Goal: Communication & Community: Answer question/provide support

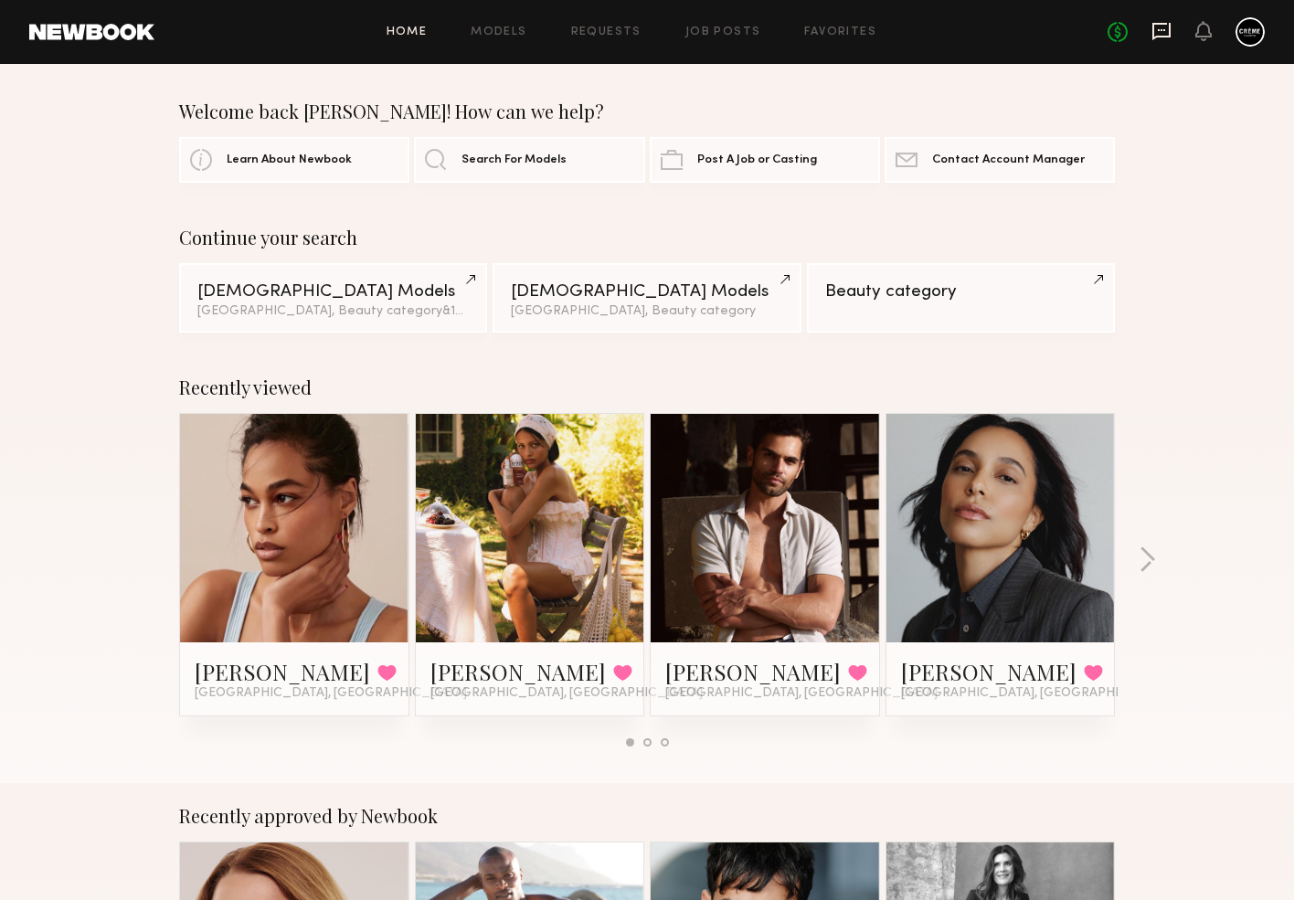
click at [1165, 30] on icon at bounding box center [1161, 30] width 7 height 2
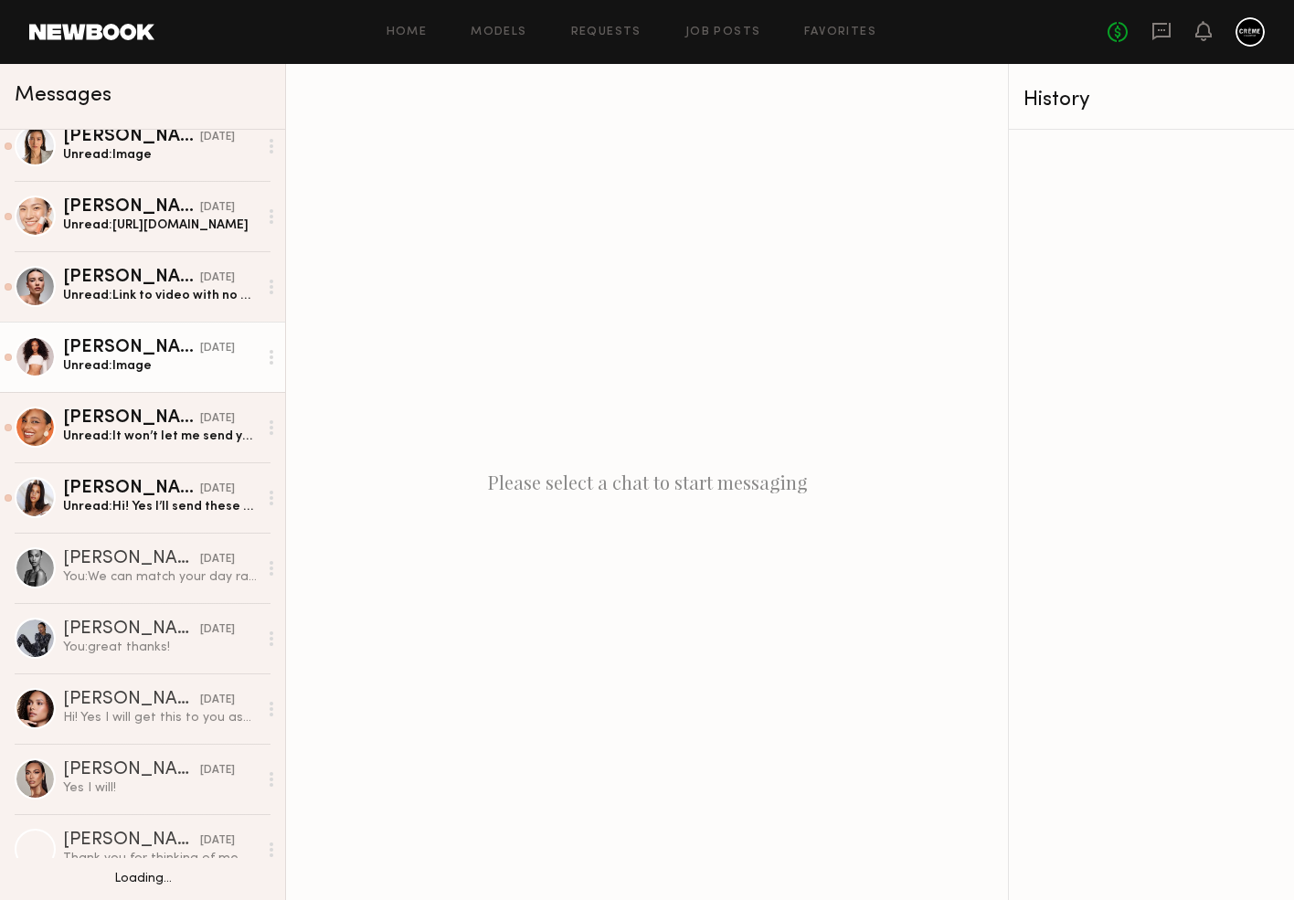
scroll to position [95, 0]
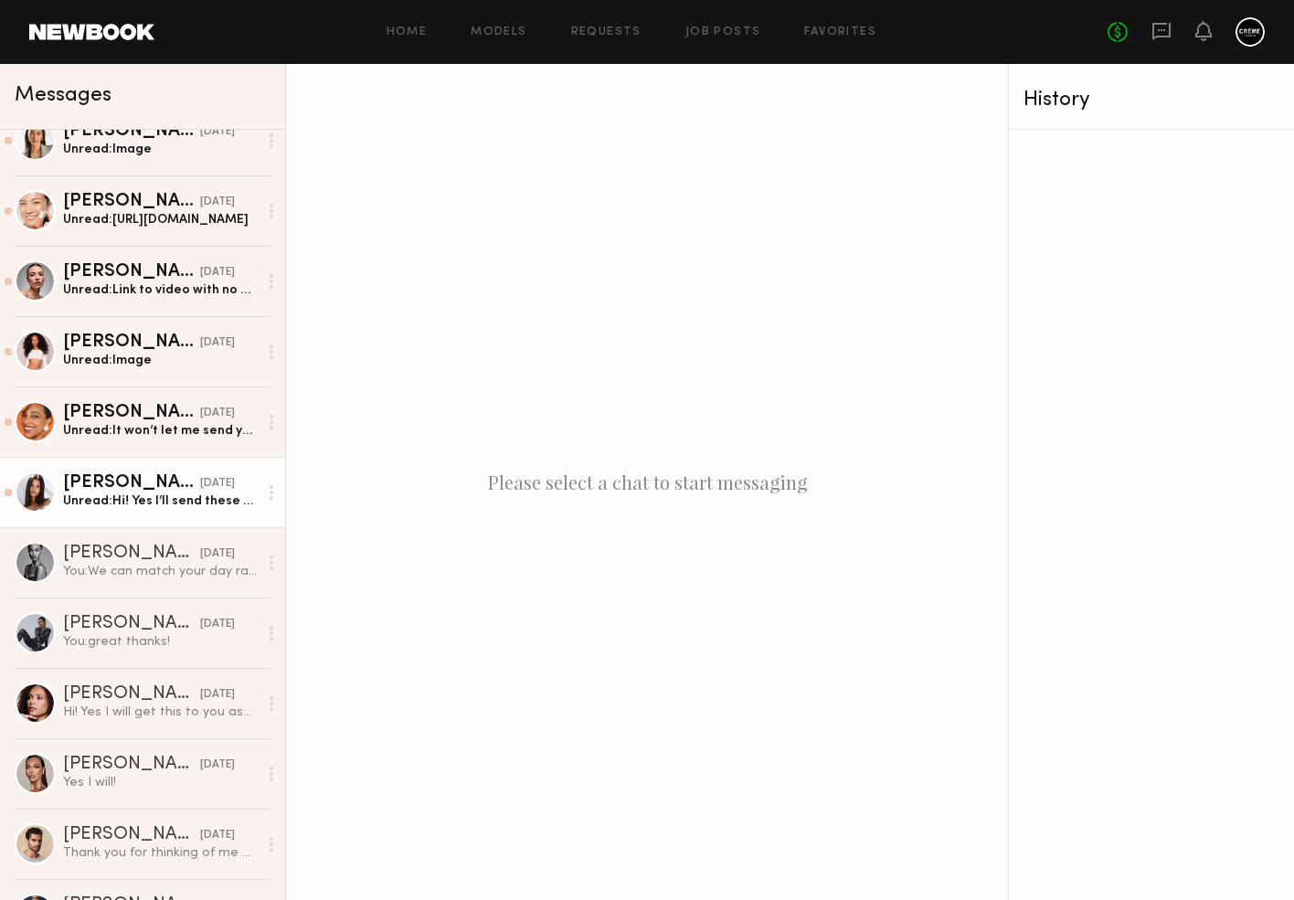
click at [123, 491] on div "Michaela B." at bounding box center [131, 483] width 137 height 18
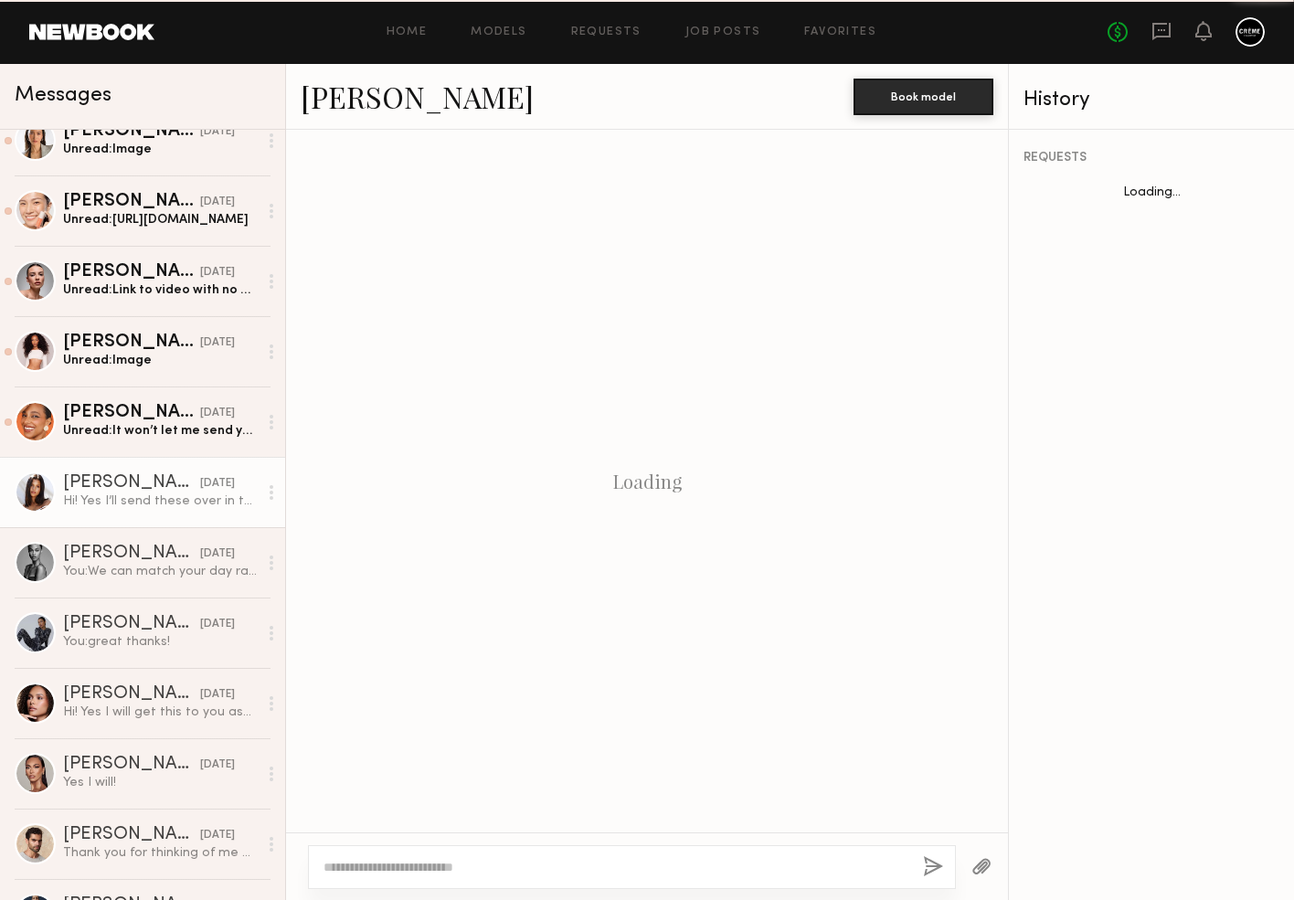
scroll to position [461, 0]
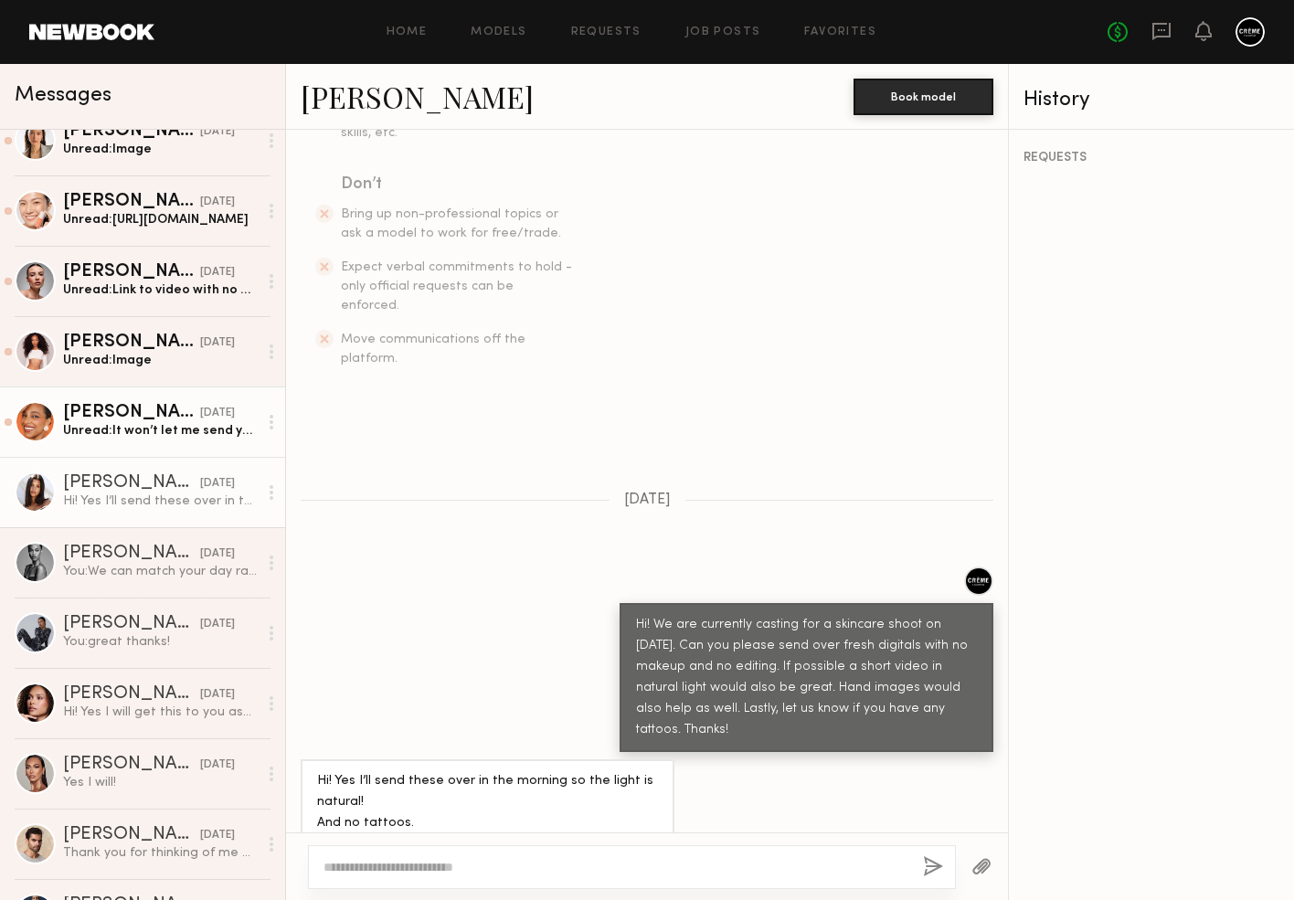
click at [139, 428] on div "Unread: It won’t let me send you a video here, but I can text you one (:" at bounding box center [160, 430] width 195 height 17
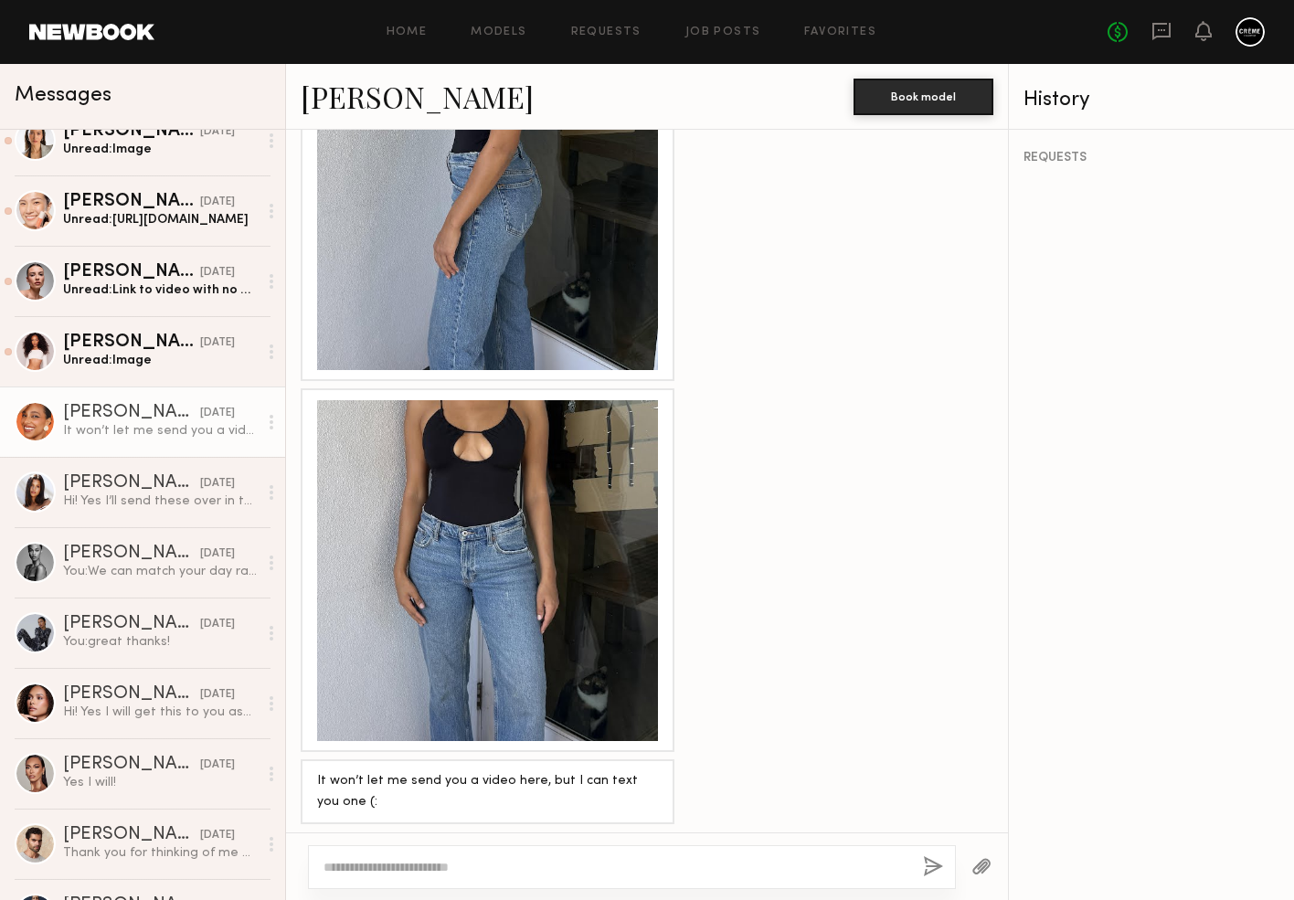
scroll to position [1920, 0]
click at [451, 875] on textarea at bounding box center [616, 867] width 585 height 18
type textarea "*"
drag, startPoint x: 931, startPoint y: 865, endPoint x: 803, endPoint y: 875, distance: 129.3
click at [803, 875] on div "**********" at bounding box center [632, 868] width 648 height 44
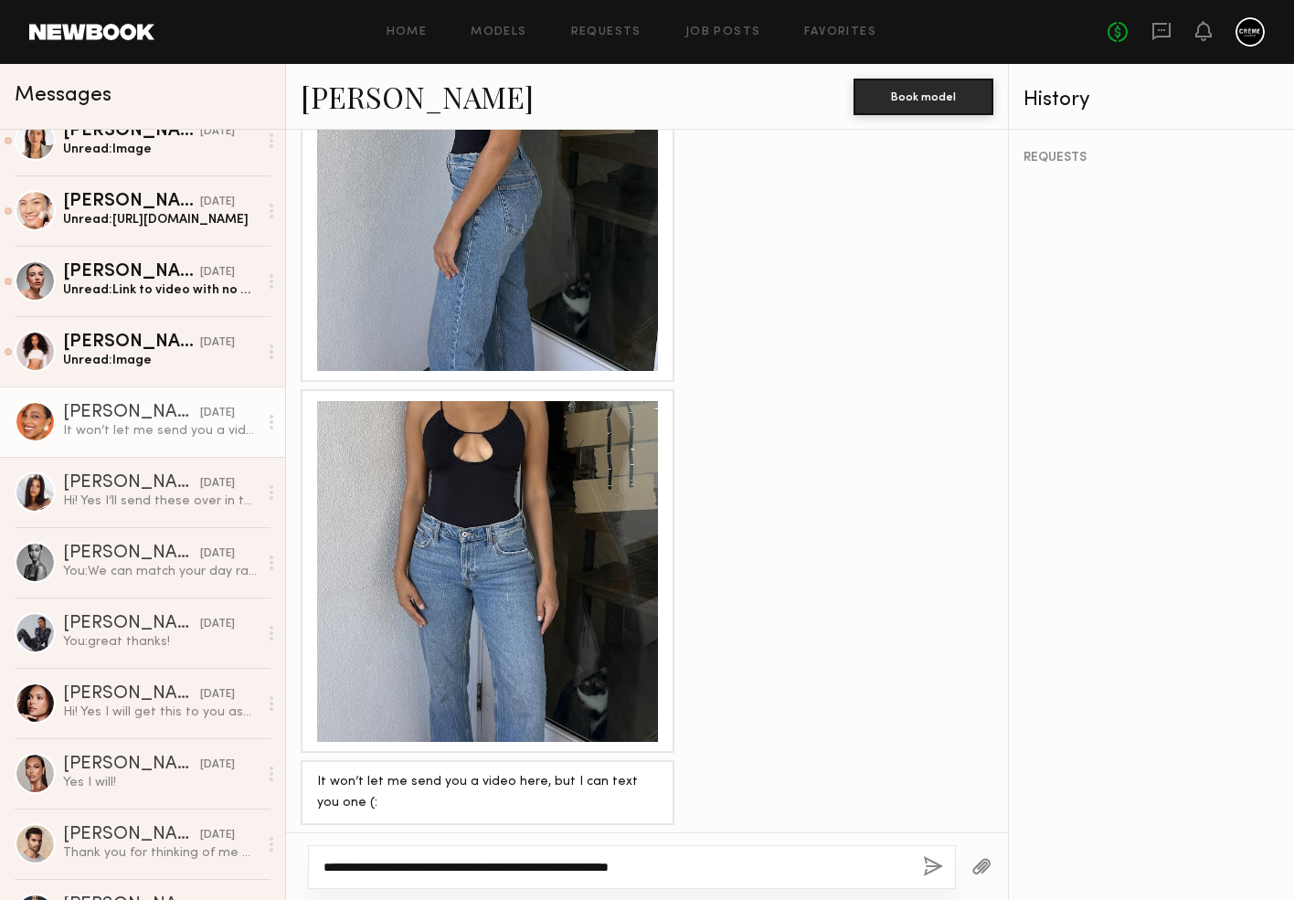
click at [802, 875] on textarea "**********" at bounding box center [616, 867] width 585 height 18
type textarea "**********"
click at [932, 865] on button "button" at bounding box center [933, 867] width 20 height 23
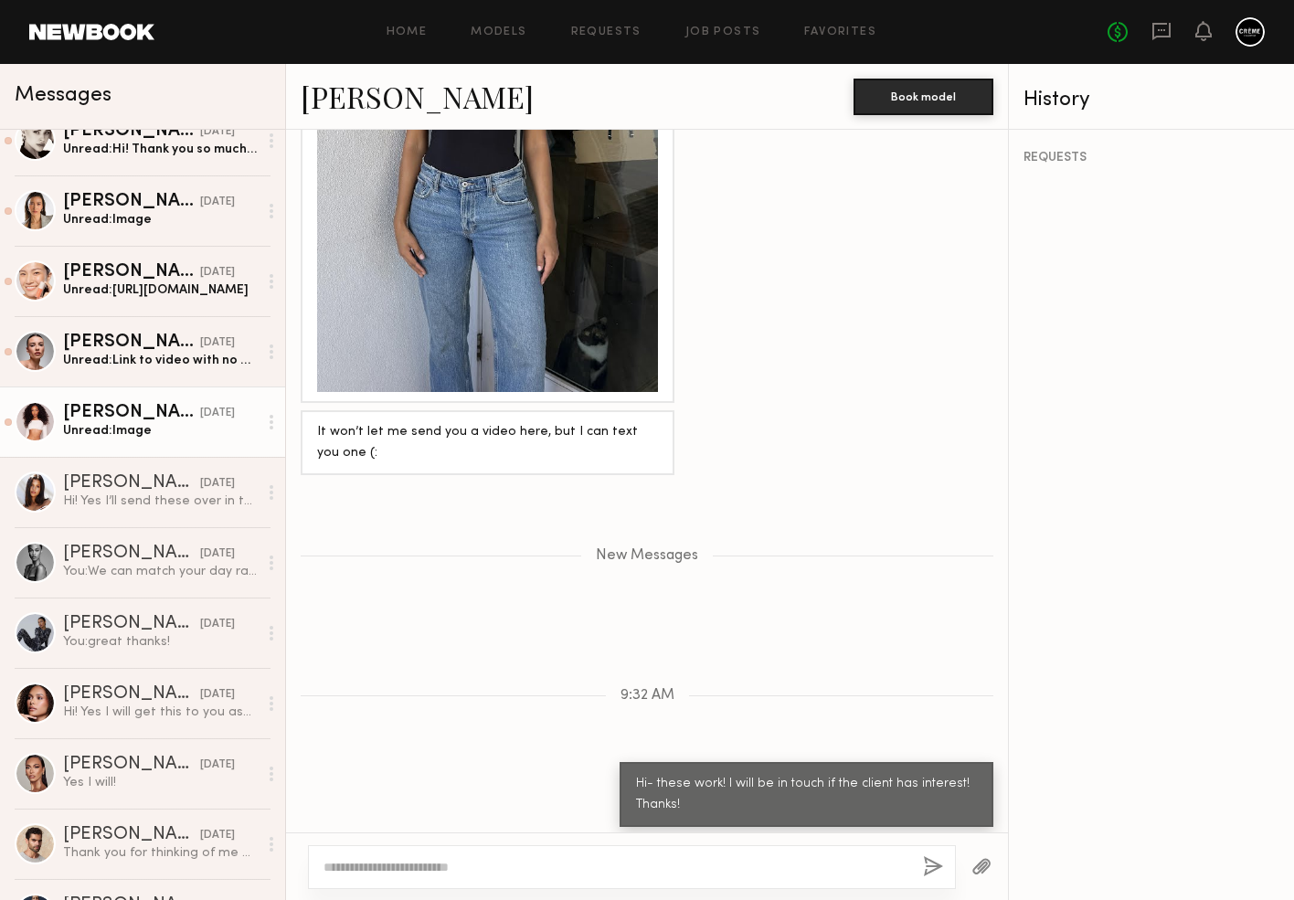
click at [164, 404] on div "[PERSON_NAME]" at bounding box center [131, 413] width 137 height 18
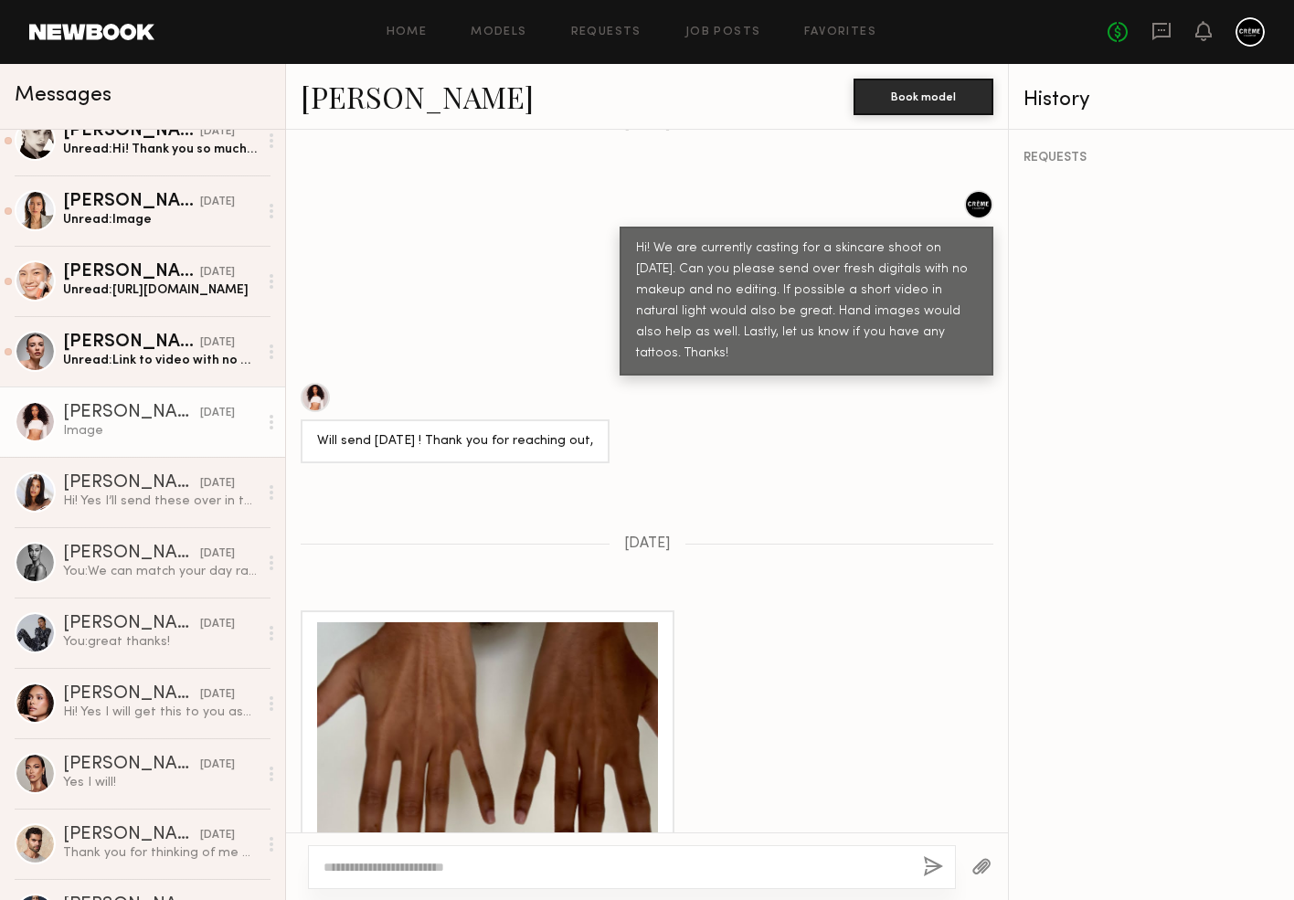
scroll to position [831, 0]
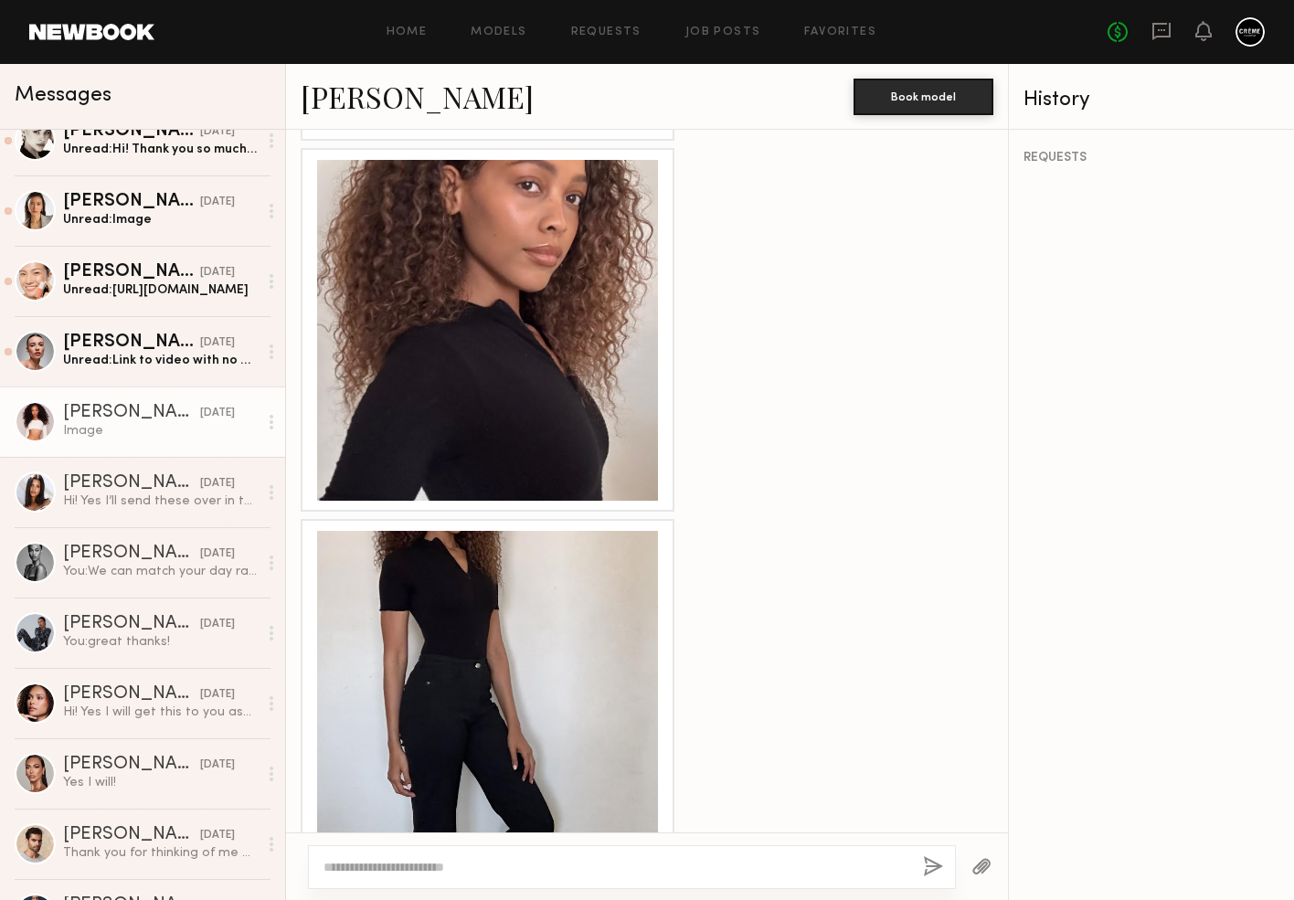
click at [617, 611] on div at bounding box center [487, 701] width 341 height 341
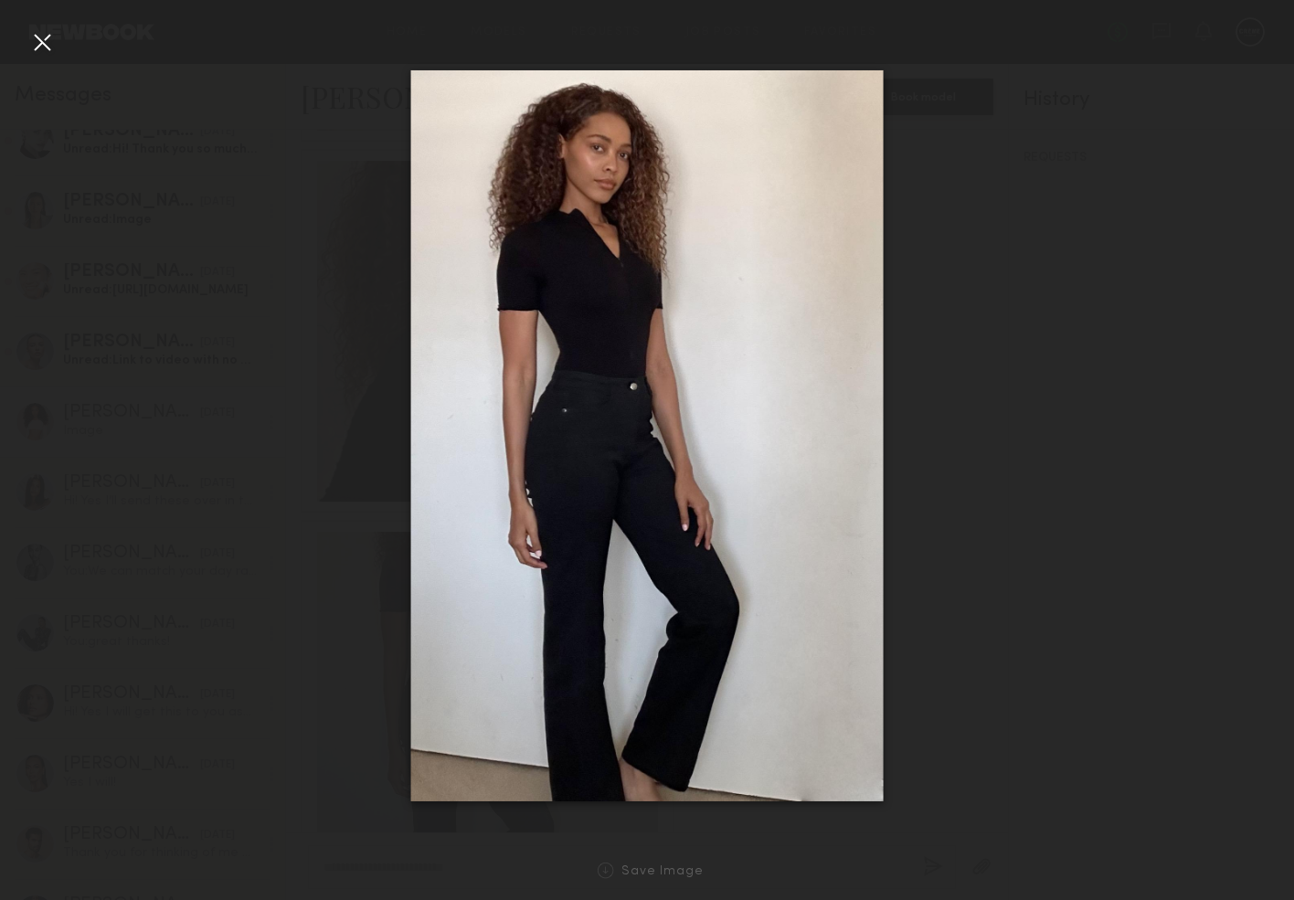
click at [36, 39] on div at bounding box center [41, 41] width 29 height 29
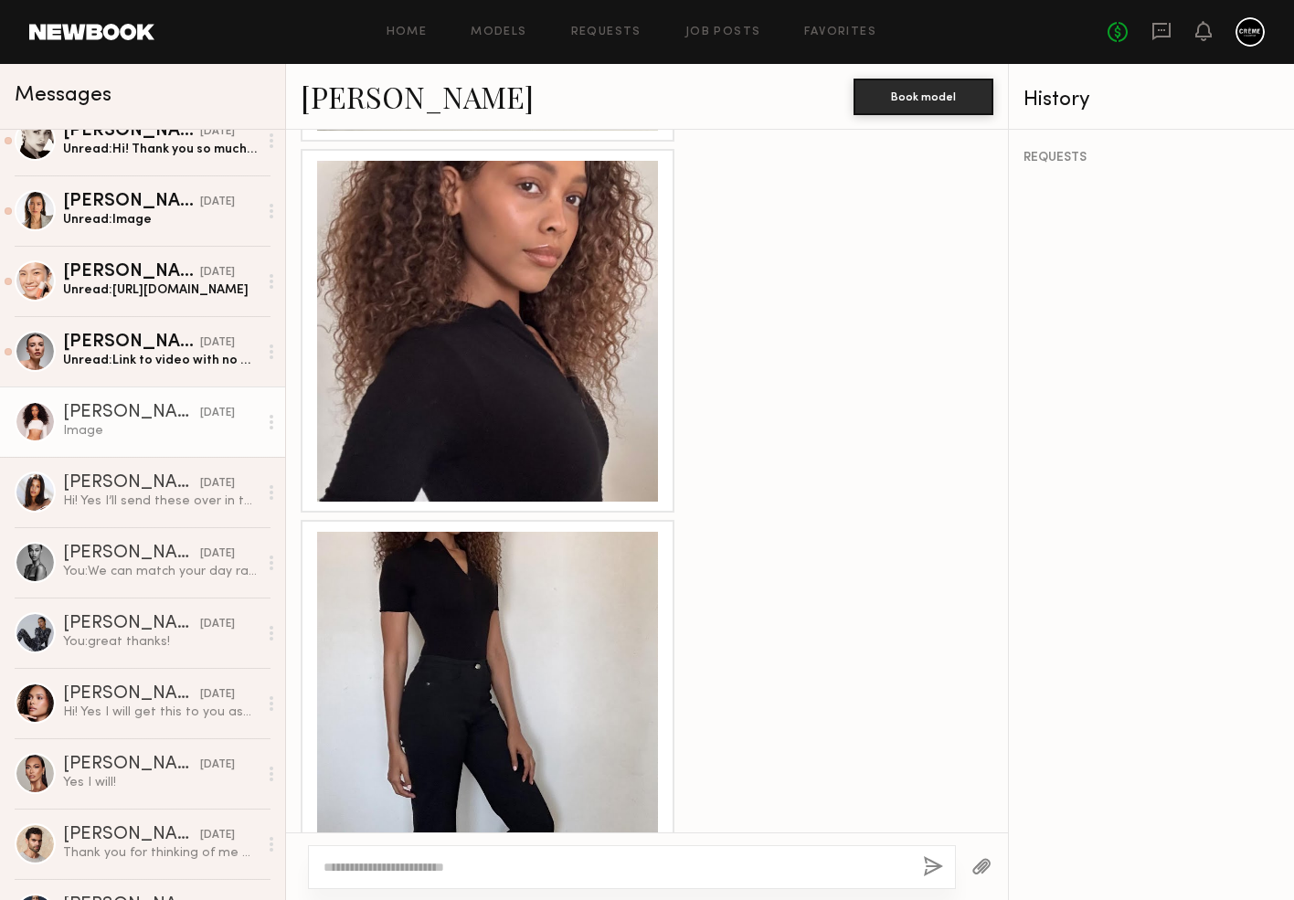
click at [540, 386] on div at bounding box center [487, 331] width 341 height 341
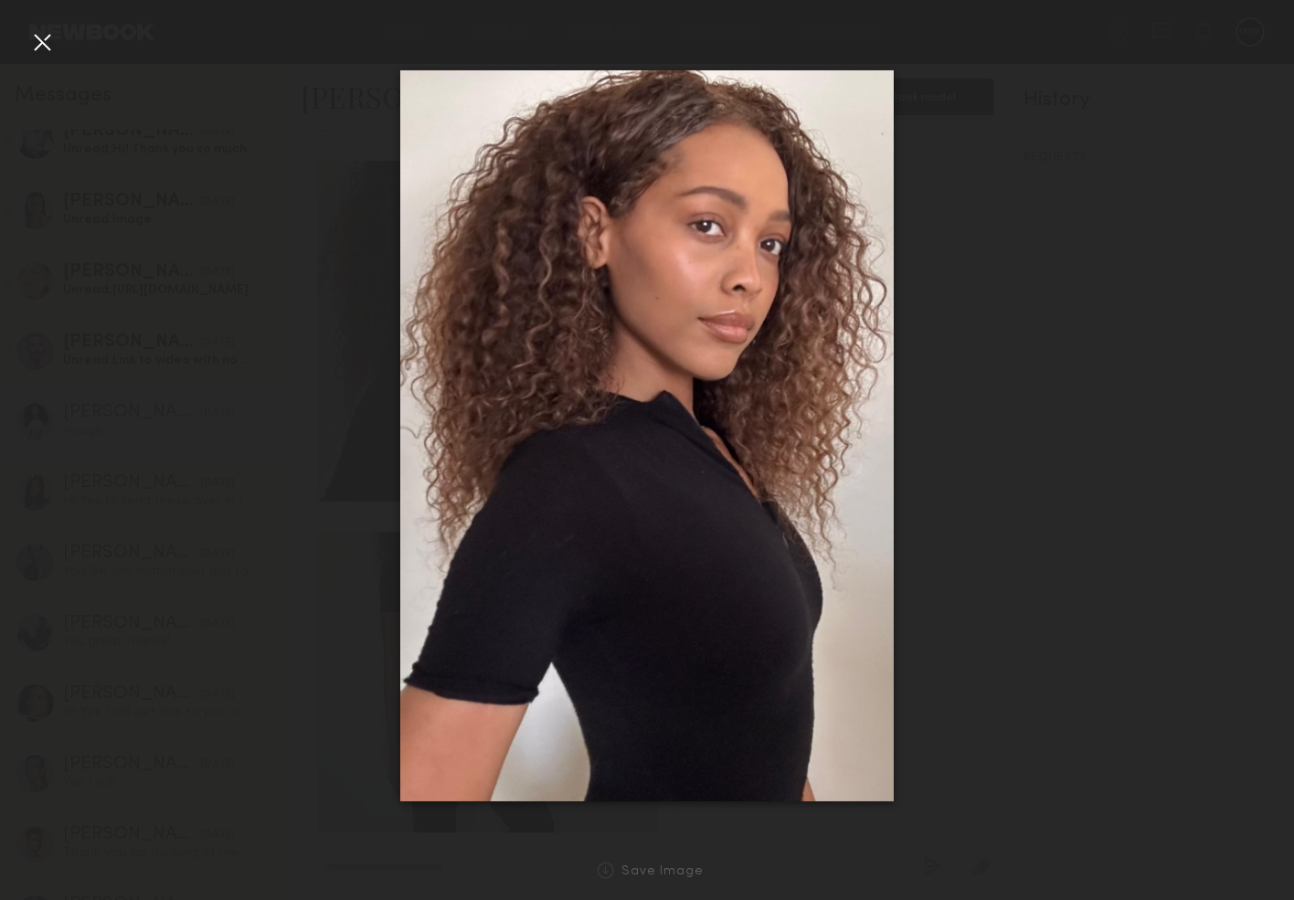
click at [47, 40] on div at bounding box center [41, 41] width 29 height 29
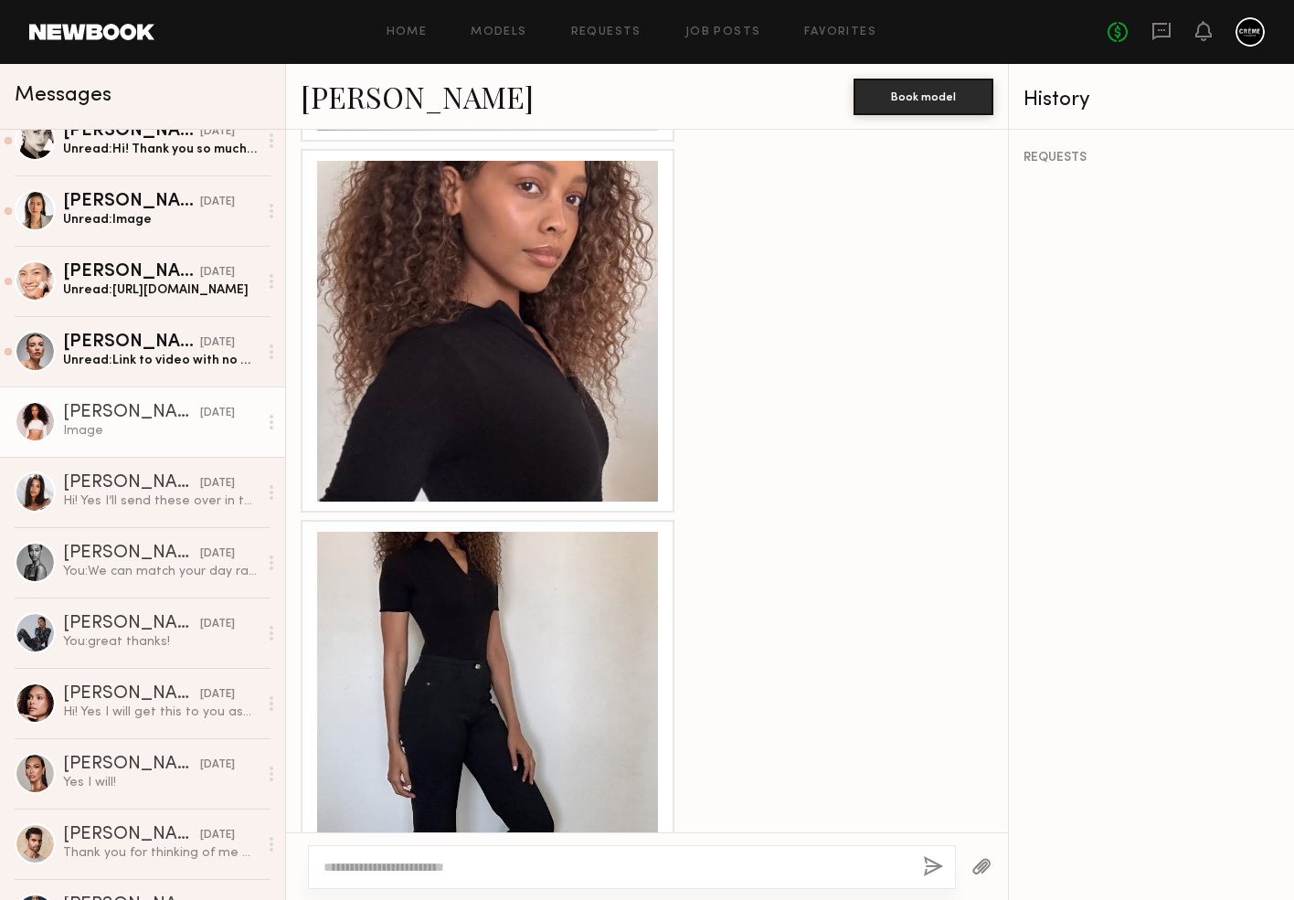
scroll to position [46, 0]
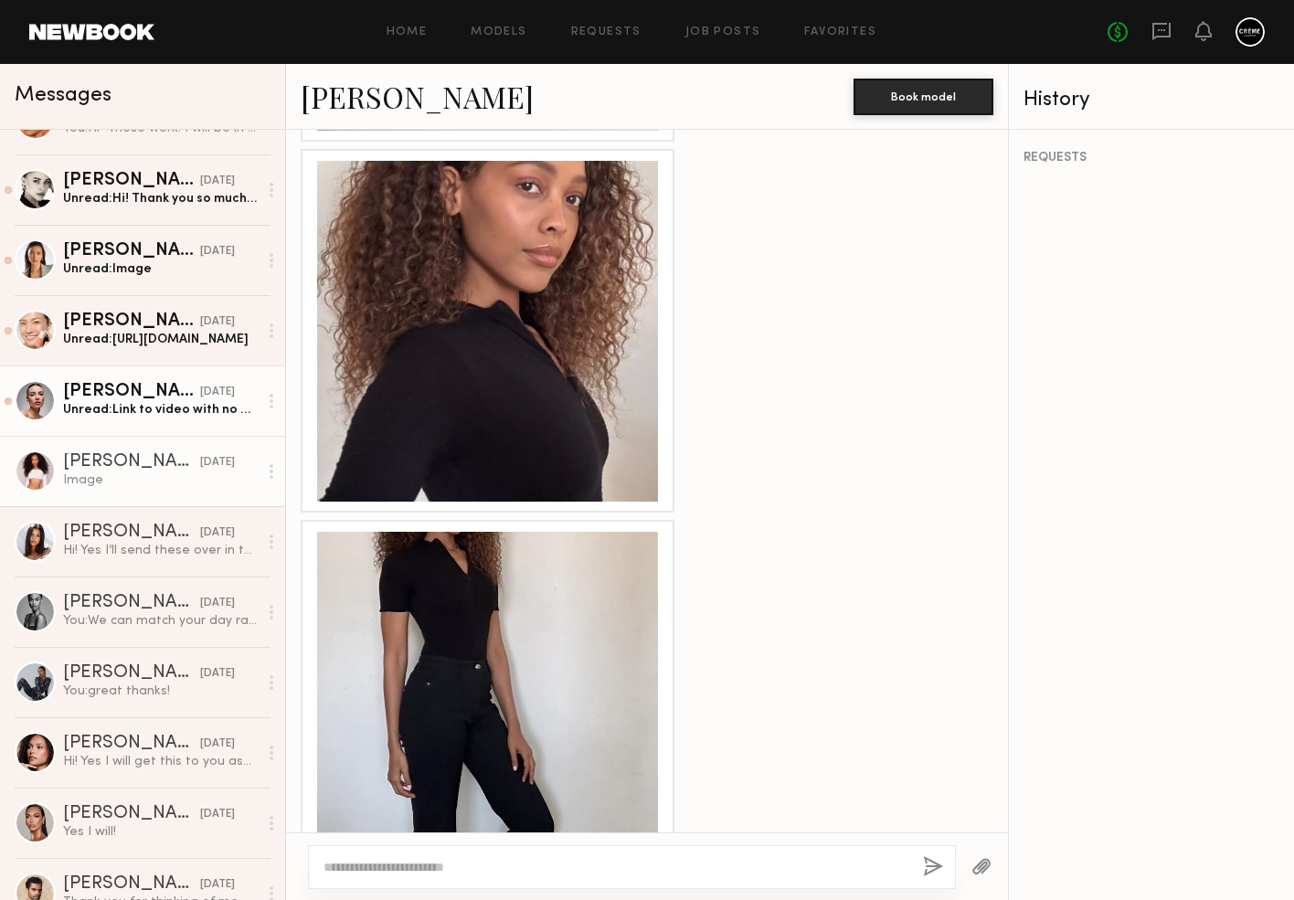
click at [199, 409] on div "Unread: Link to video with no makeup" at bounding box center [160, 409] width 195 height 17
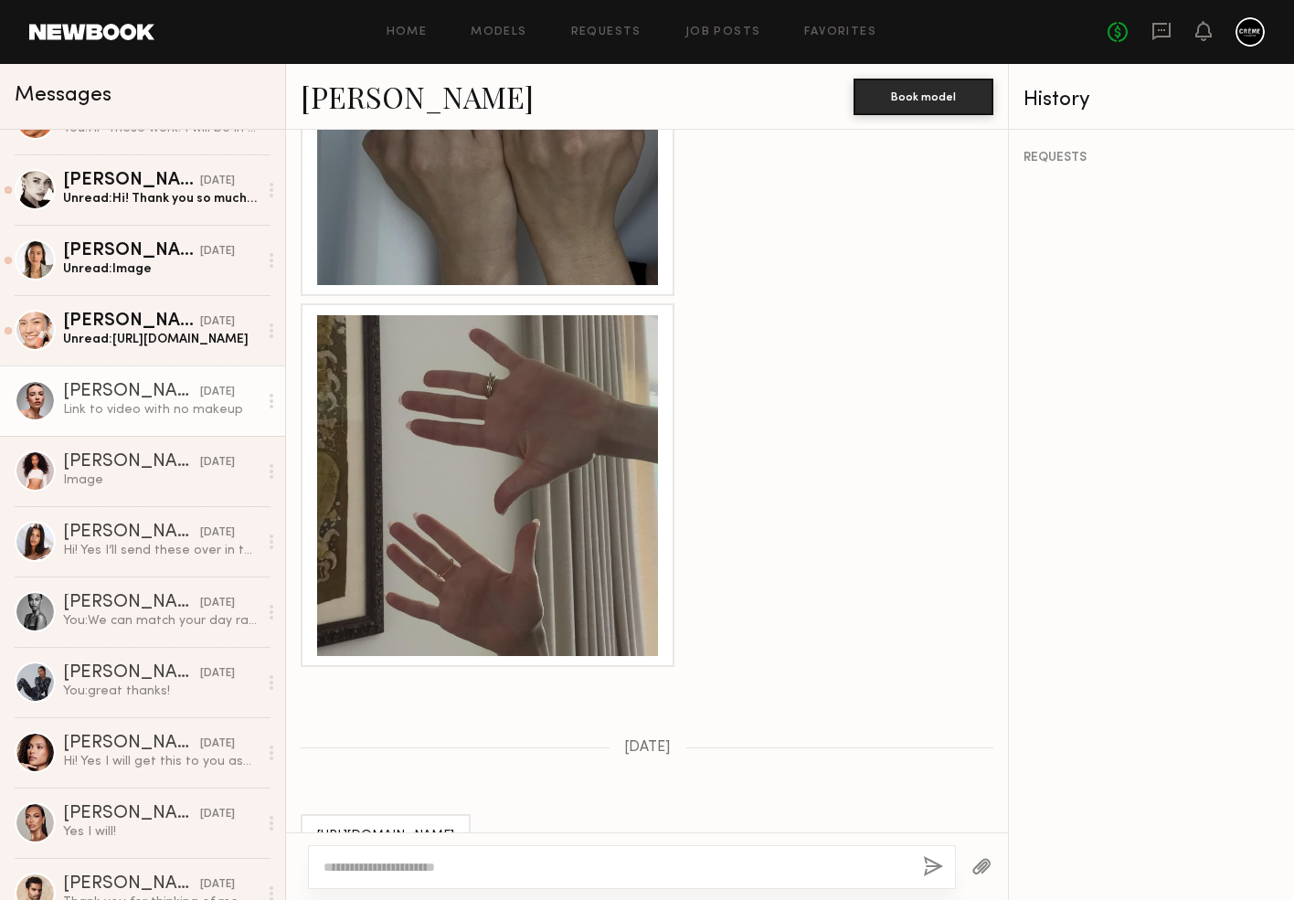
scroll to position [1926, 0]
click at [454, 827] on div "https://we.tl/t-3z7OPIgs4k" at bounding box center [385, 837] width 137 height 21
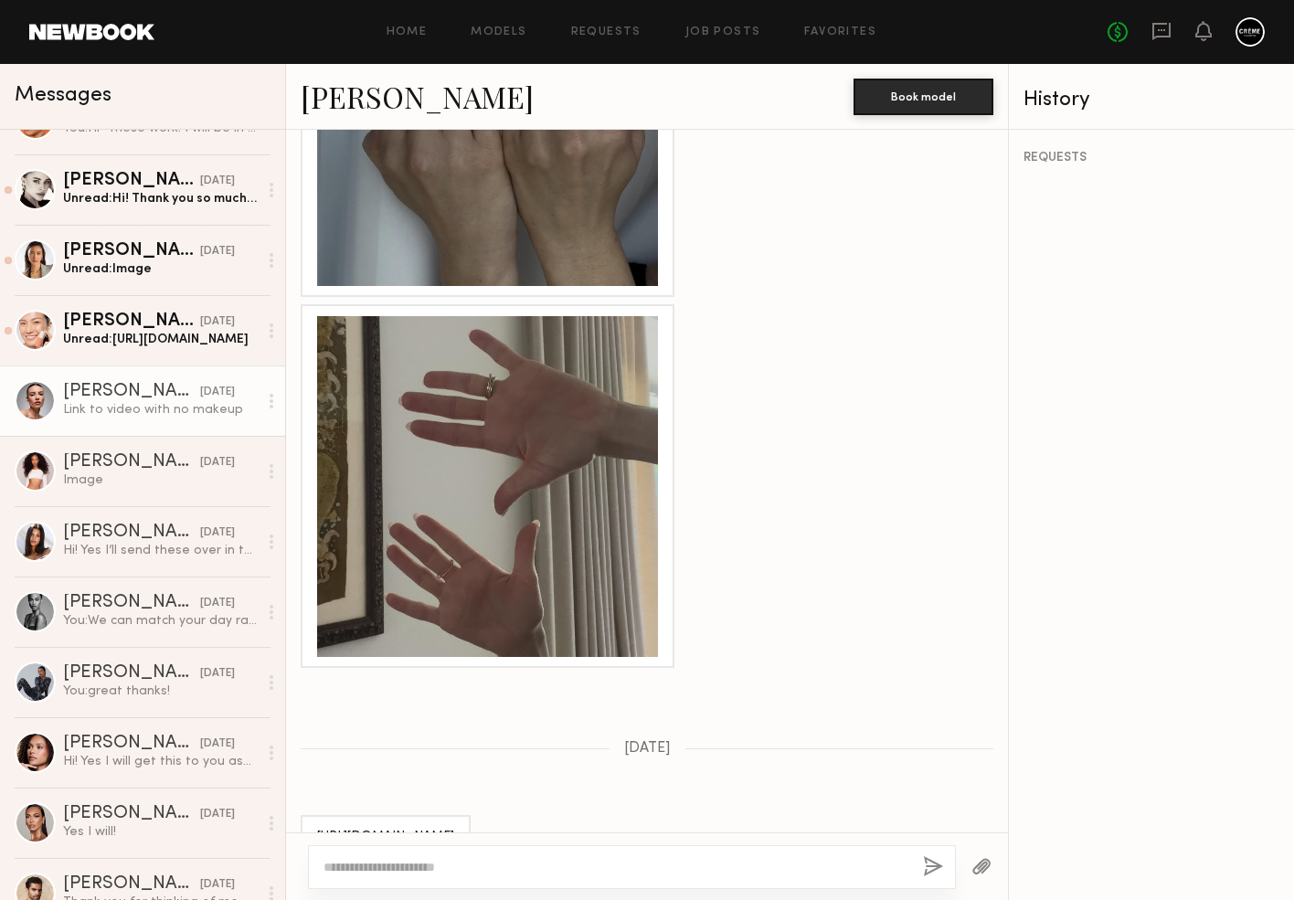
drag, startPoint x: 470, startPoint y: 748, endPoint x: 313, endPoint y: 739, distance: 157.5
click at [313, 815] on div "https://we.tl/t-3z7OPIgs4k" at bounding box center [386, 837] width 170 height 44
copy div "https://we.tl/t-3z7OPIgs4k"
click at [367, 874] on textarea at bounding box center [616, 867] width 585 height 18
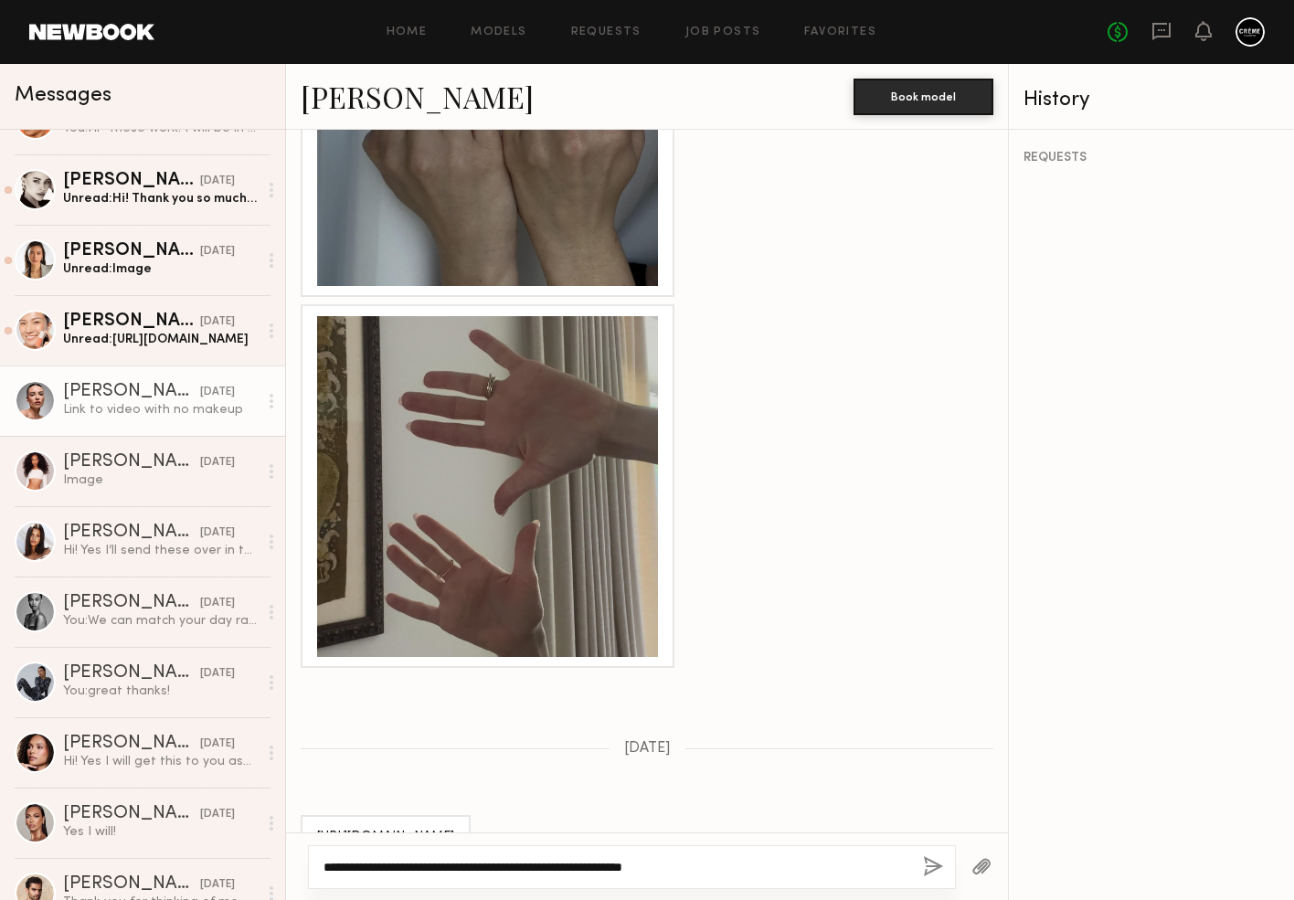
click at [850, 866] on textarea "**********" at bounding box center [616, 867] width 585 height 18
type textarea "**********"
click at [931, 863] on button "button" at bounding box center [933, 867] width 20 height 23
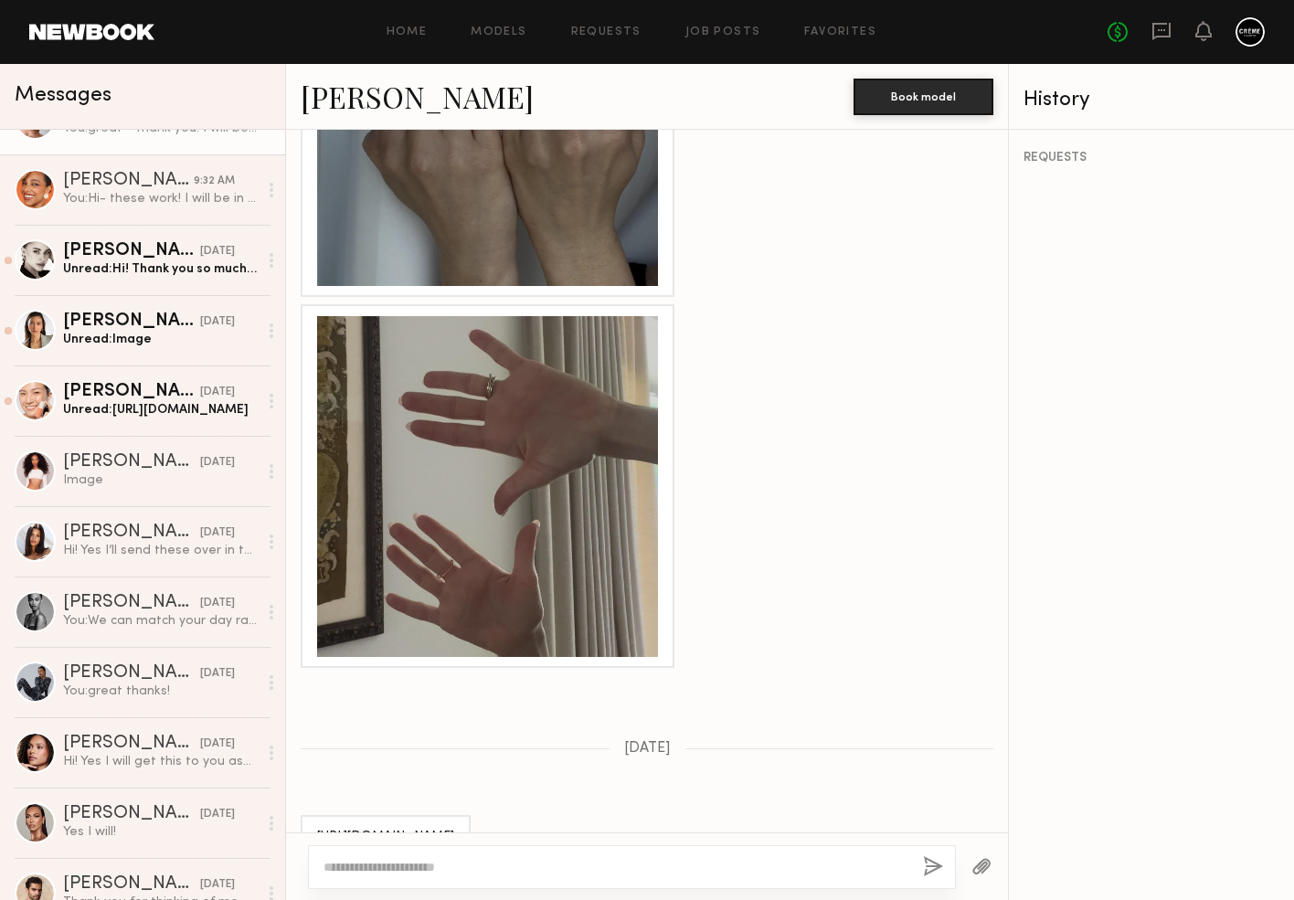
scroll to position [2256, 0]
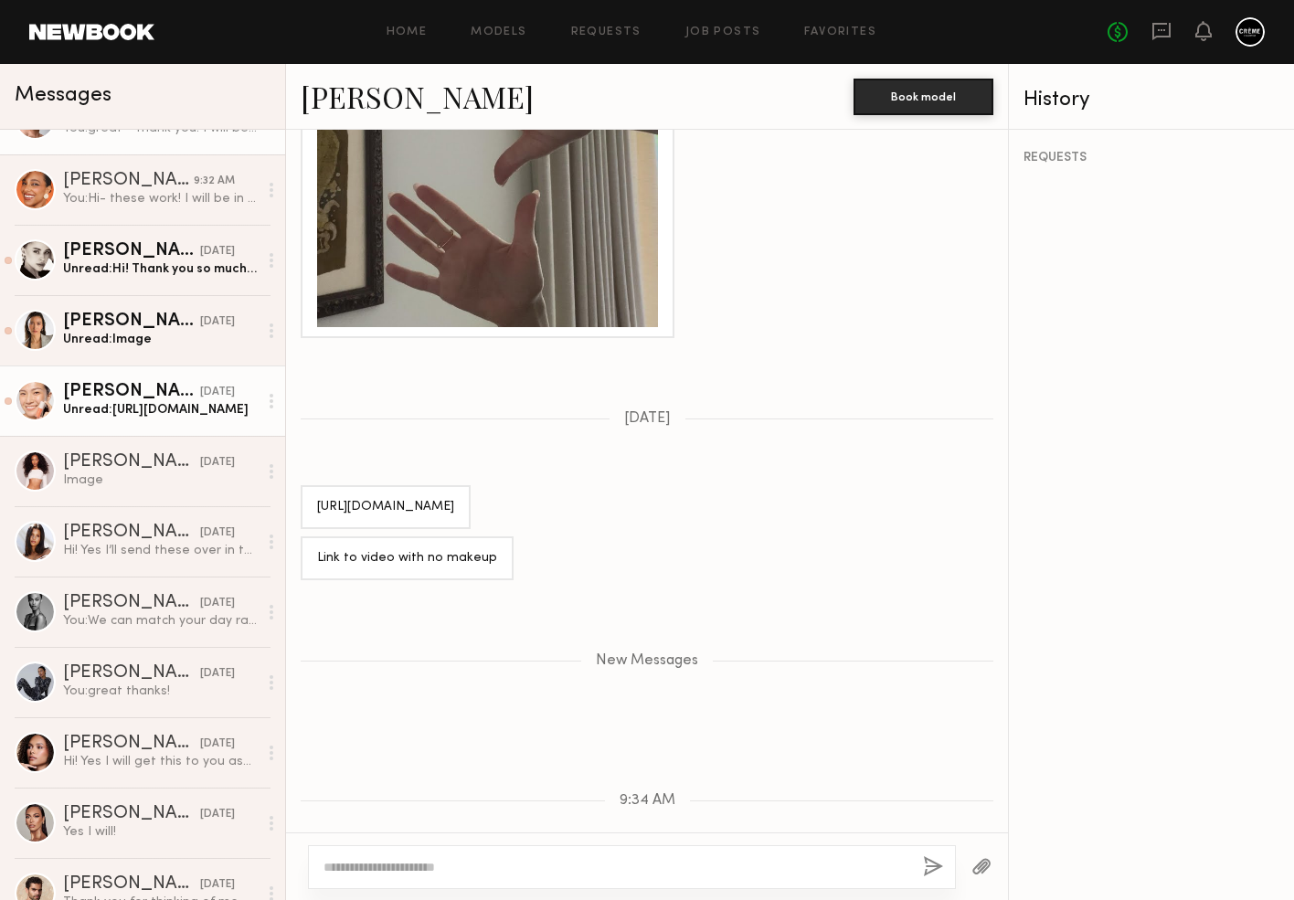
click at [191, 401] on div "Unread: https://youtu.be/sI0dg3p6_mg?si=WfCuRuXE3fZLJUp_" at bounding box center [160, 409] width 195 height 17
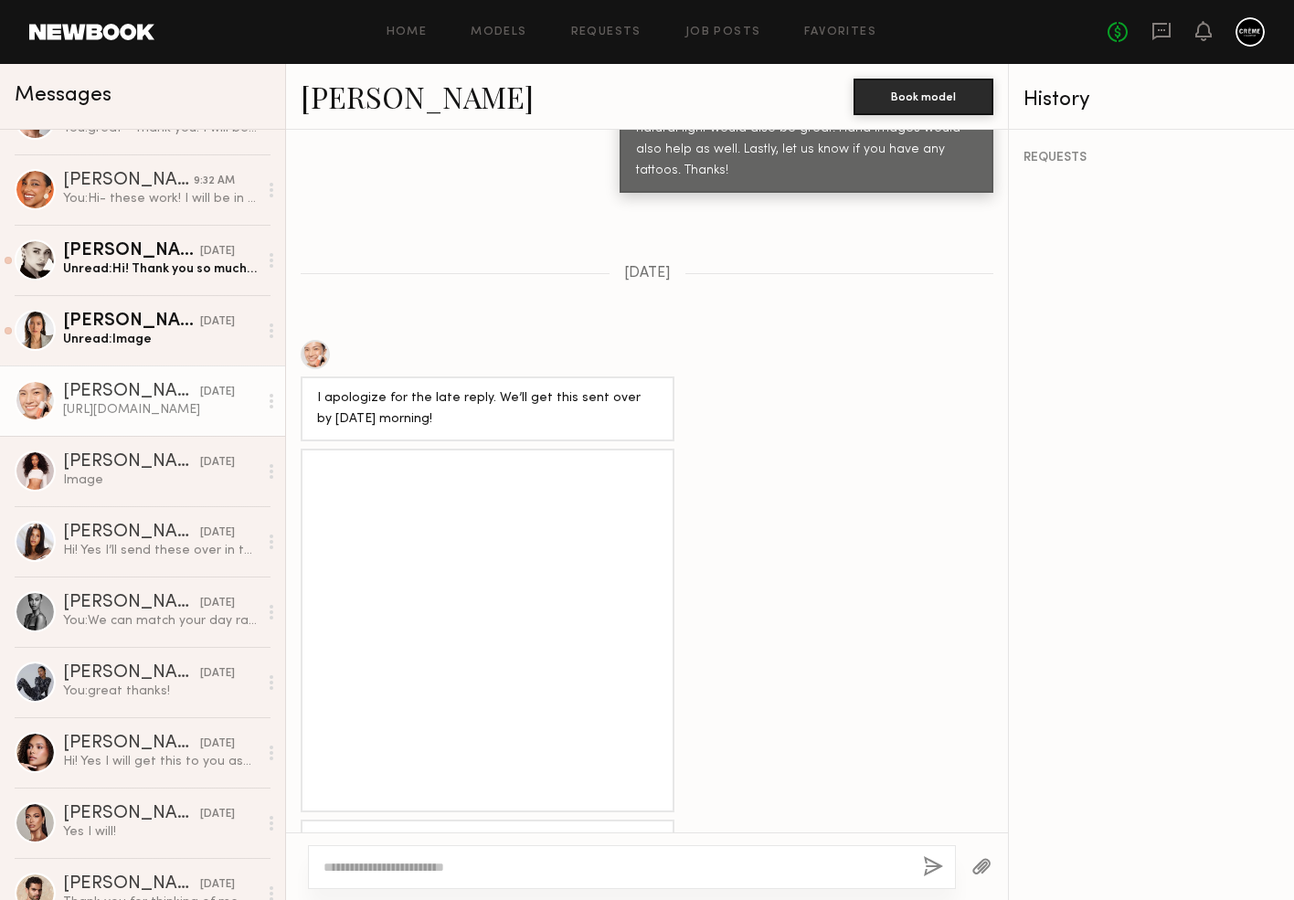
scroll to position [1033, 0]
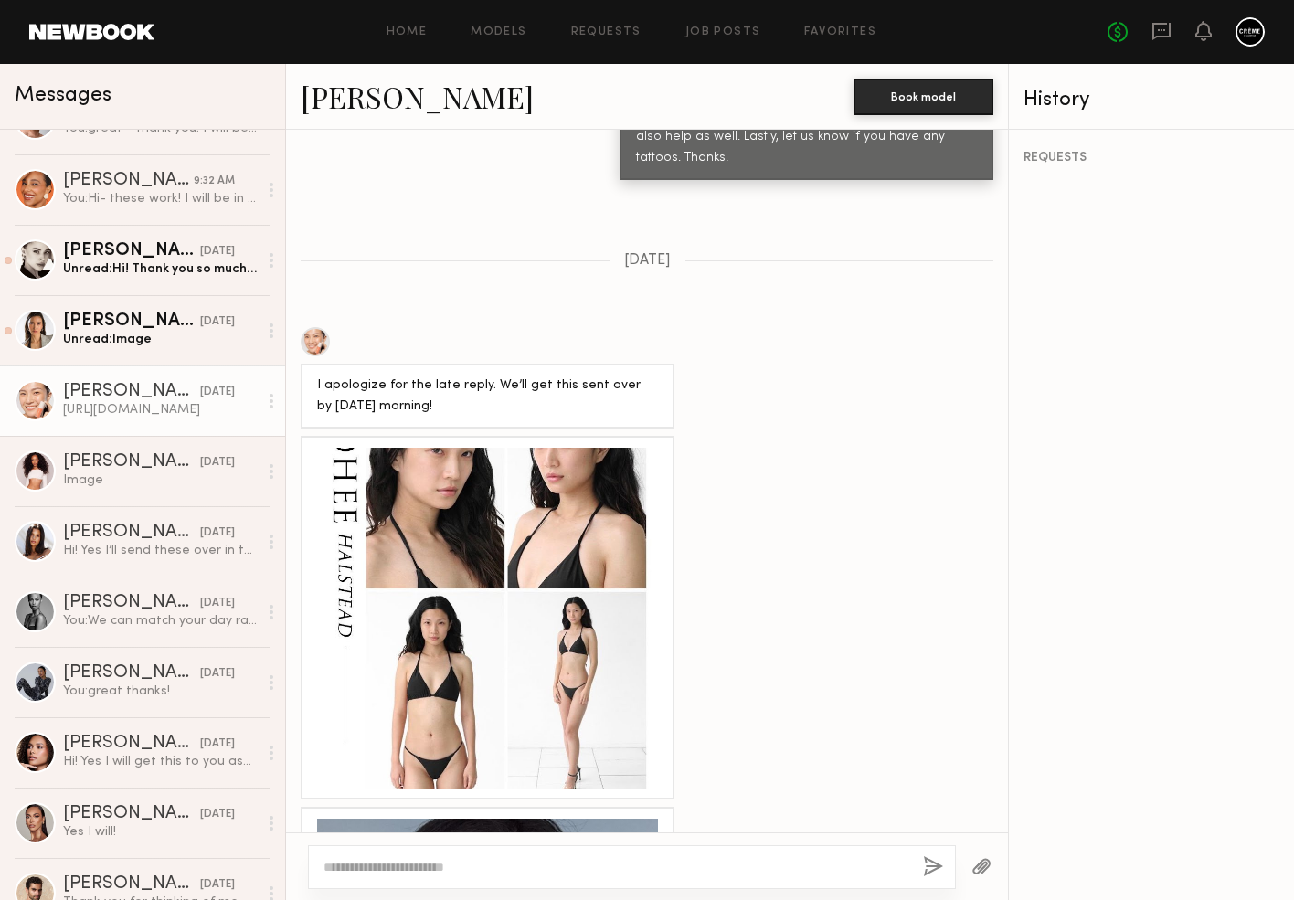
click at [424, 448] on div at bounding box center [487, 618] width 341 height 341
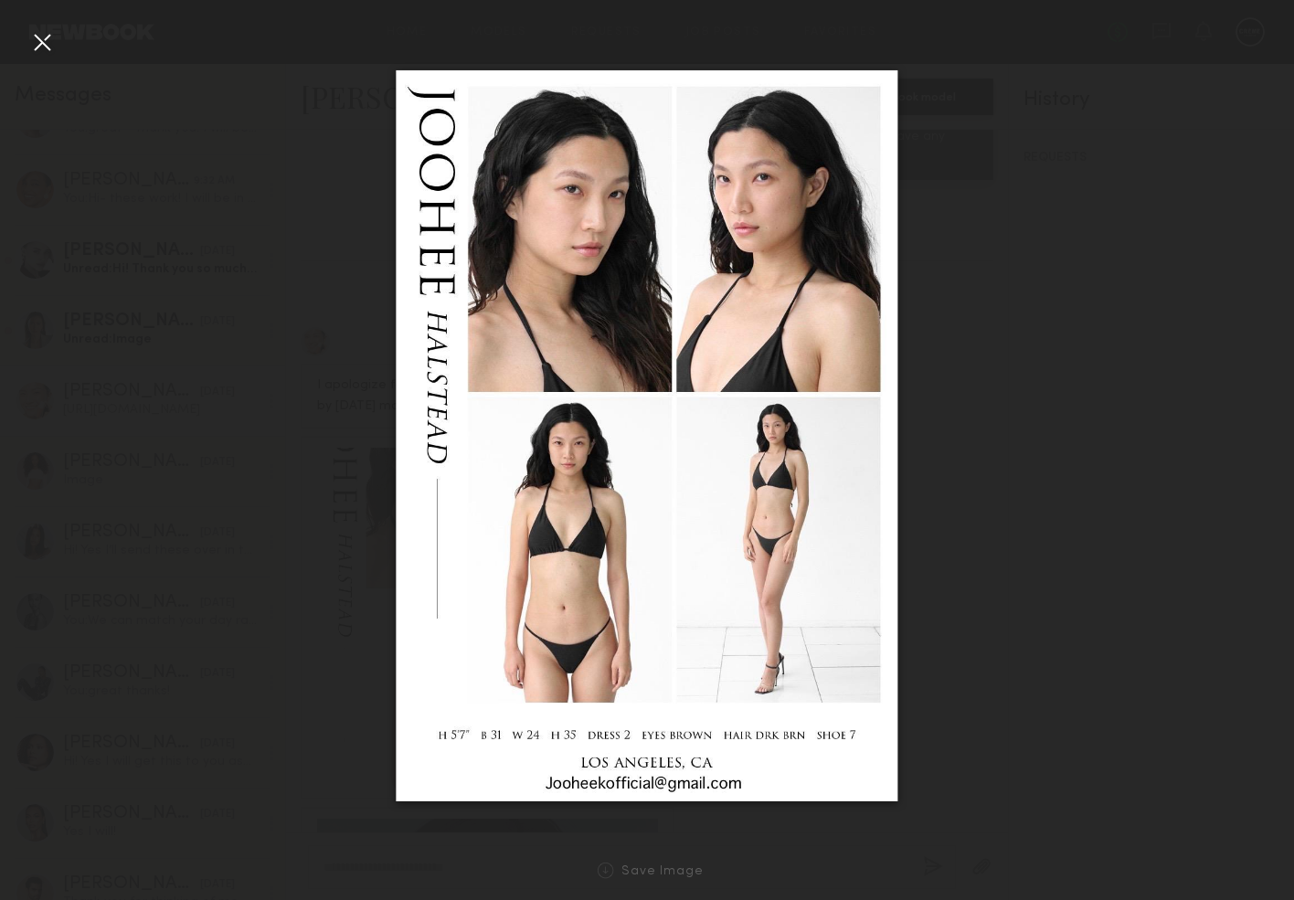
click at [1160, 474] on div at bounding box center [647, 435] width 1294 height 813
click at [1186, 505] on div at bounding box center [647, 435] width 1294 height 813
click at [50, 45] on div at bounding box center [41, 41] width 29 height 29
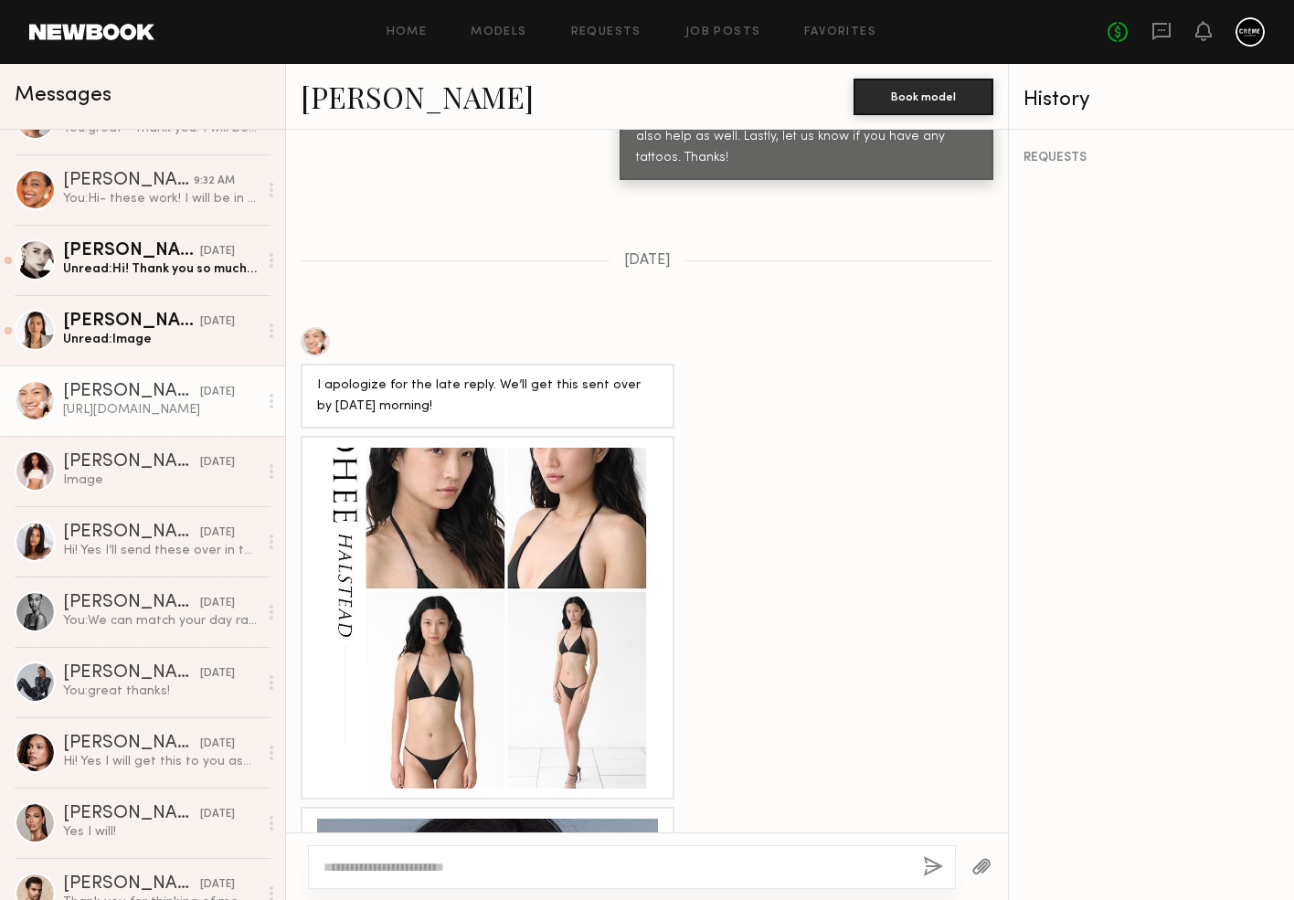
click at [419, 858] on textarea at bounding box center [616, 867] width 585 height 18
paste textarea "**********"
type textarea "**********"
click at [929, 858] on button "button" at bounding box center [933, 867] width 20 height 23
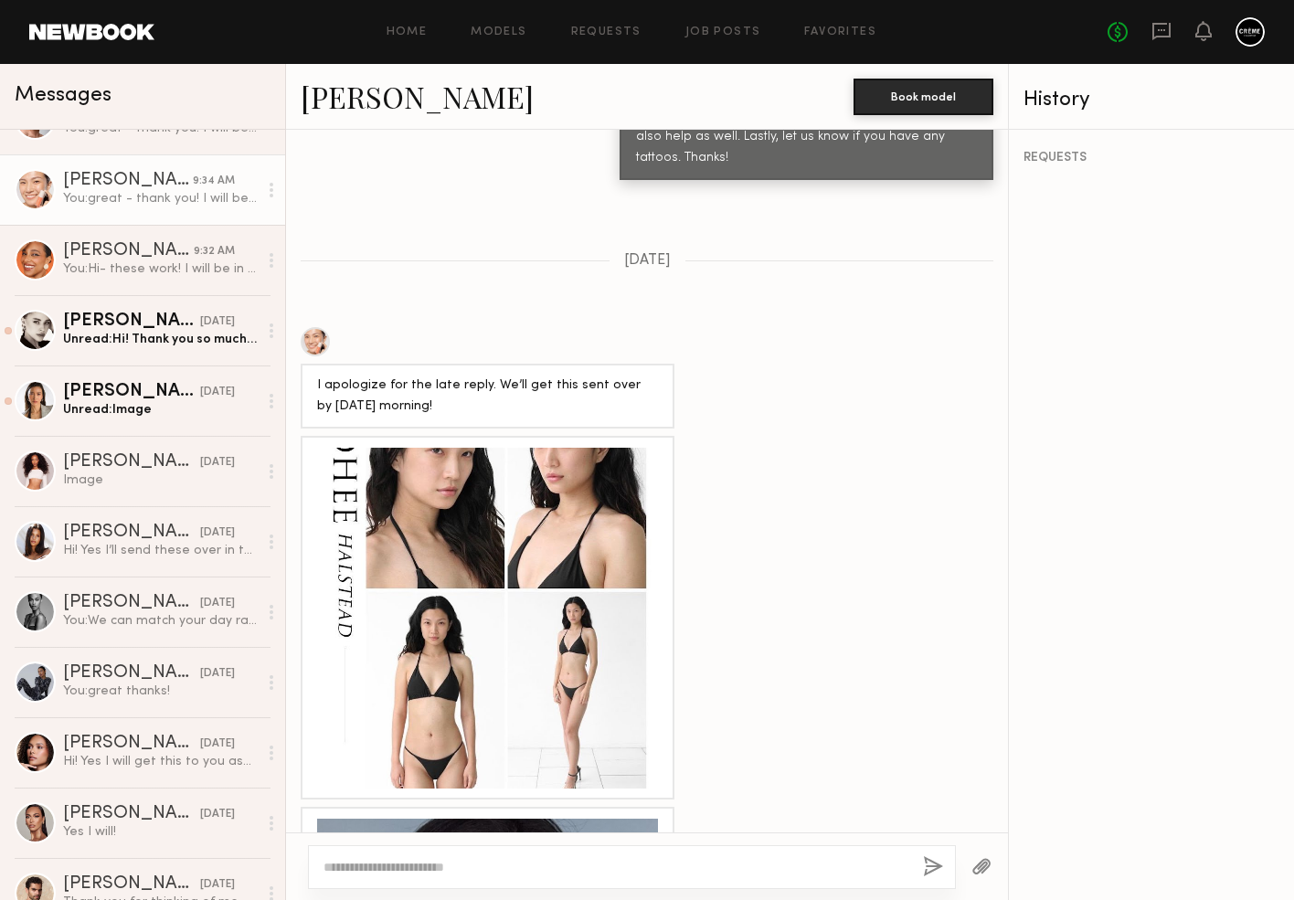
scroll to position [2121, 0]
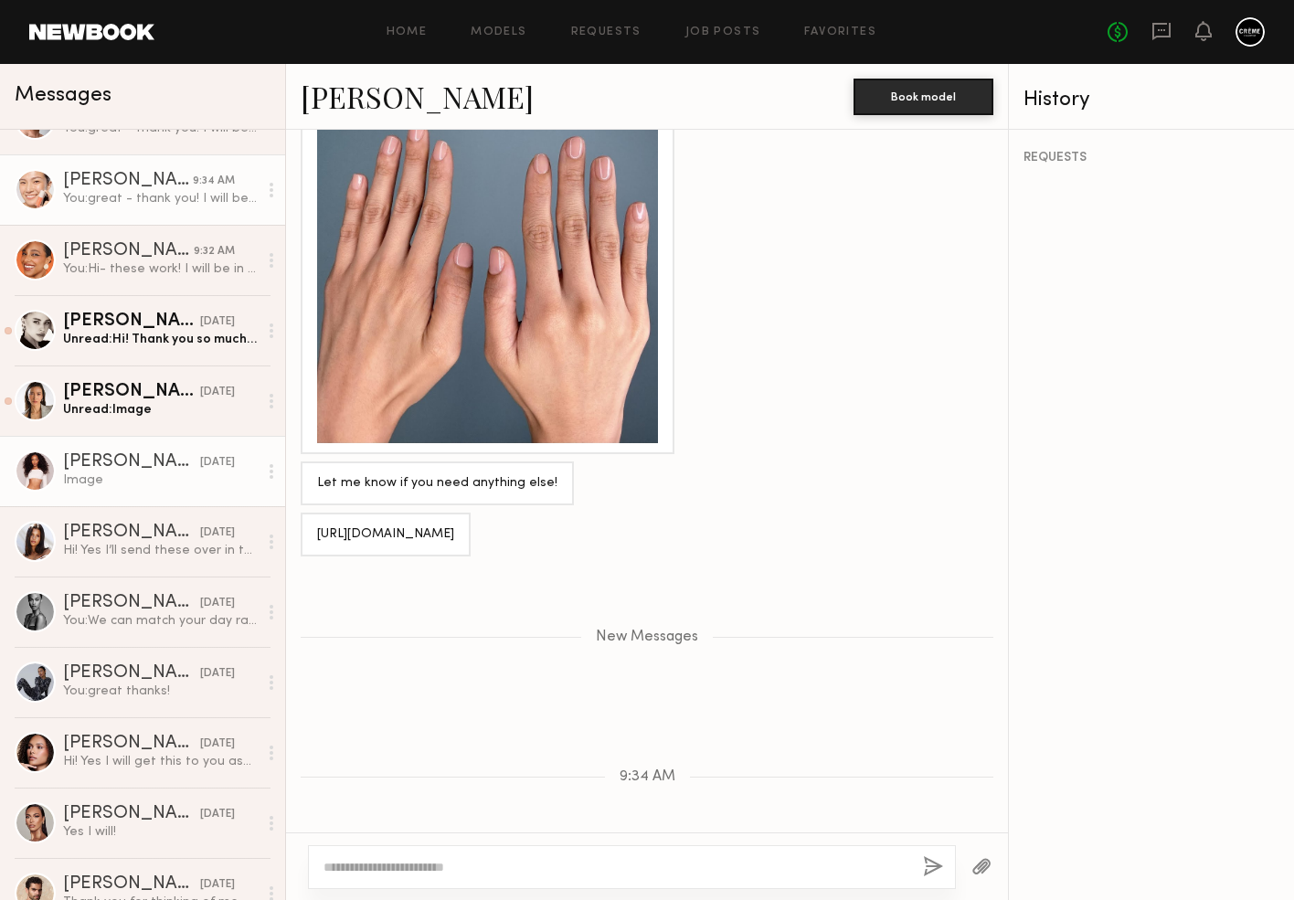
click at [170, 488] on div "Image" at bounding box center [160, 480] width 195 height 17
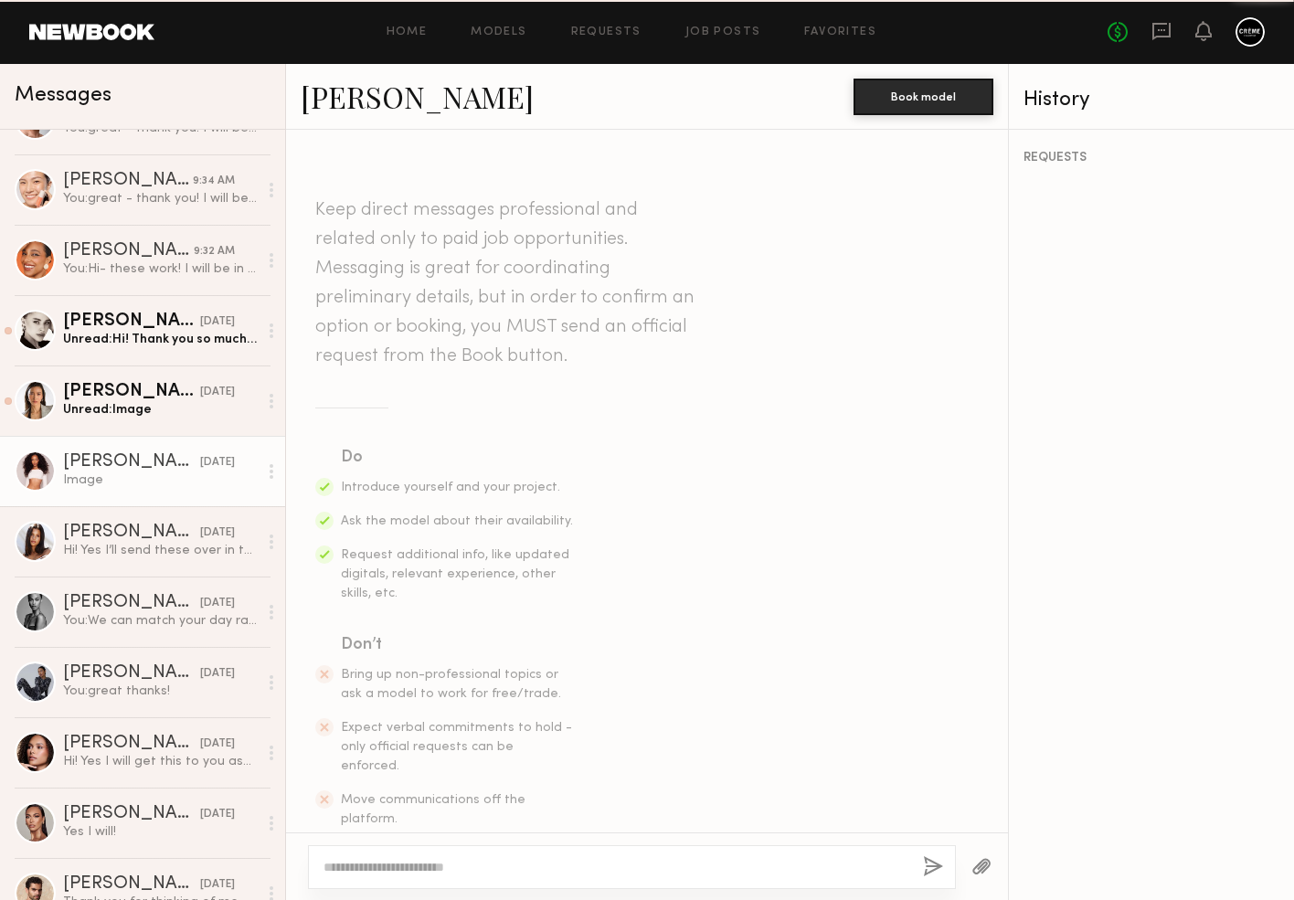
scroll to position [1670, 0]
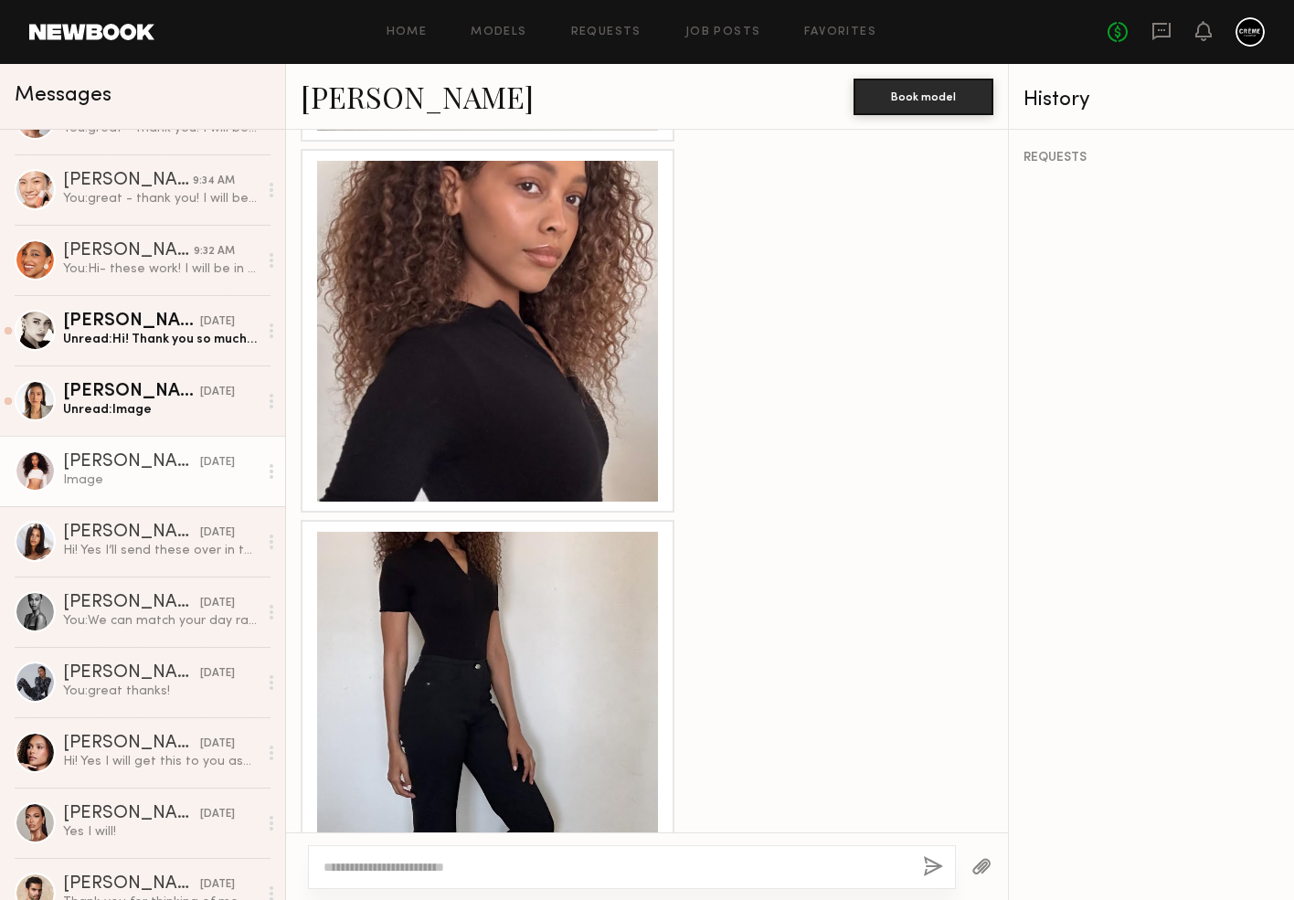
click at [485, 868] on textarea at bounding box center [616, 867] width 585 height 18
type textarea "**********"
click at [935, 865] on button "button" at bounding box center [933, 867] width 20 height 23
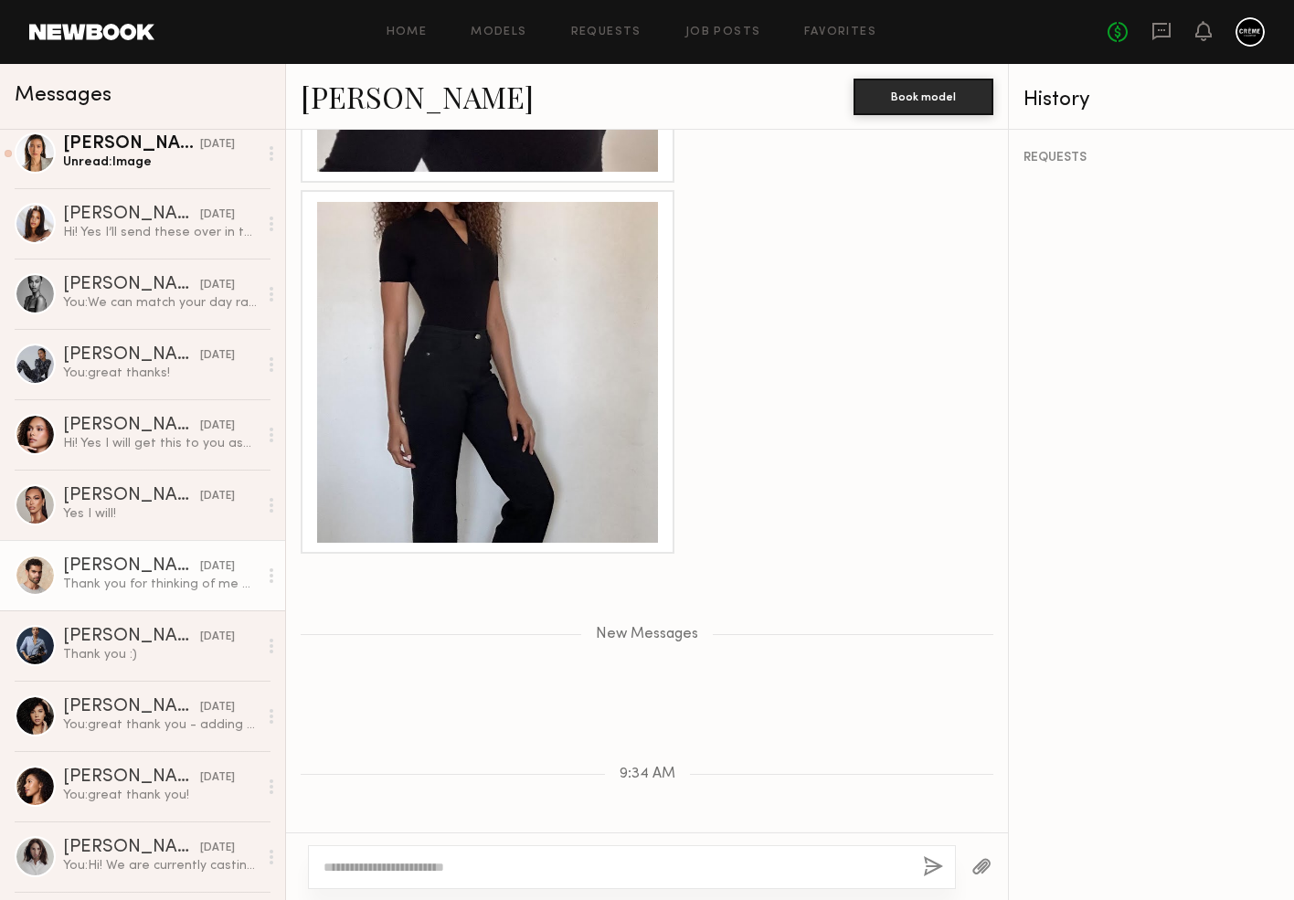
scroll to position [379, 0]
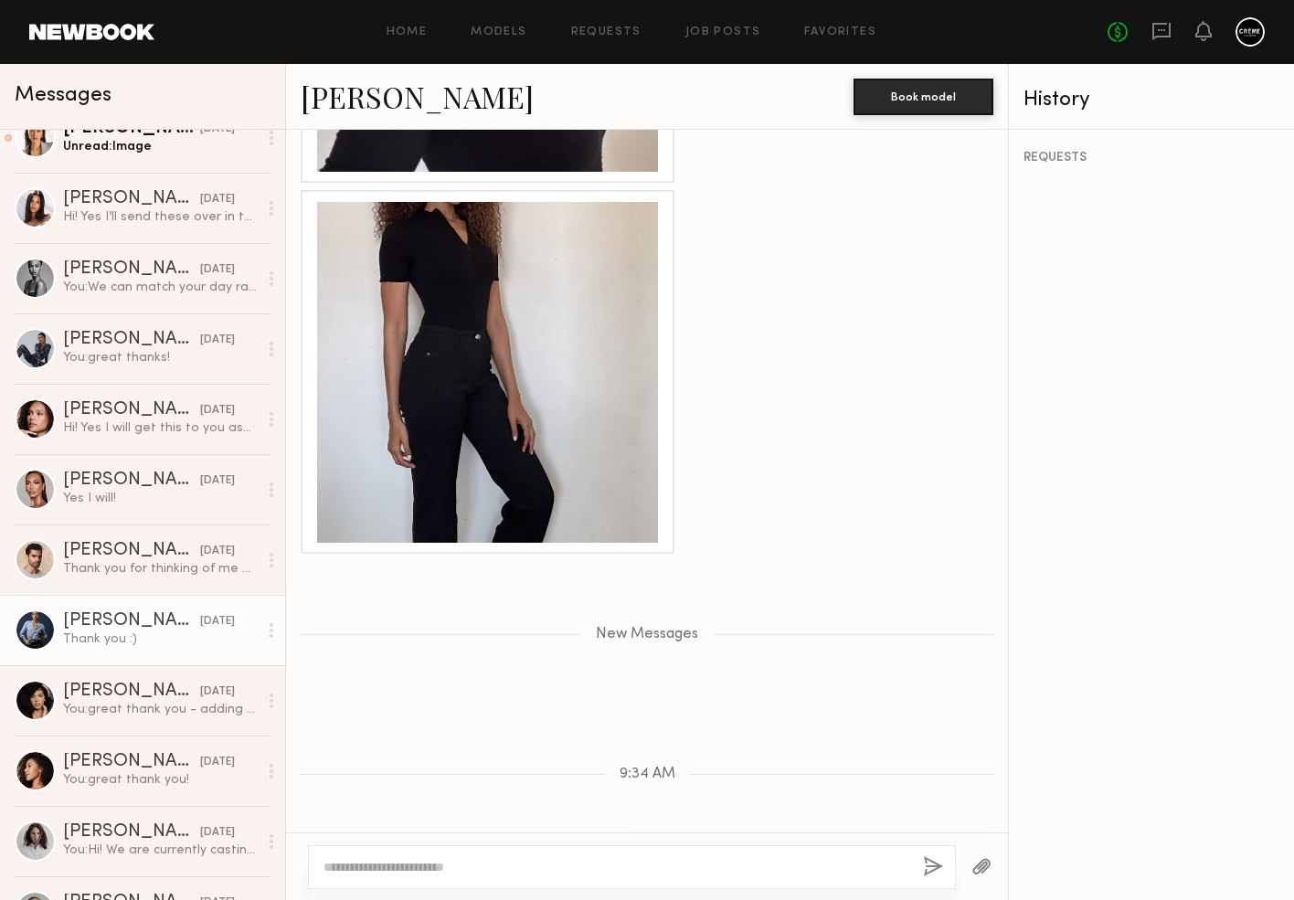
click at [154, 621] on div "[PERSON_NAME]" at bounding box center [131, 621] width 137 height 18
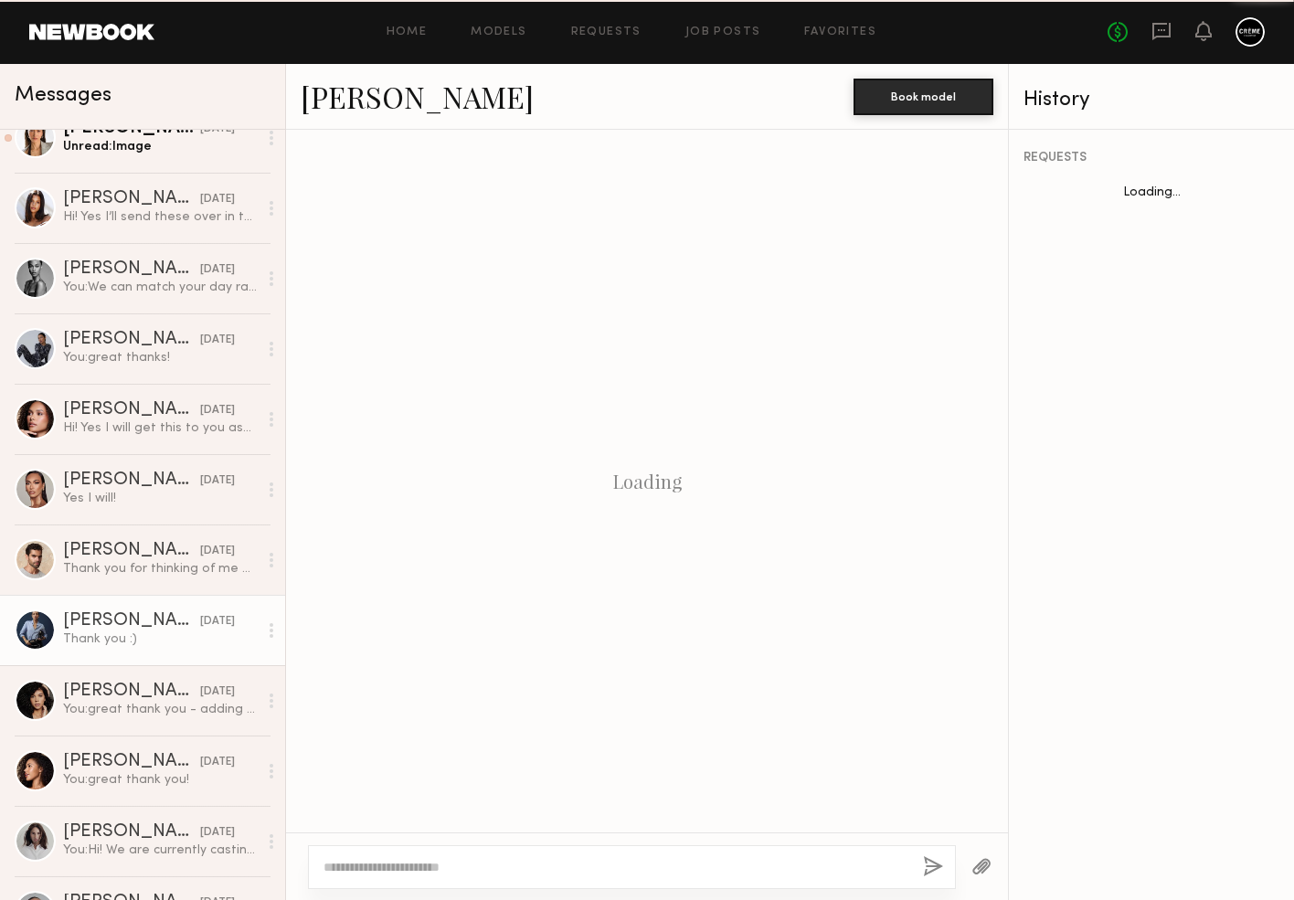
scroll to position [594, 0]
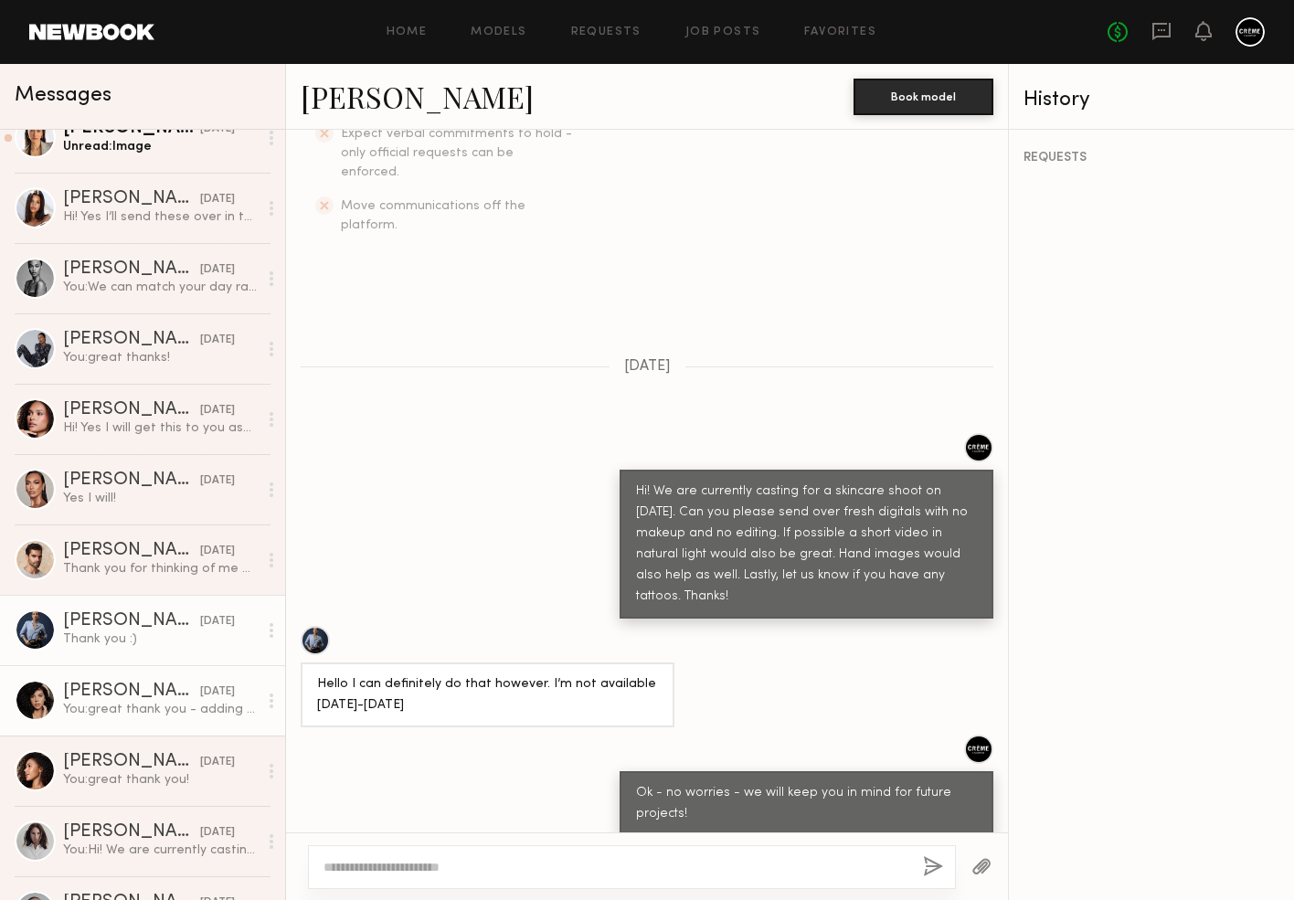
click at [157, 695] on div "Tracy D." at bounding box center [131, 692] width 137 height 18
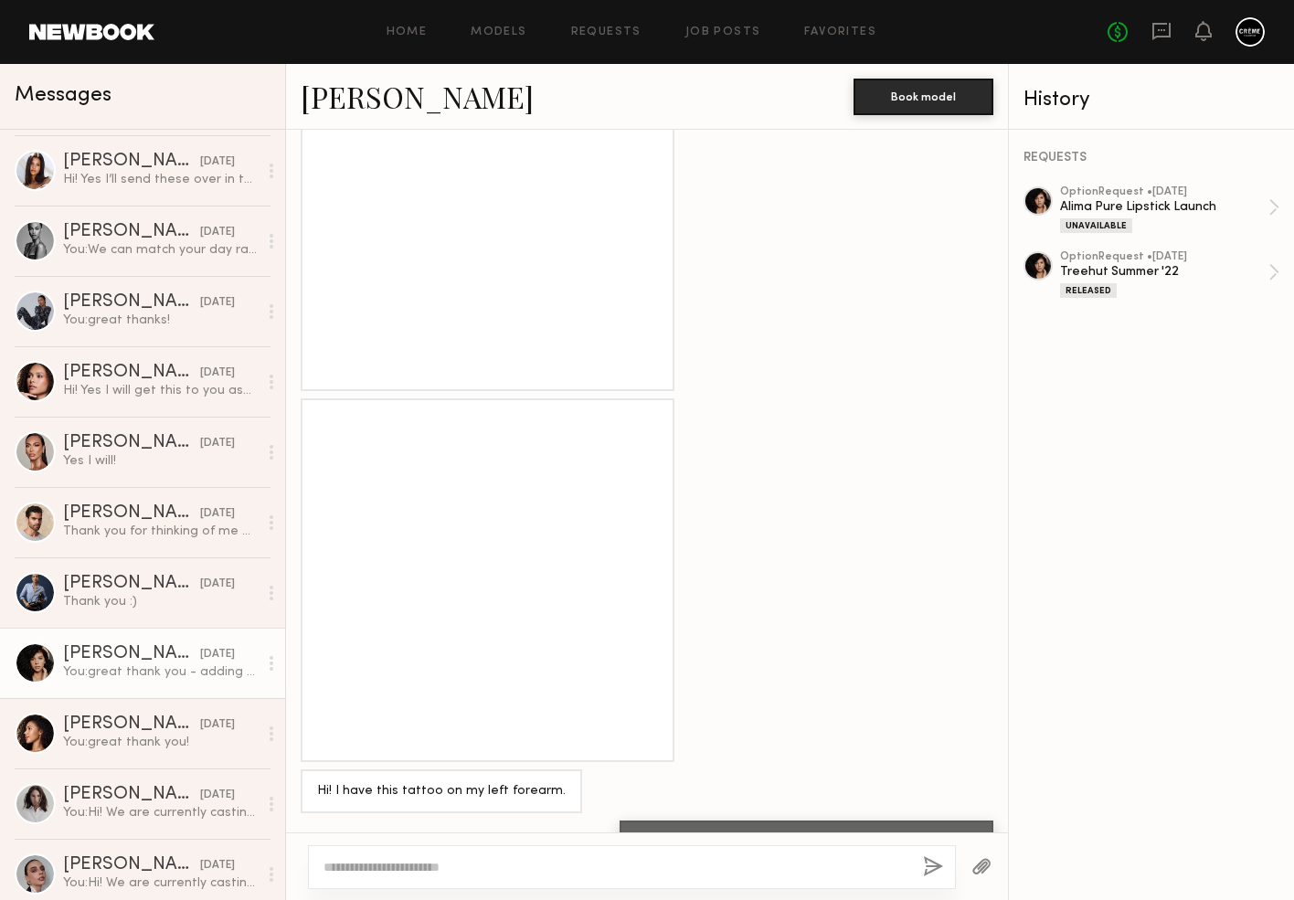
scroll to position [419, 0]
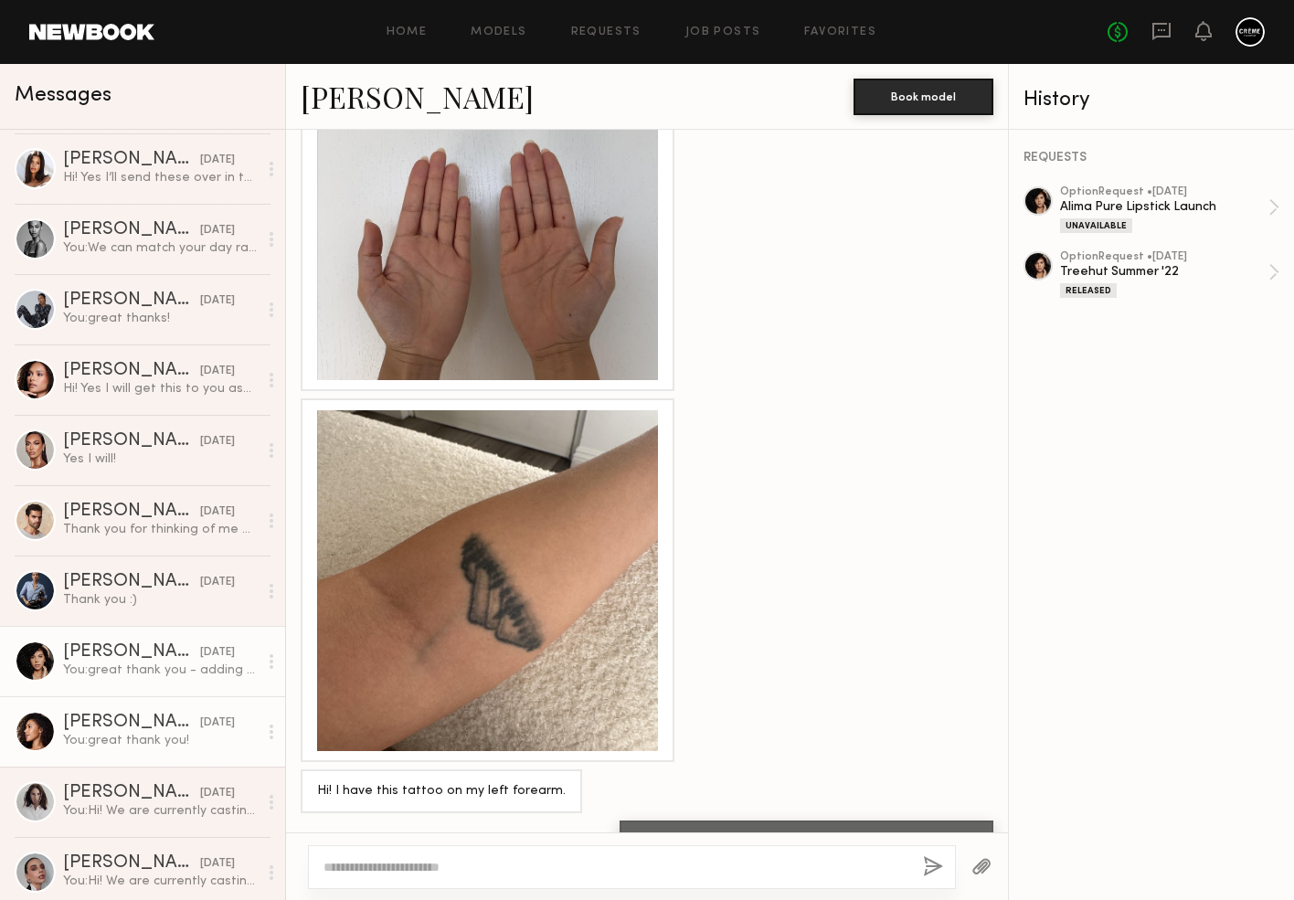
click at [167, 716] on div "Rachael E." at bounding box center [131, 723] width 137 height 18
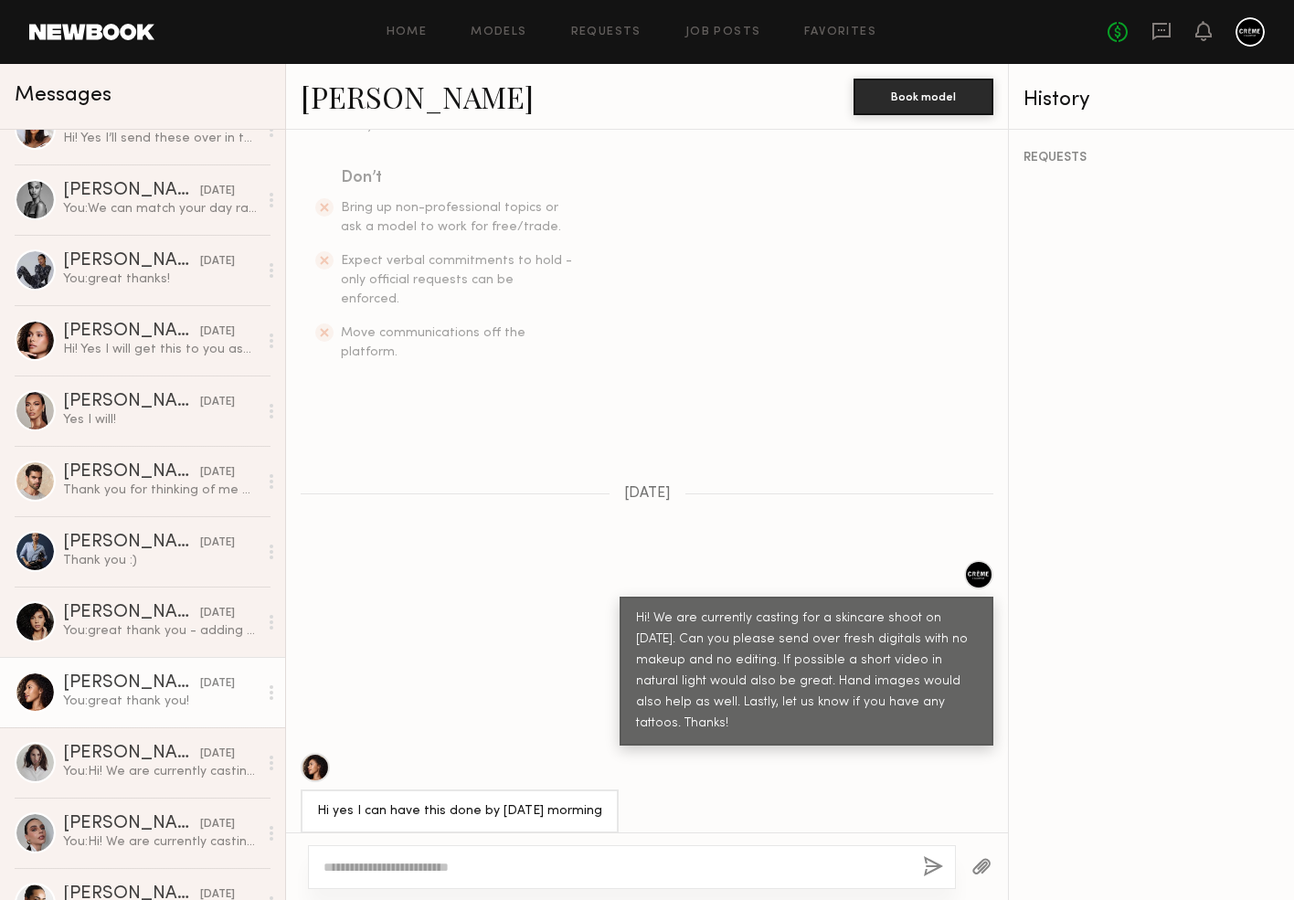
scroll to position [465, 0]
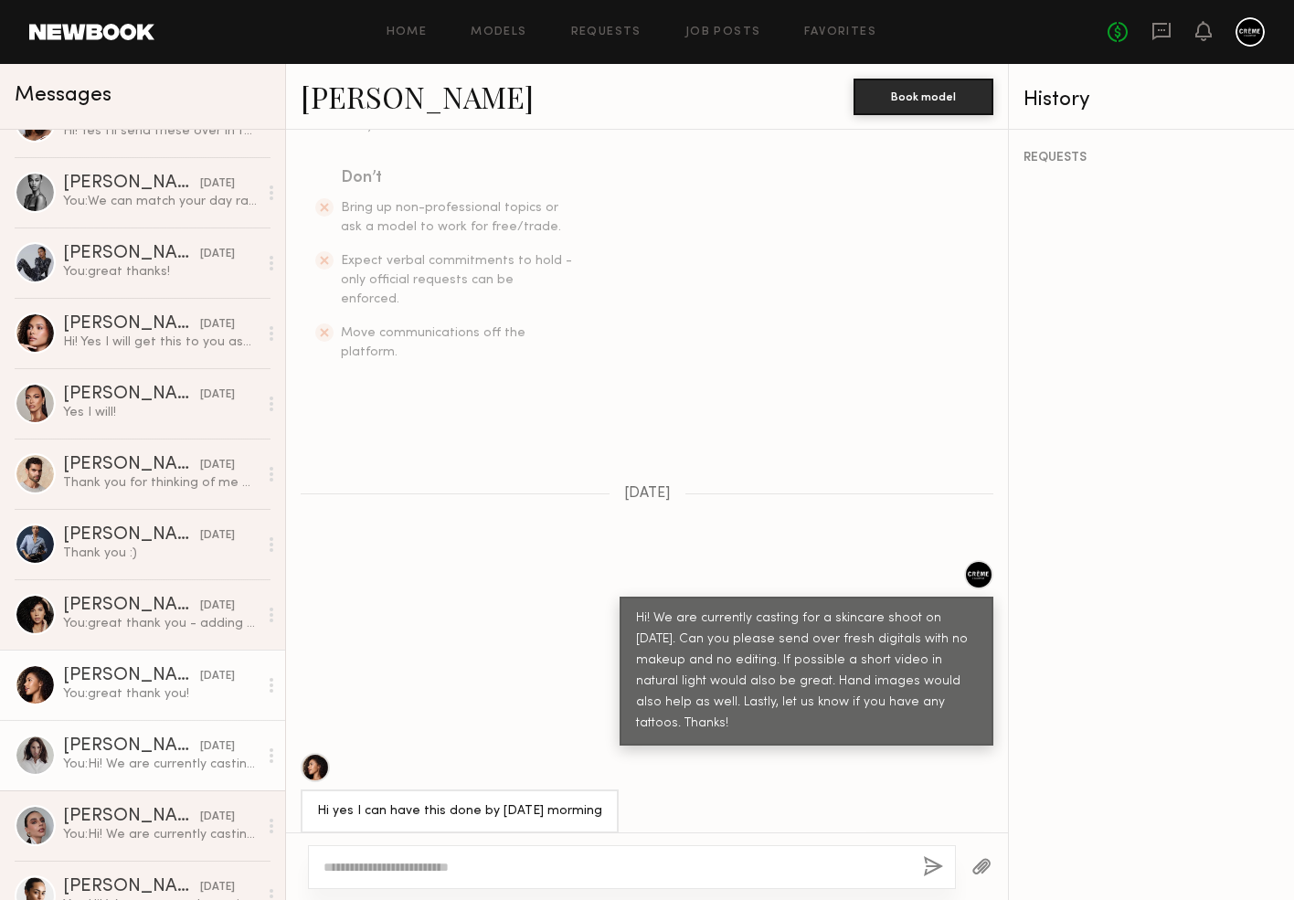
click at [175, 745] on div "[PERSON_NAME]" at bounding box center [131, 747] width 137 height 18
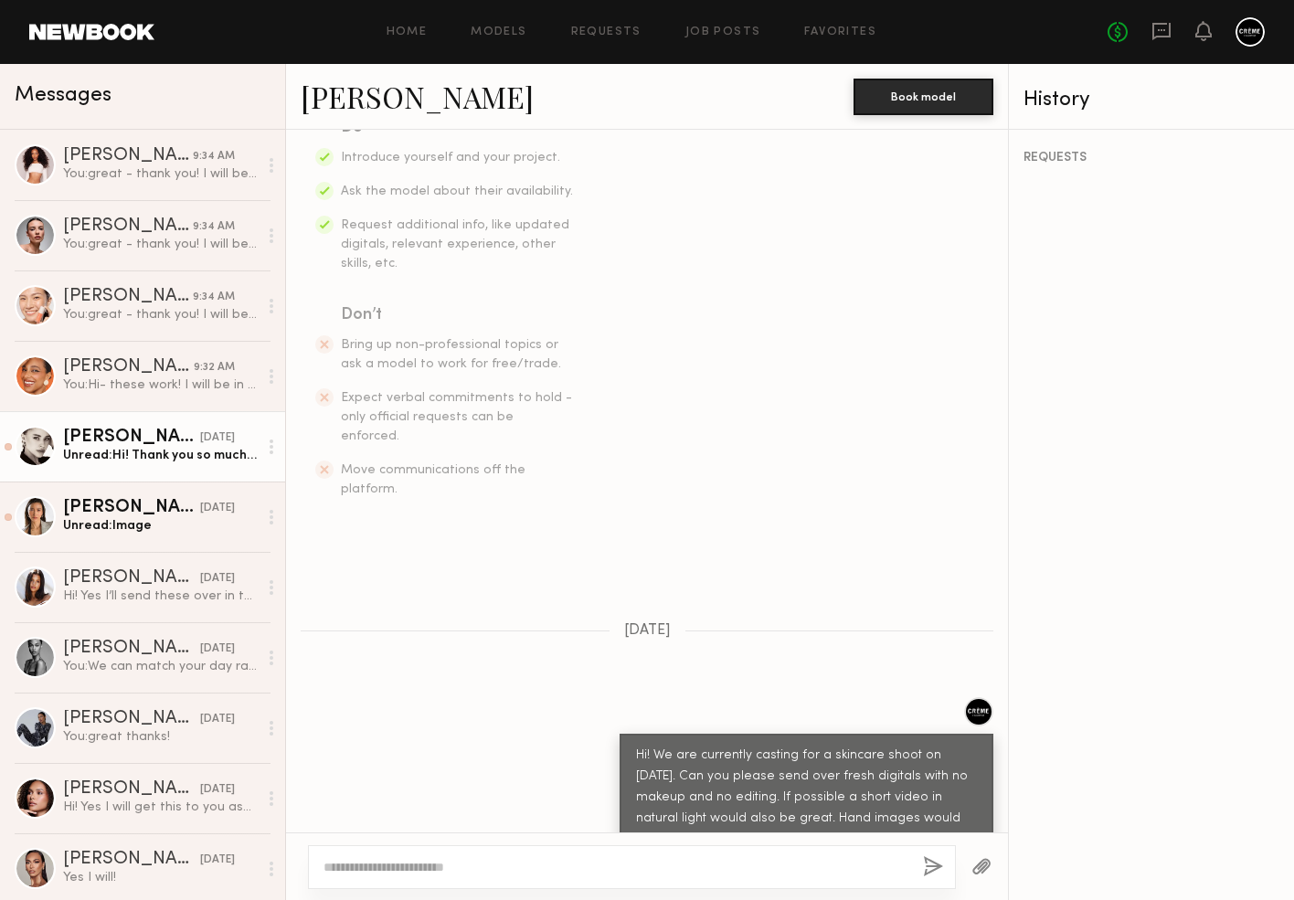
click at [139, 441] on div "[PERSON_NAME]" at bounding box center [131, 438] width 137 height 18
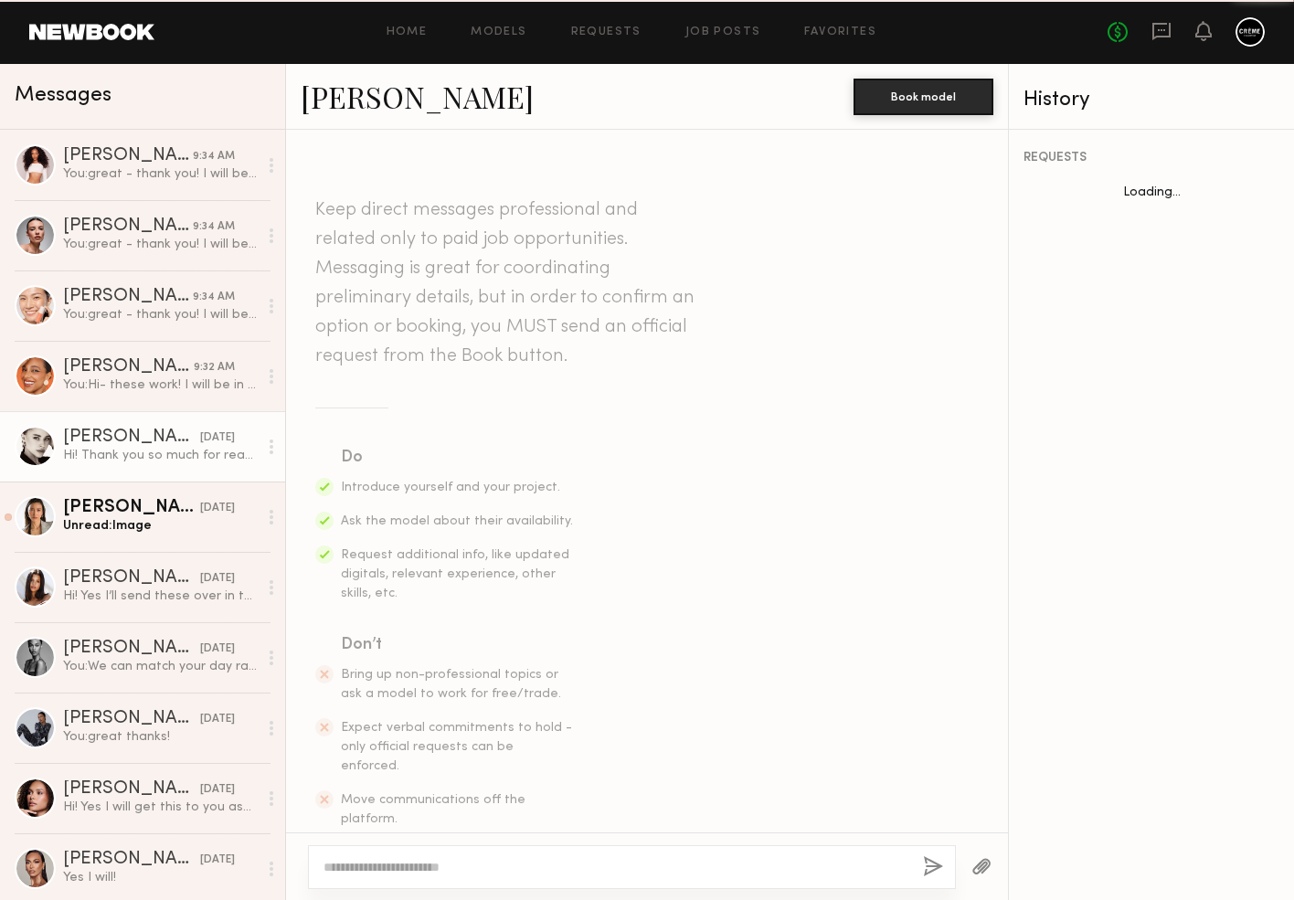
scroll to position [540, 0]
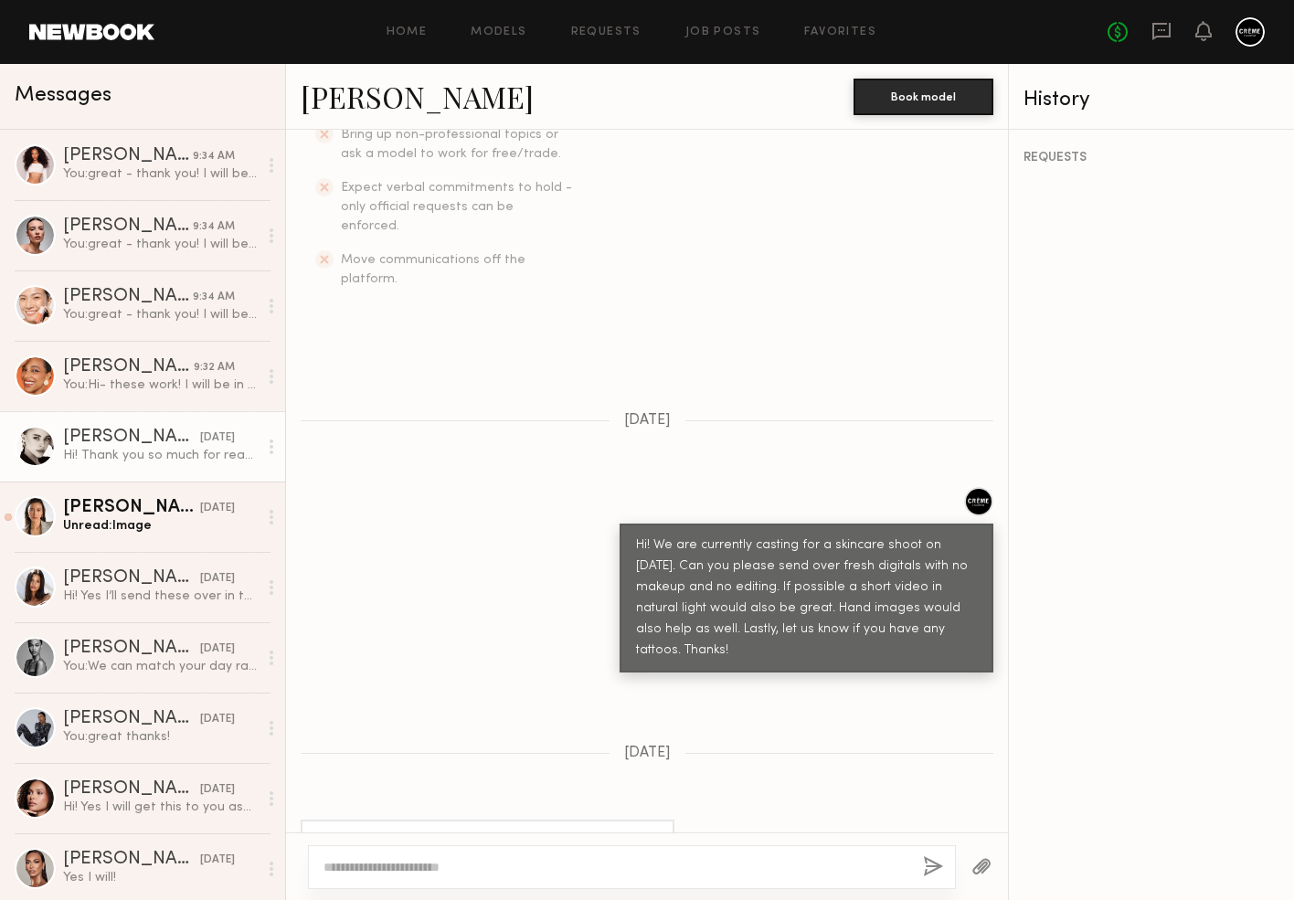
click at [390, 99] on link "[PERSON_NAME]" at bounding box center [417, 96] width 233 height 39
click at [419, 878] on div at bounding box center [632, 868] width 648 height 44
click at [421, 866] on textarea at bounding box center [616, 867] width 585 height 18
type textarea "**********"
click at [928, 867] on button "button" at bounding box center [933, 867] width 20 height 23
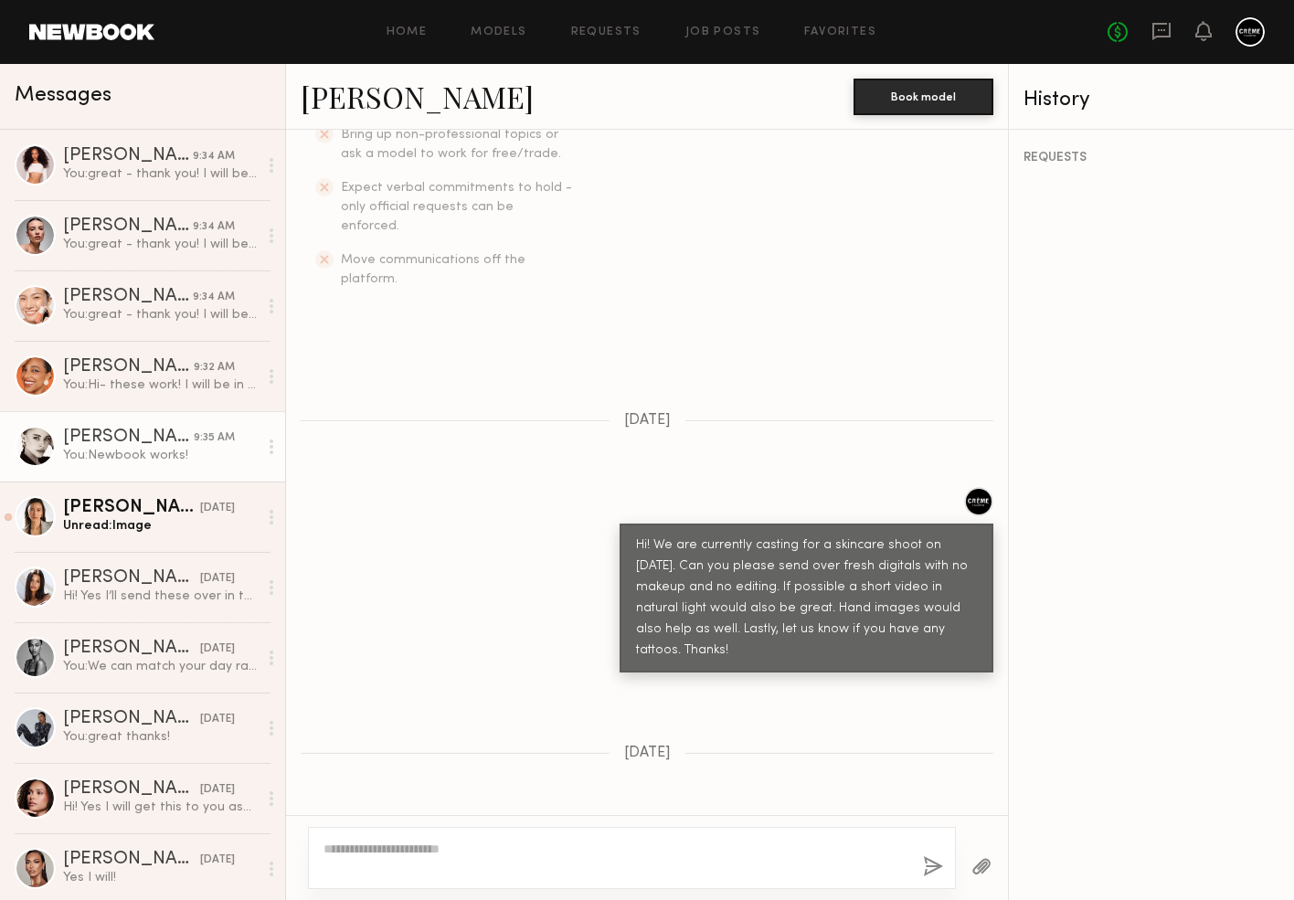
scroll to position [907, 0]
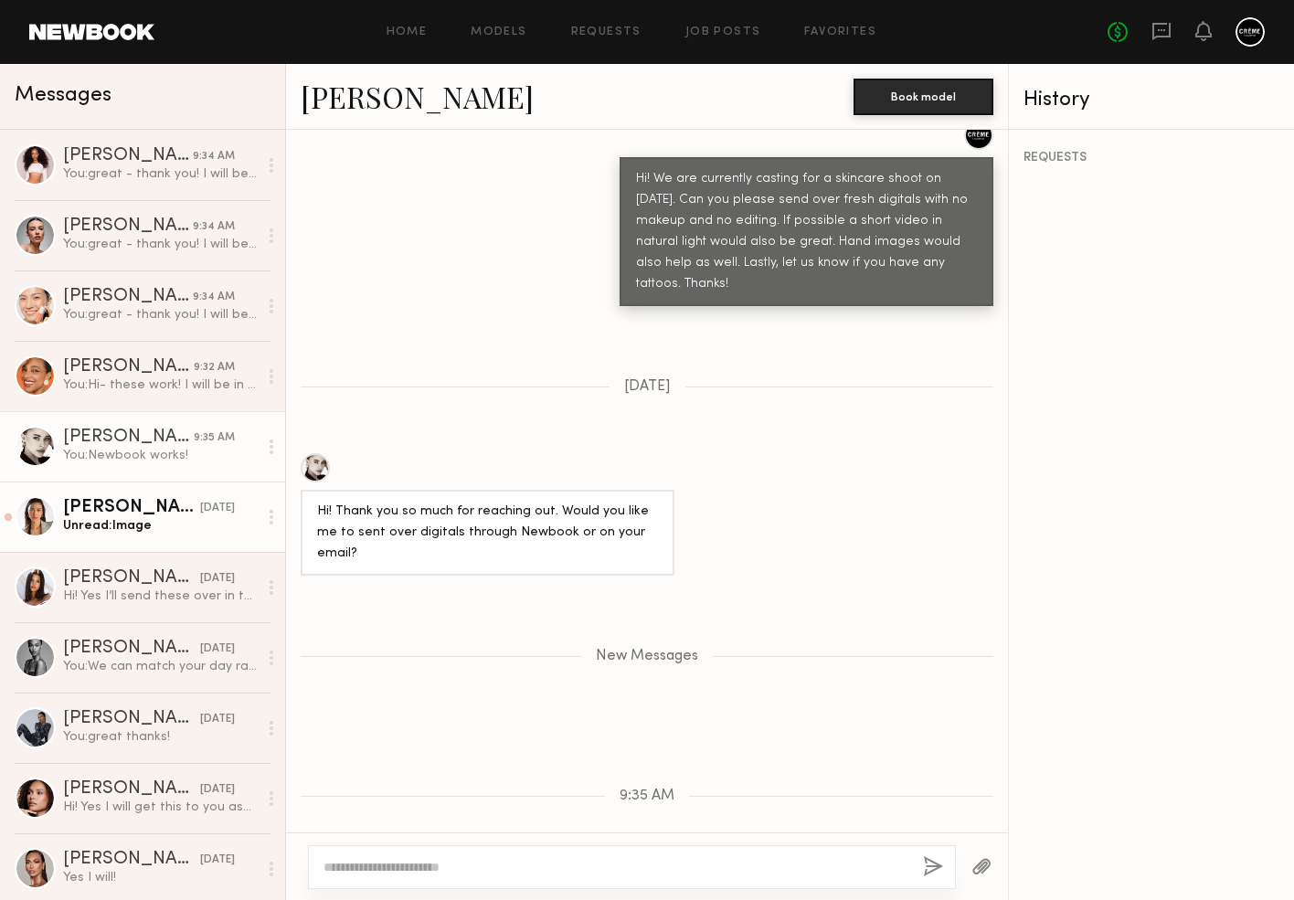
click at [171, 513] on div "[PERSON_NAME]" at bounding box center [131, 508] width 137 height 18
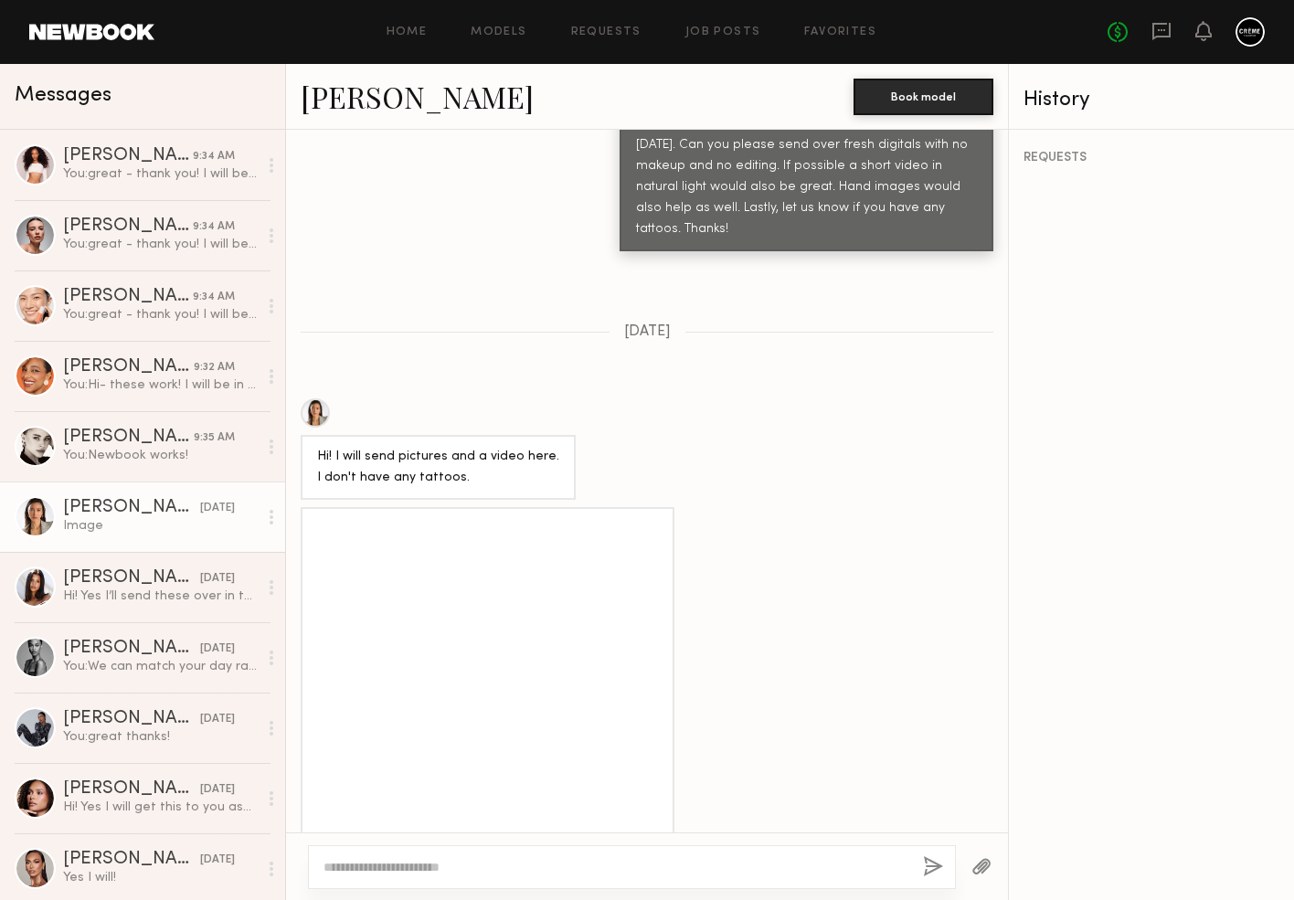
scroll to position [970, 0]
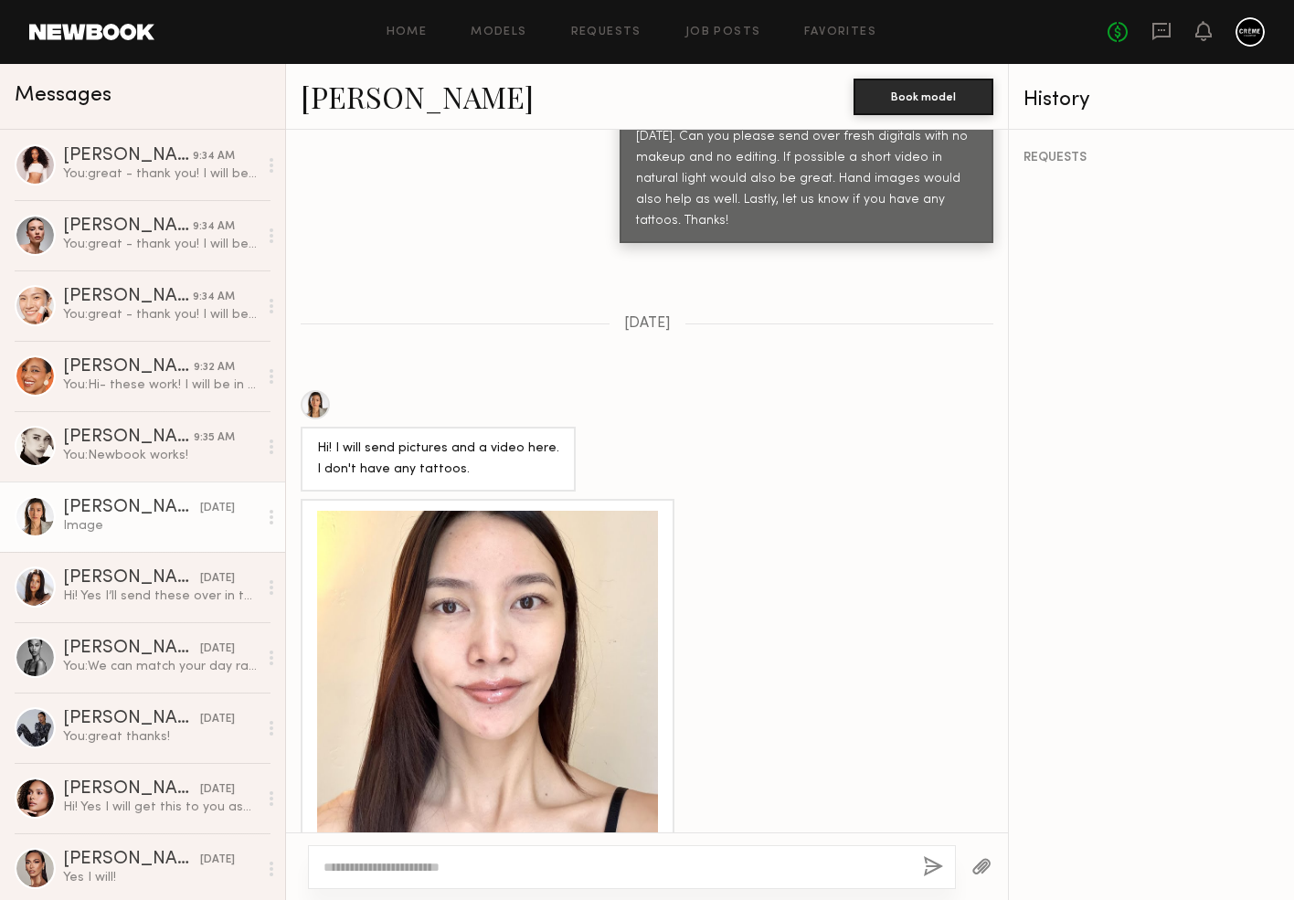
click at [426, 887] on div at bounding box center [632, 868] width 648 height 44
click at [429, 877] on div at bounding box center [632, 868] width 648 height 44
click at [429, 876] on textarea at bounding box center [616, 867] width 585 height 18
paste textarea "**********"
type textarea "**********"
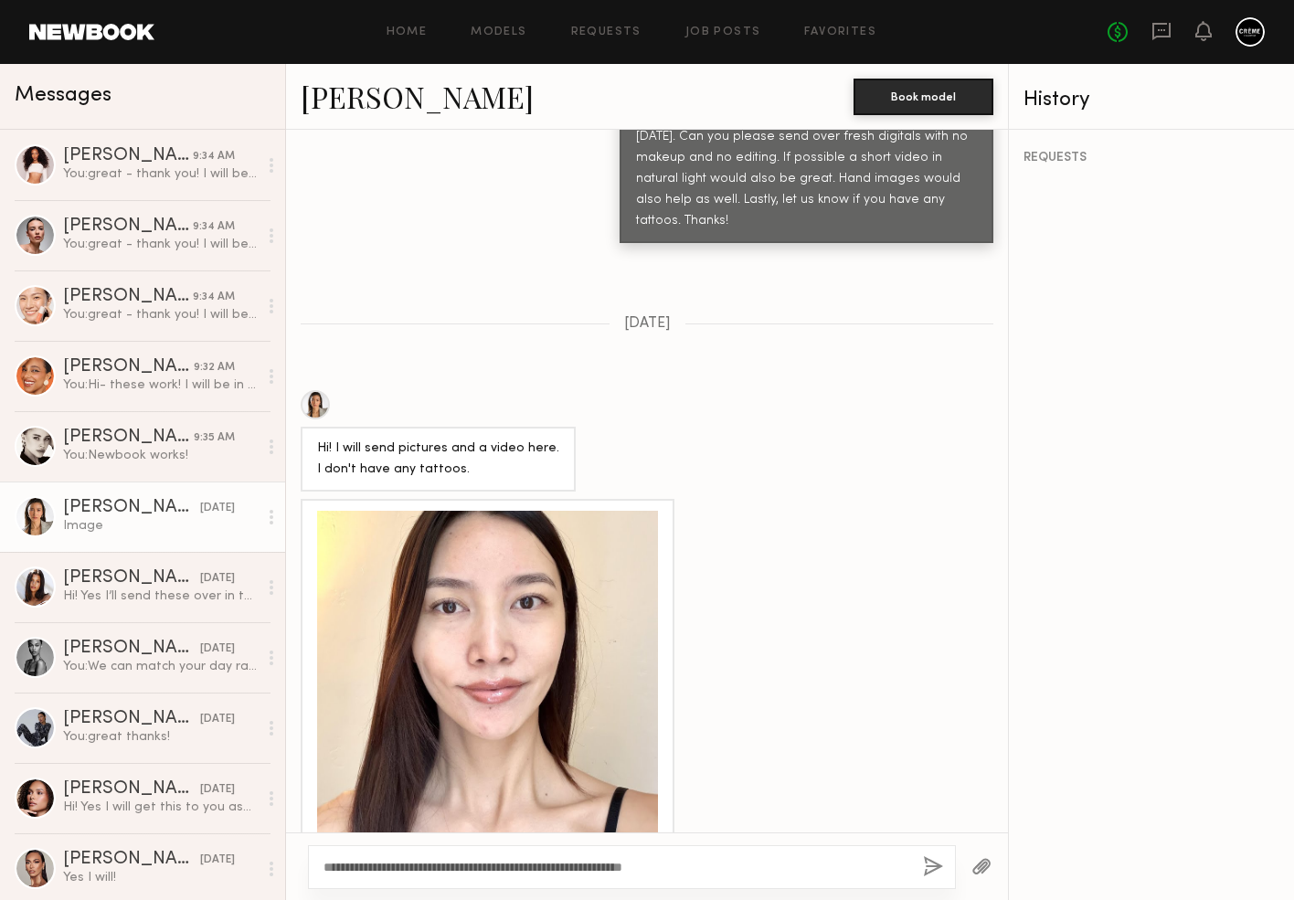
click at [932, 857] on button "button" at bounding box center [933, 867] width 20 height 23
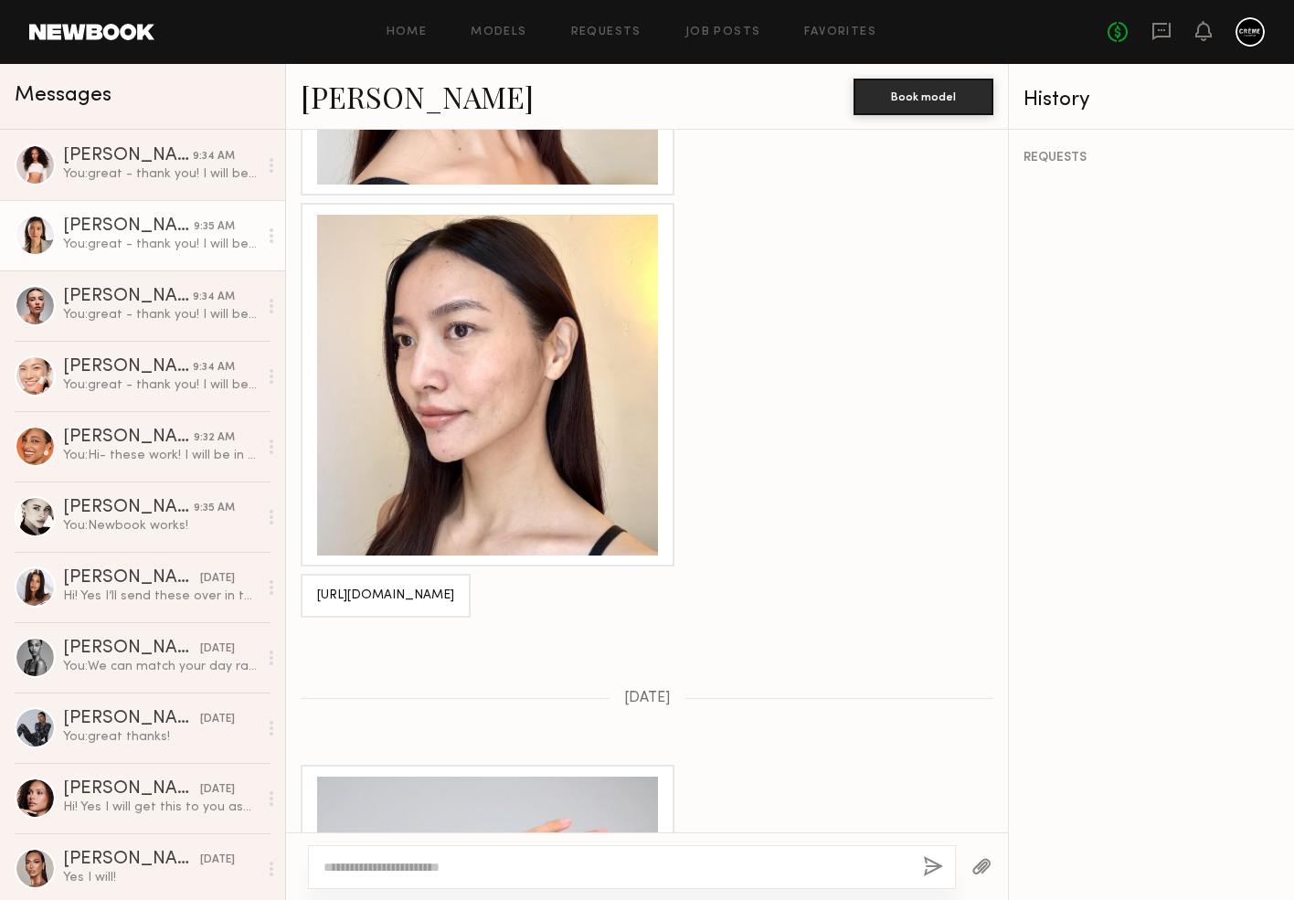
scroll to position [2222, 0]
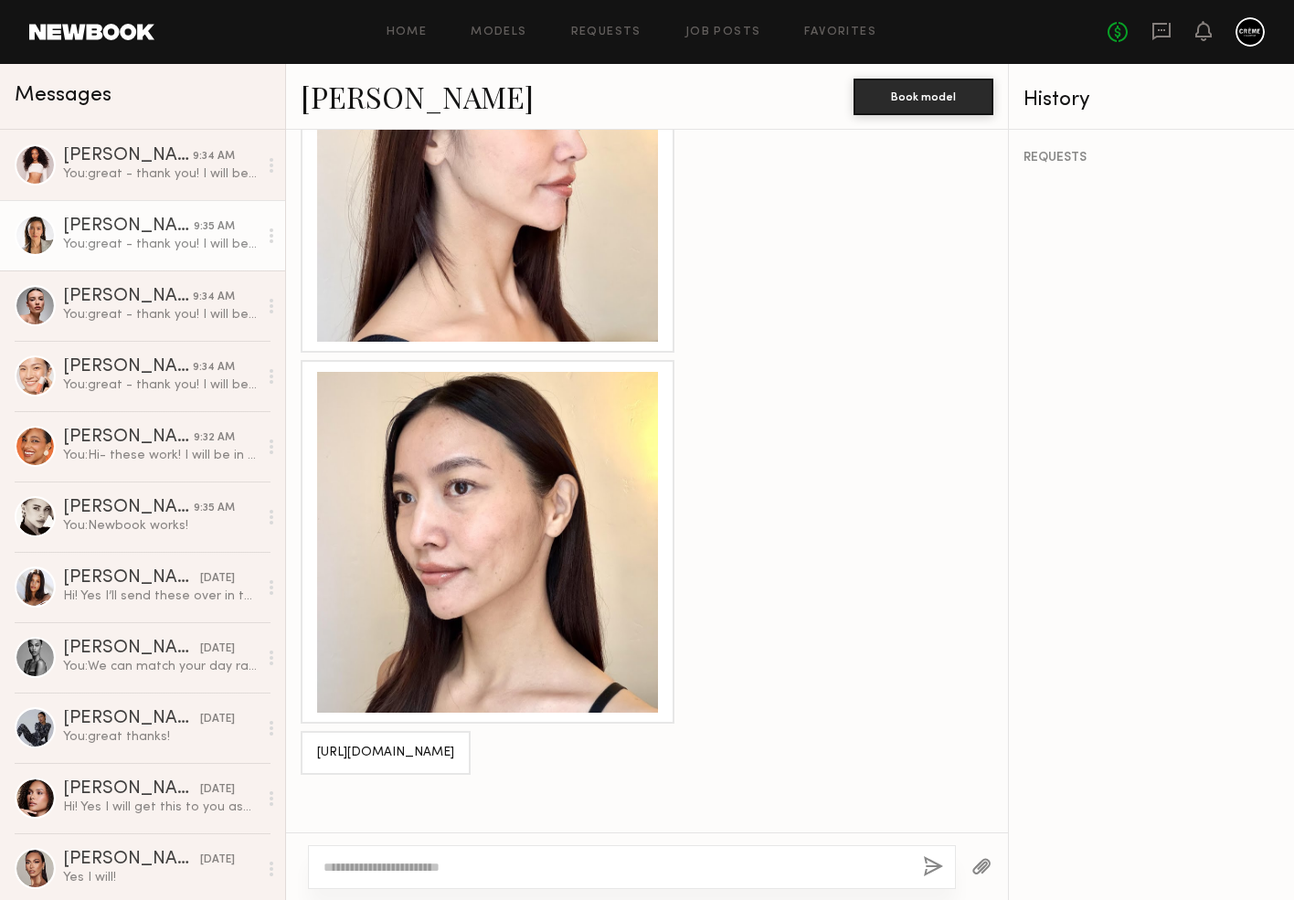
click at [578, 453] on div at bounding box center [487, 542] width 341 height 341
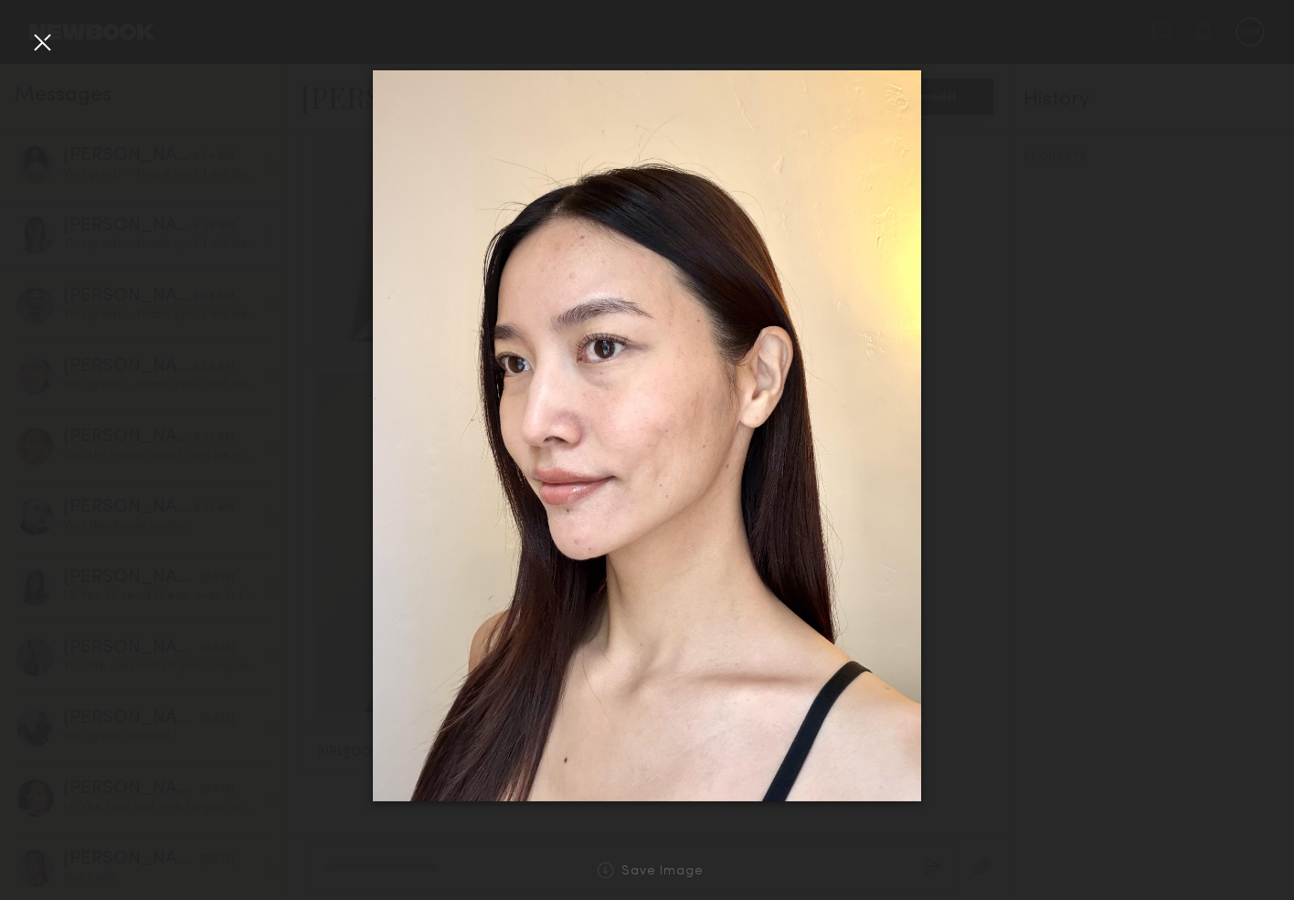
click at [52, 47] on div at bounding box center [41, 41] width 29 height 29
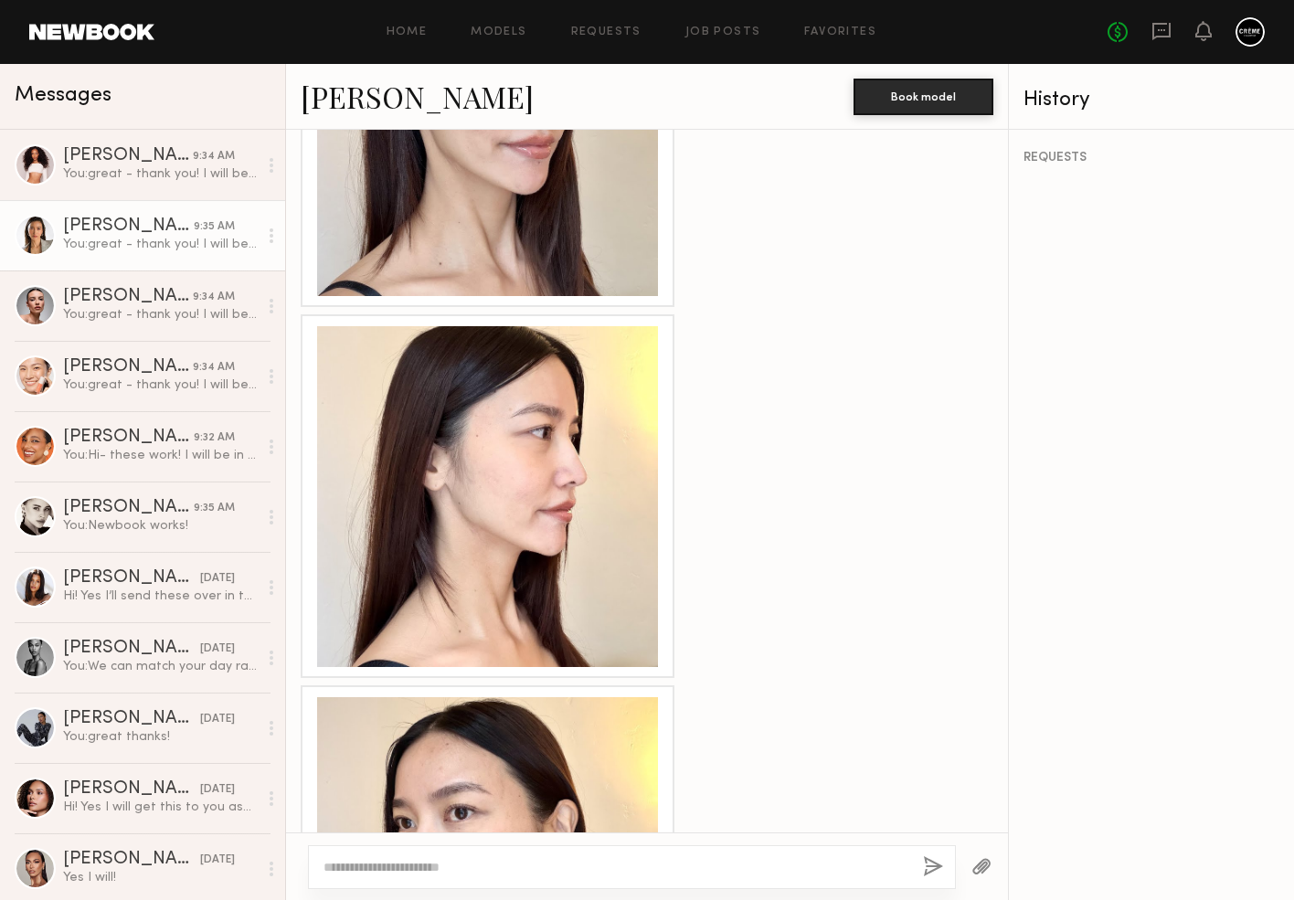
scroll to position [1798, 0]
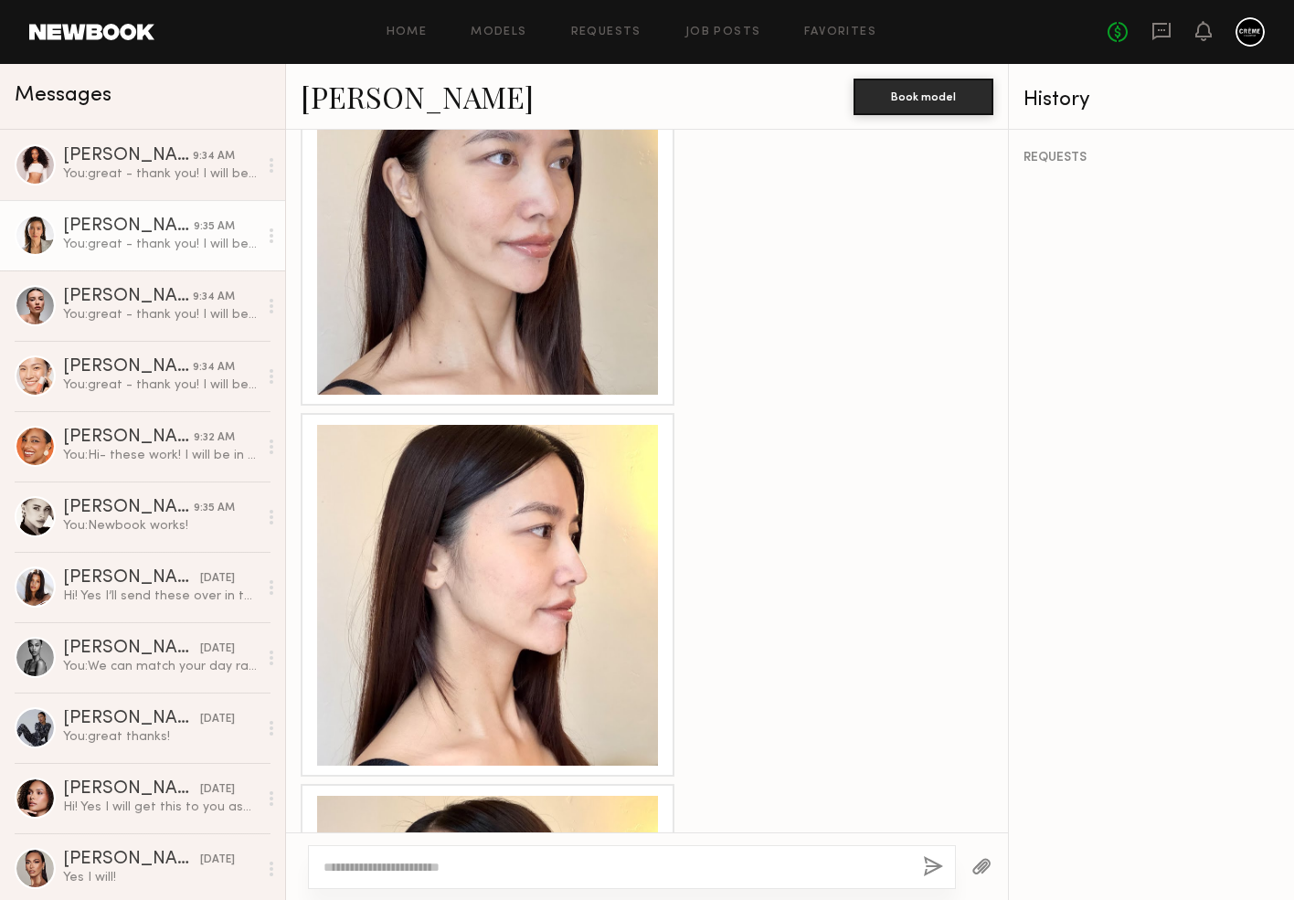
click at [585, 438] on div at bounding box center [487, 595] width 341 height 341
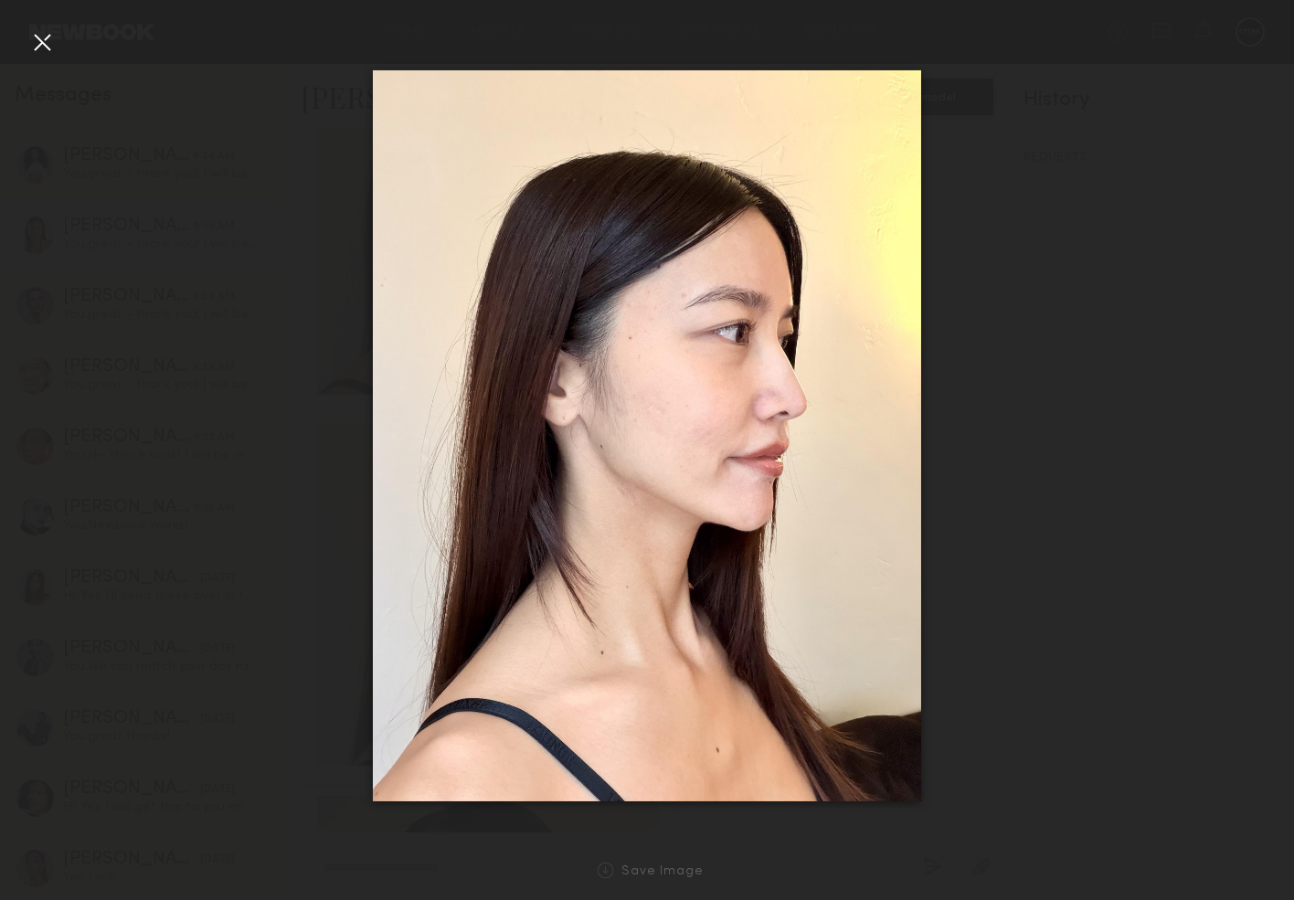
click at [46, 46] on div at bounding box center [41, 41] width 29 height 29
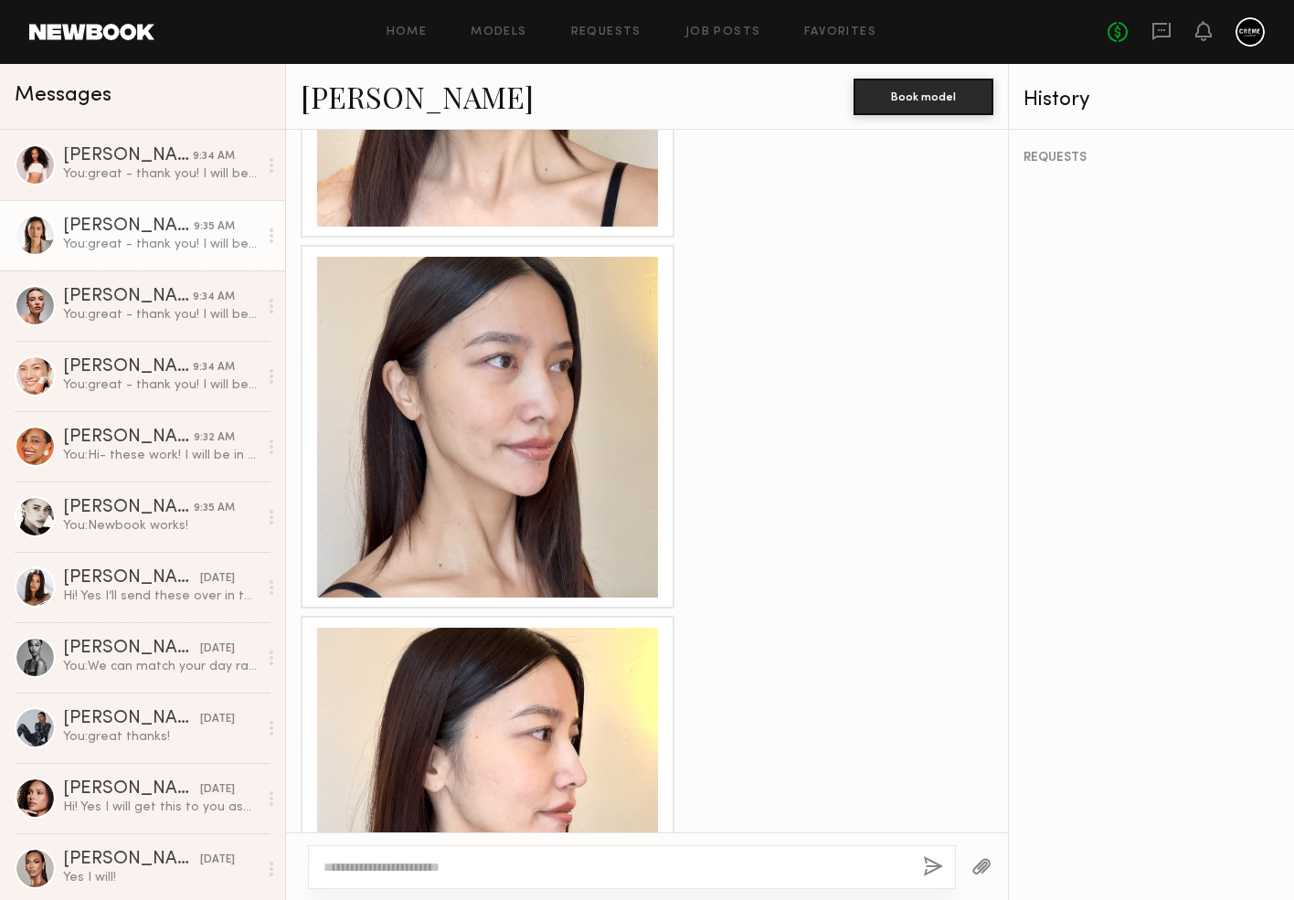
scroll to position [1564, 0]
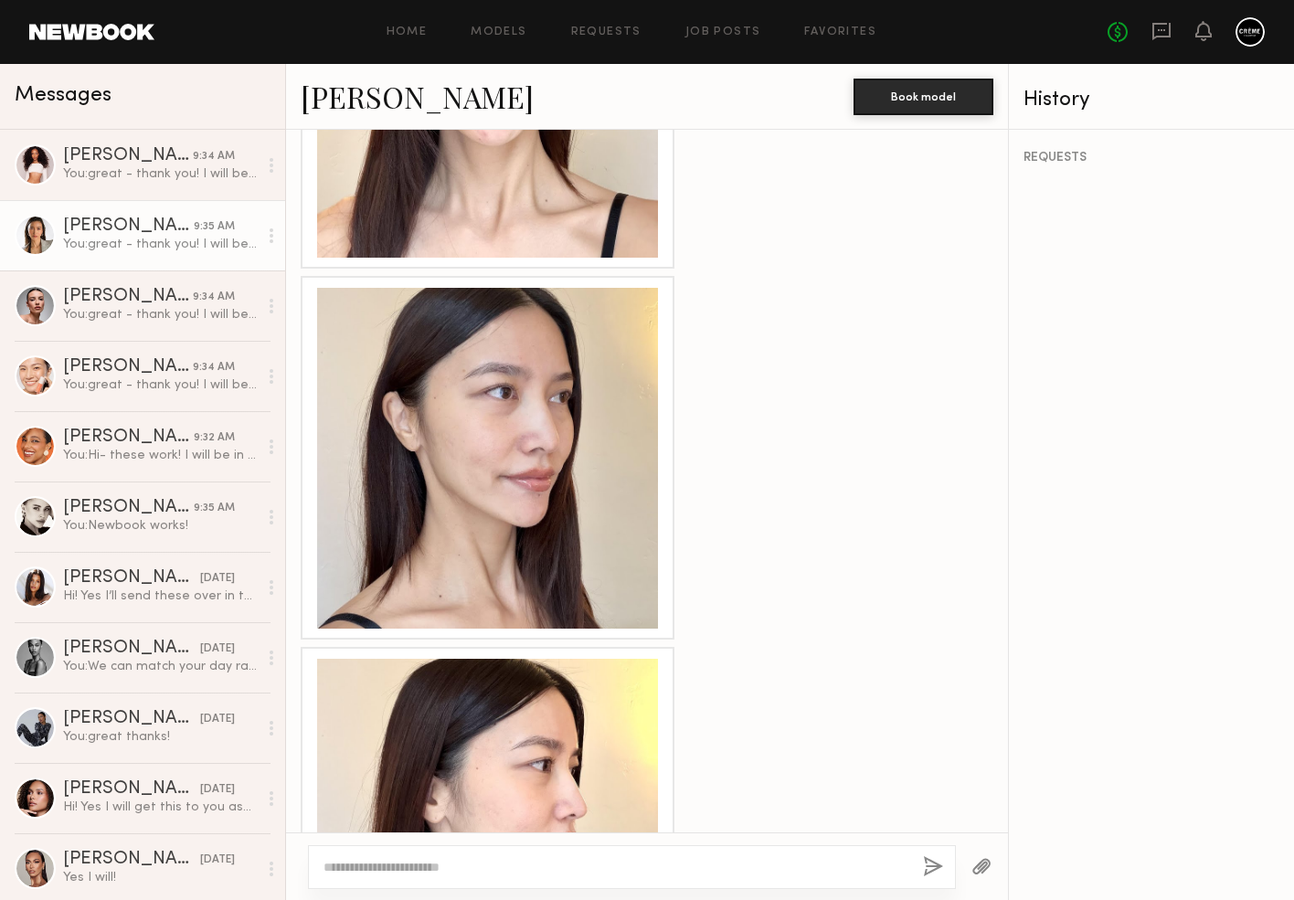
click at [548, 372] on div at bounding box center [487, 458] width 341 height 341
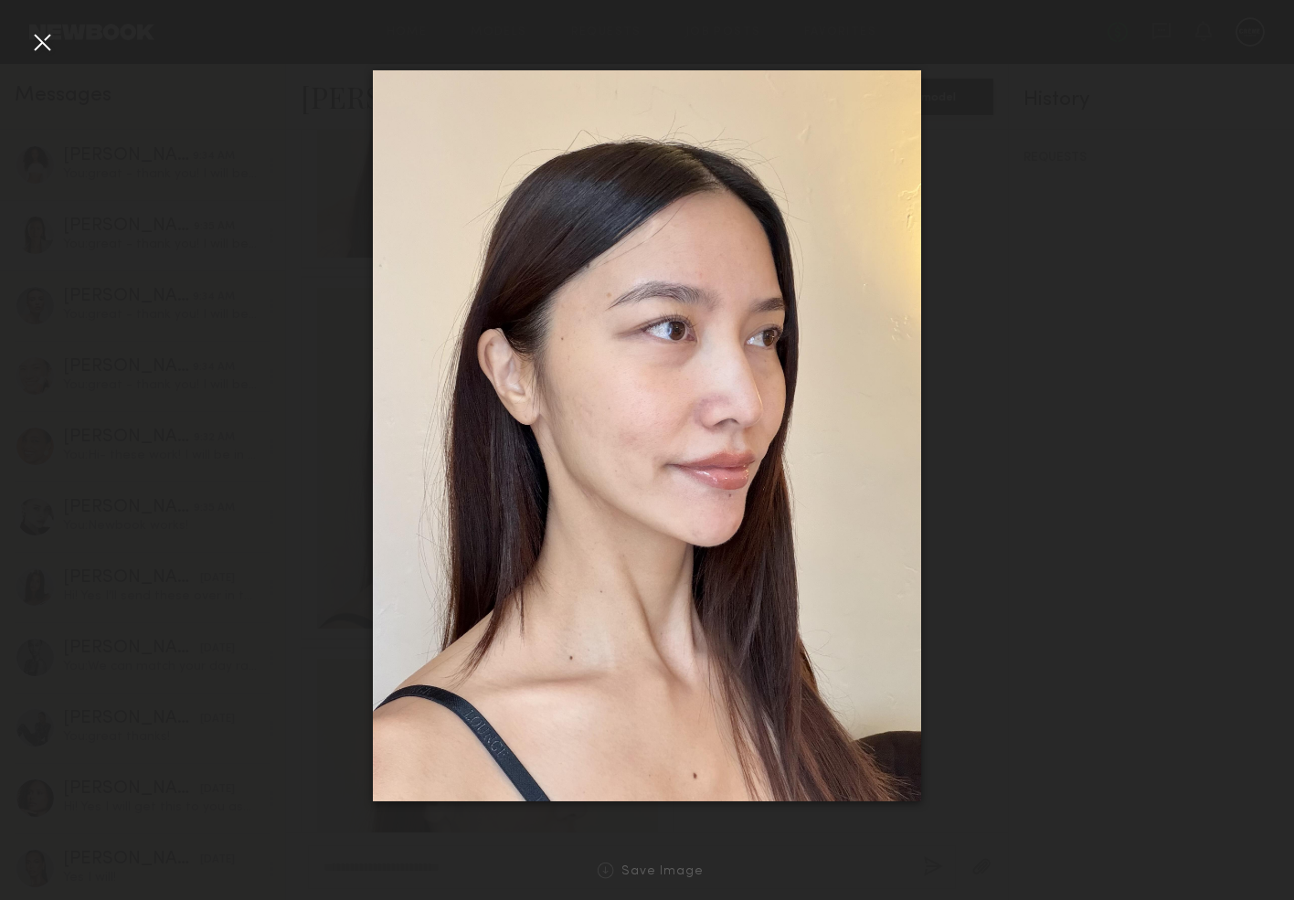
click at [51, 42] on div at bounding box center [41, 41] width 29 height 29
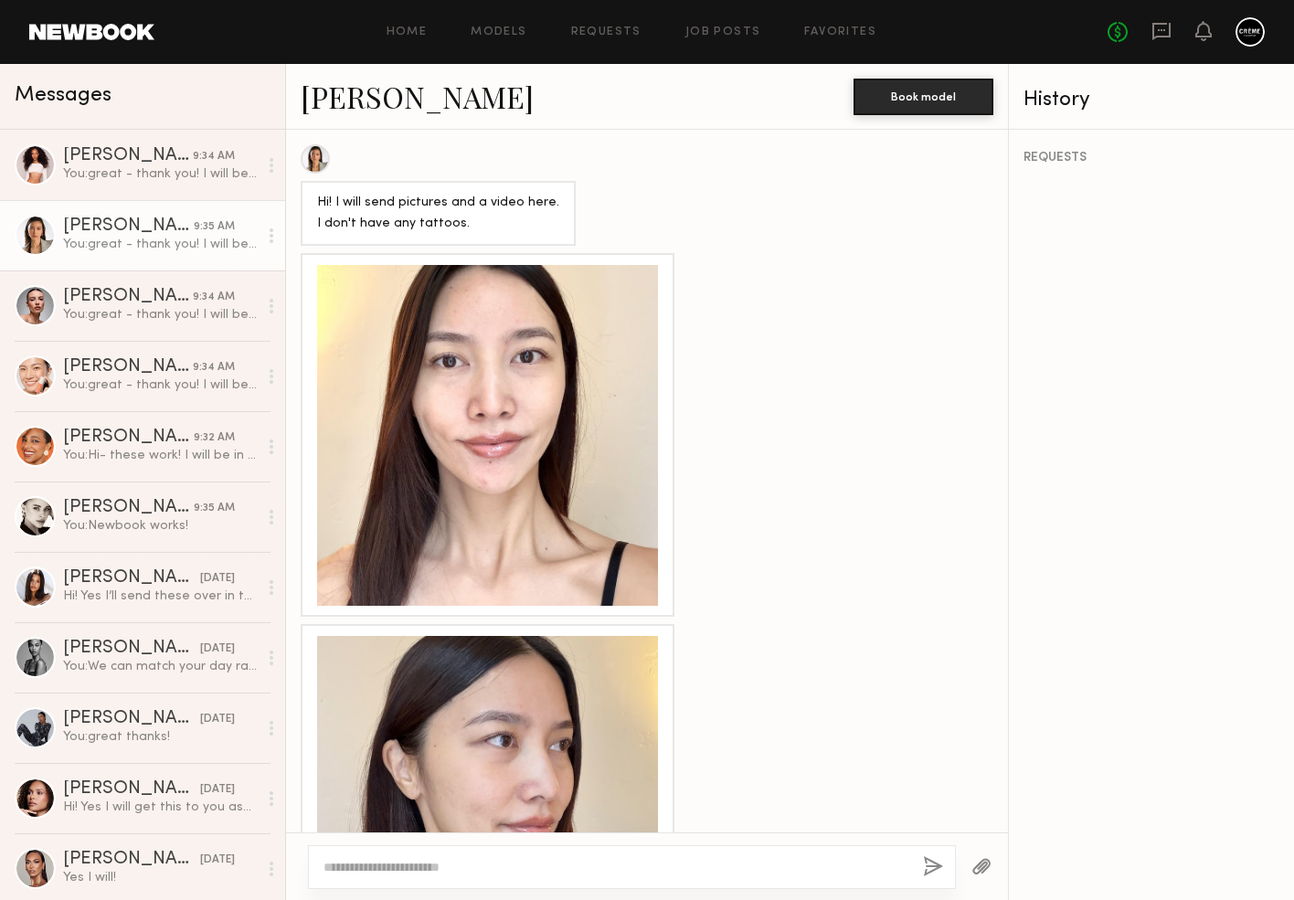
scroll to position [1059, 0]
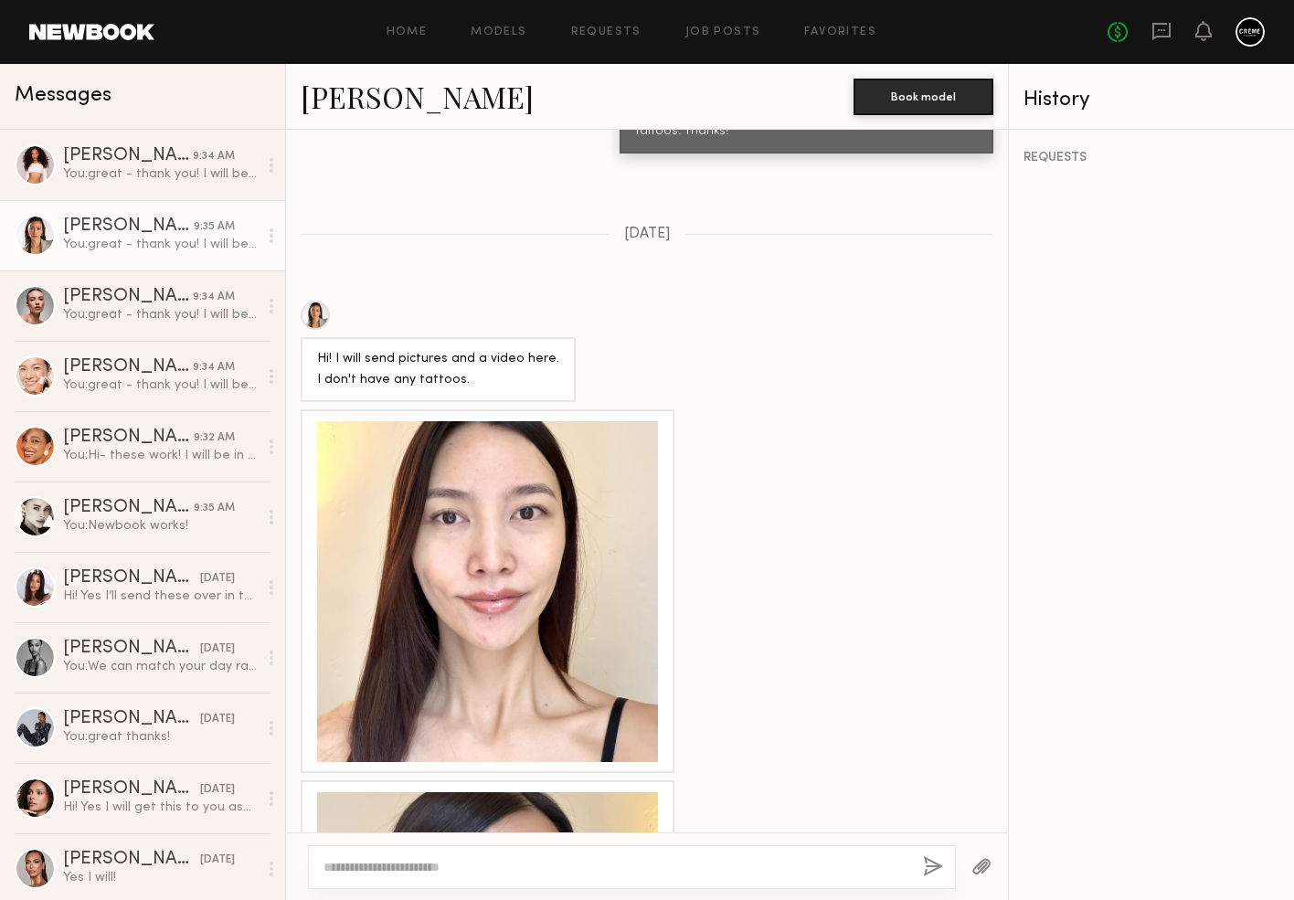
click at [511, 437] on div at bounding box center [487, 591] width 341 height 341
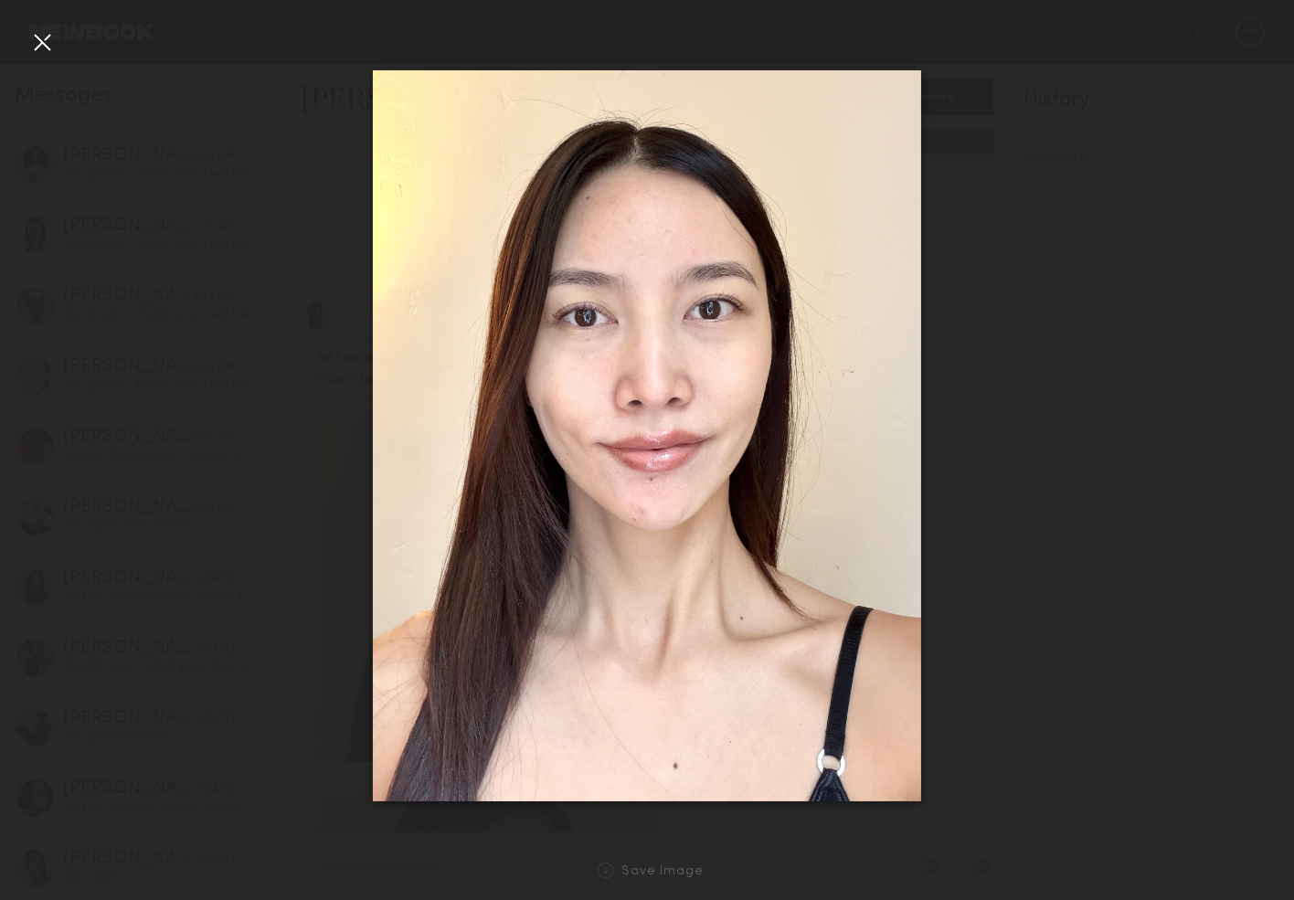
click at [42, 37] on div at bounding box center [41, 41] width 29 height 29
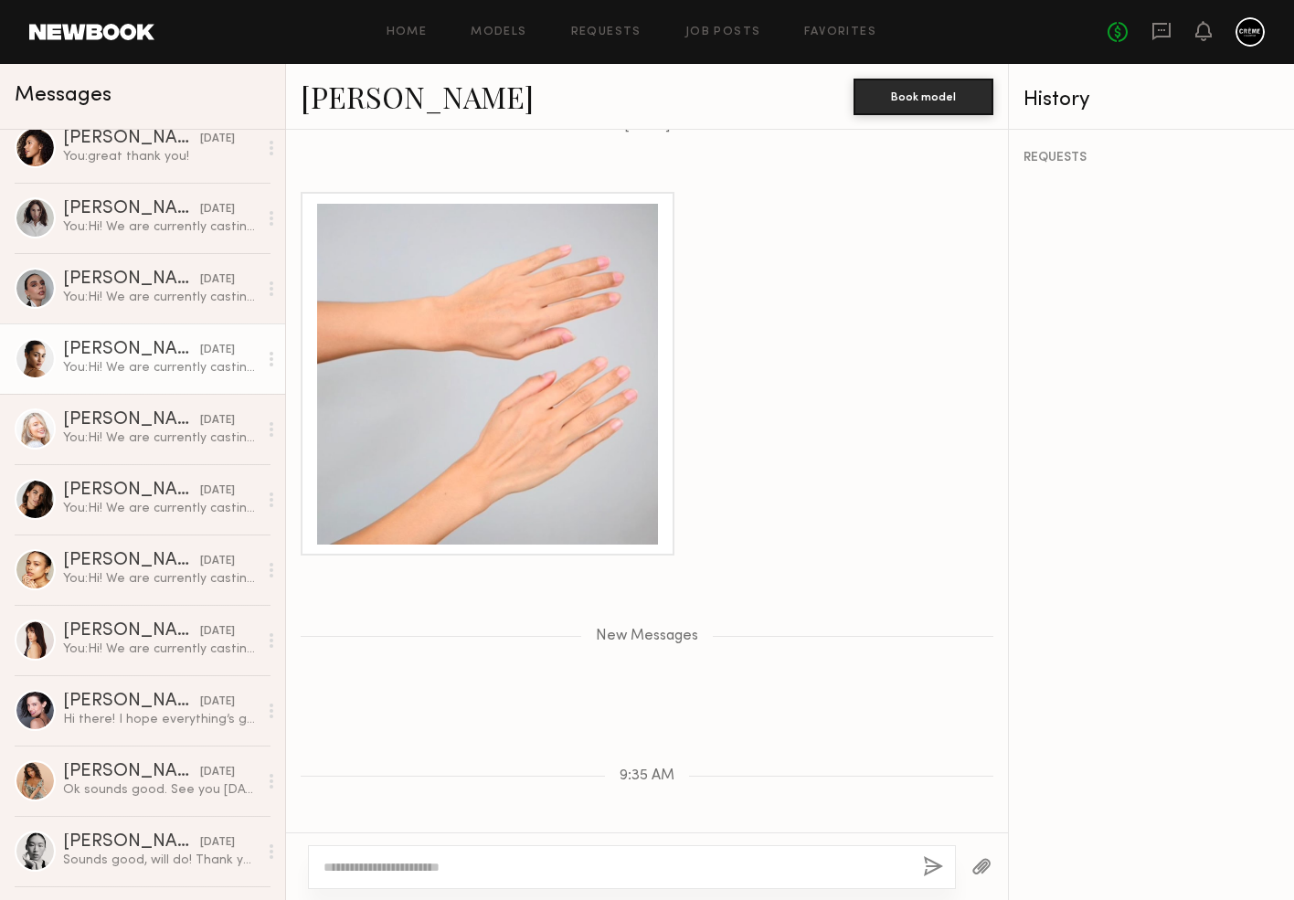
scroll to position [1037, 0]
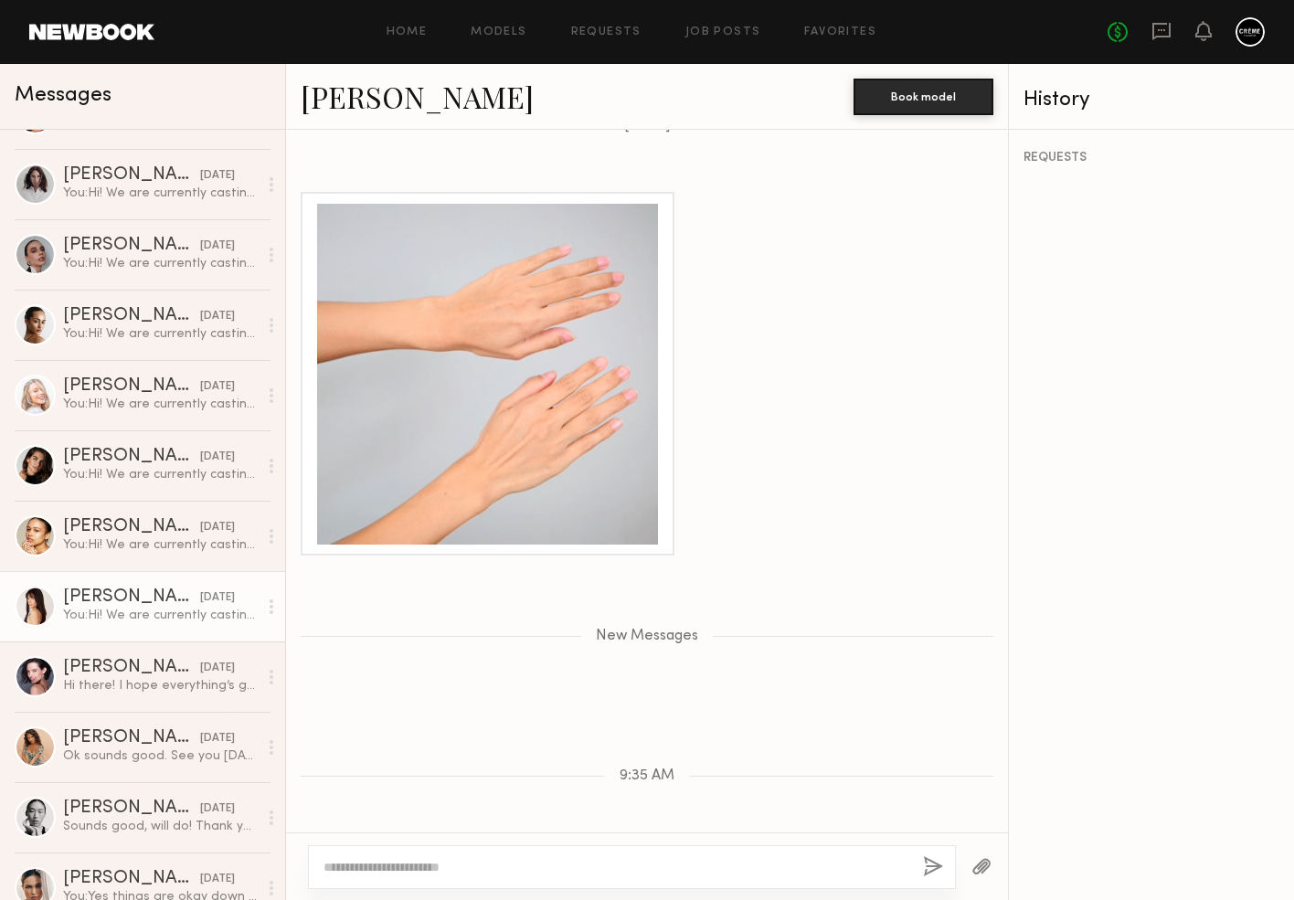
click at [101, 610] on div "You: Hi! We are currently casting for a skincare shoot on Nov 7. Can you please…" at bounding box center [160, 615] width 195 height 17
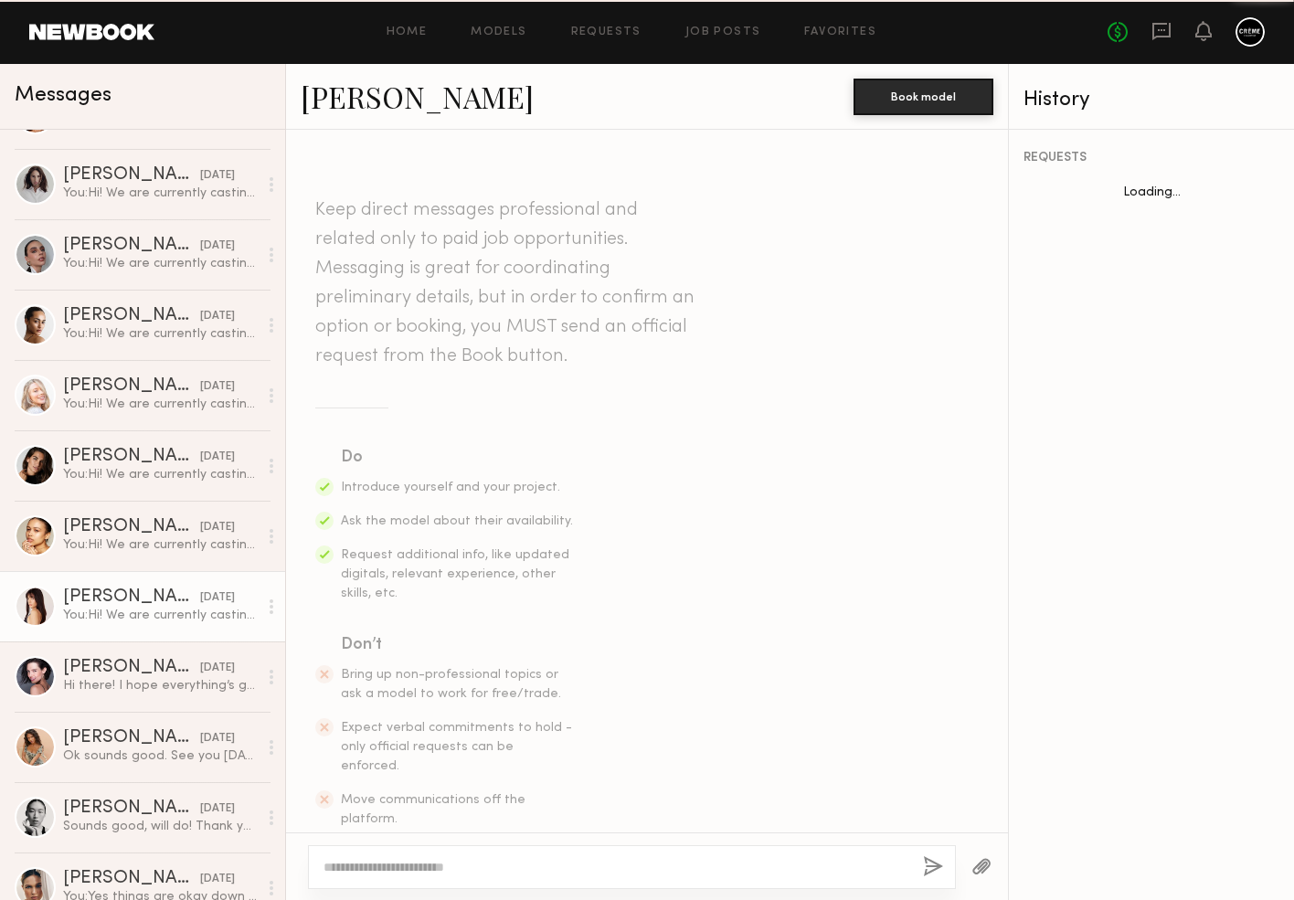
scroll to position [330, 0]
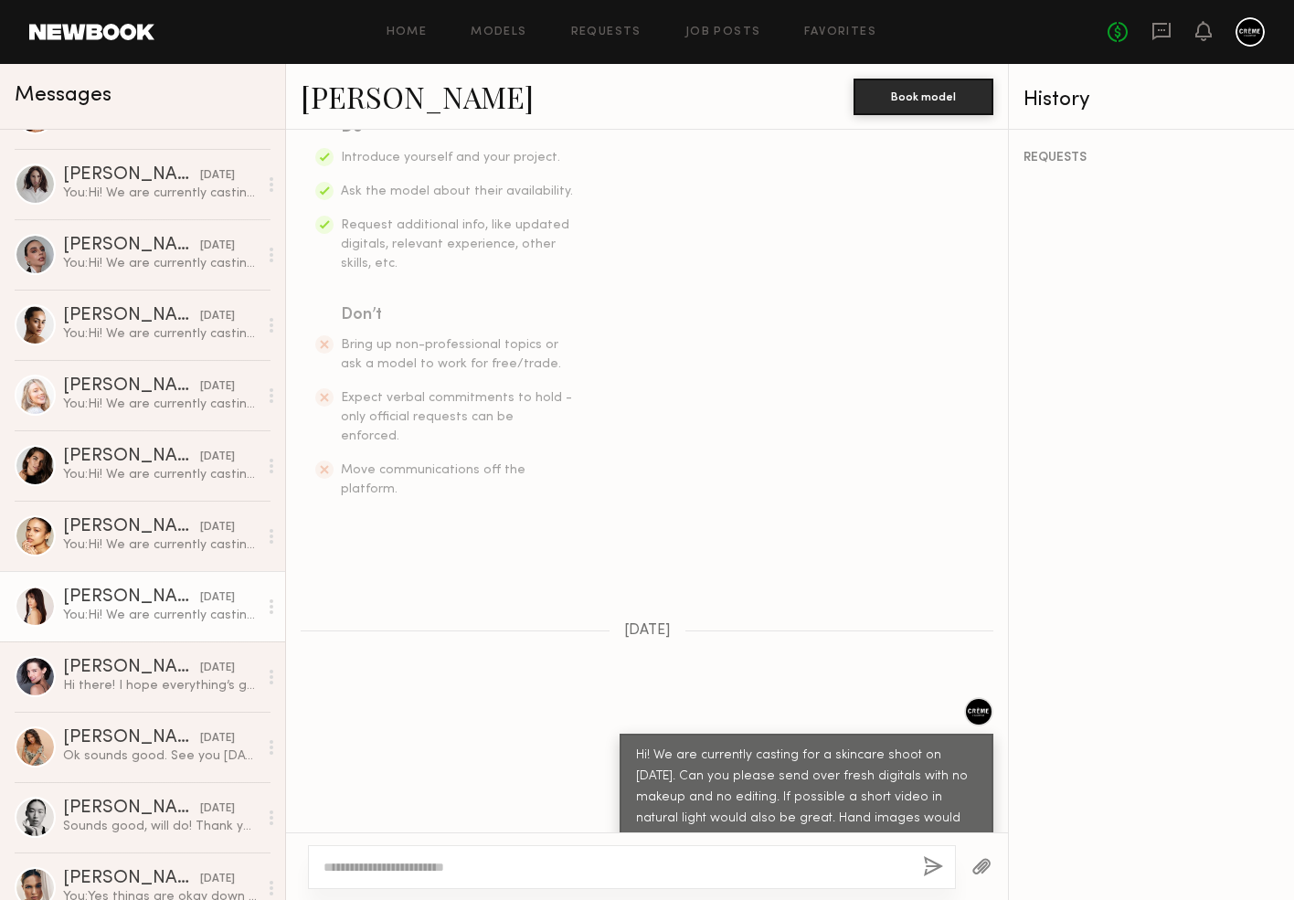
click at [485, 878] on div at bounding box center [632, 868] width 648 height 44
click at [489, 859] on textarea at bounding box center [616, 867] width 585 height 18
type textarea "**********"
click at [665, 856] on div "**********" at bounding box center [632, 868] width 648 height 44
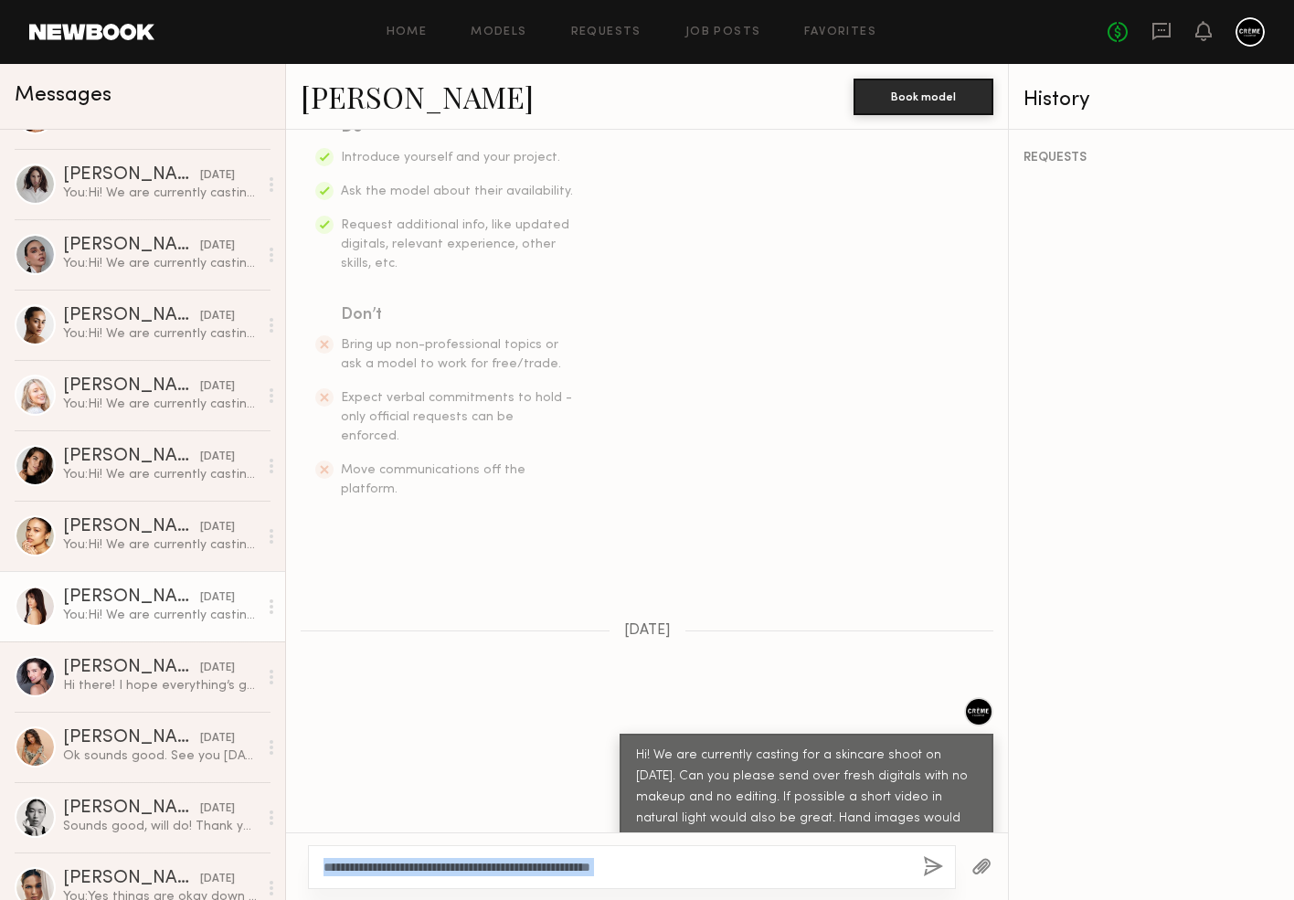
click at [665, 856] on div "**********" at bounding box center [632, 868] width 648 height 44
click at [658, 863] on textarea "**********" at bounding box center [616, 867] width 585 height 18
click at [934, 874] on button "button" at bounding box center [933, 867] width 20 height 23
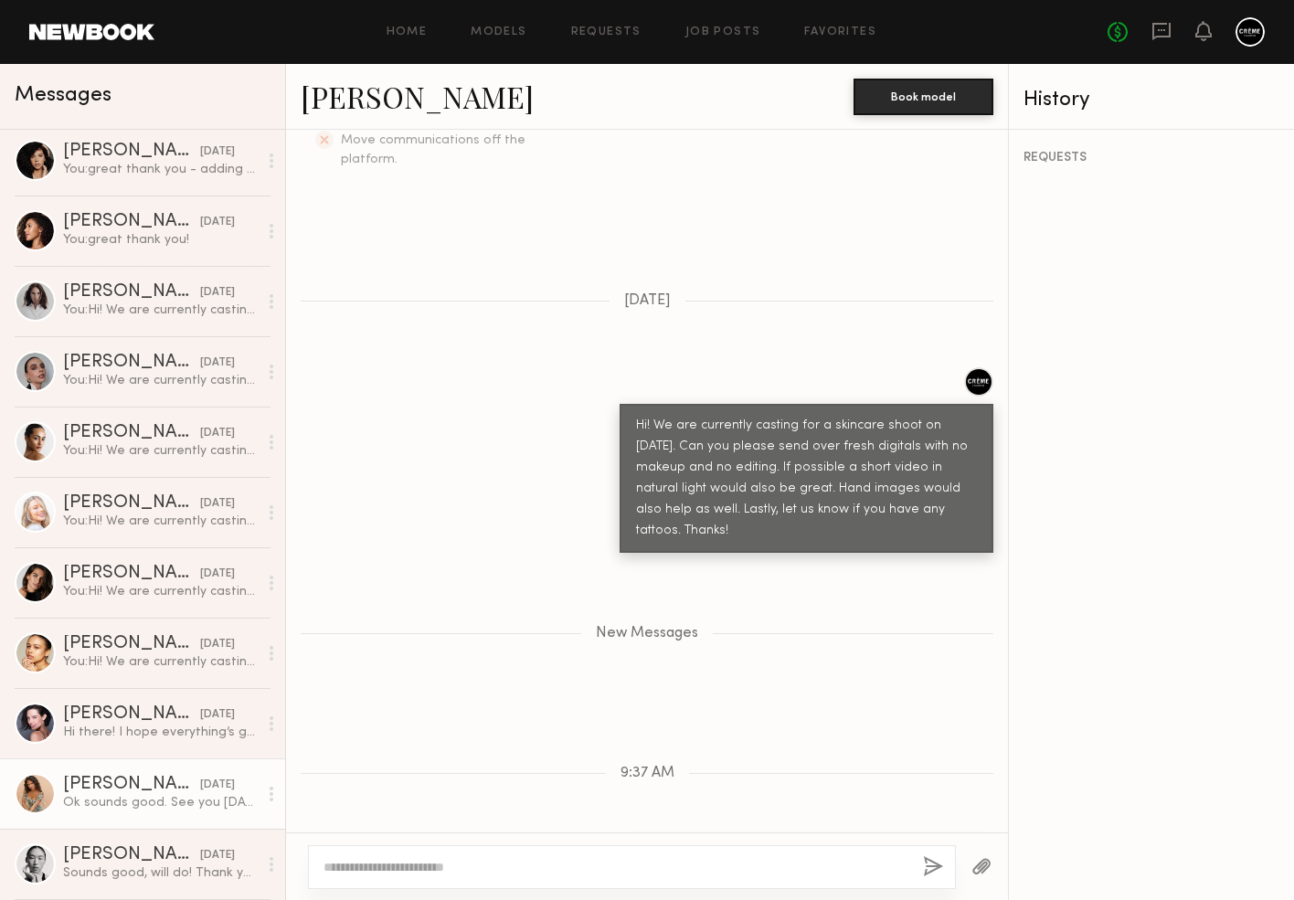
scroll to position [982, 0]
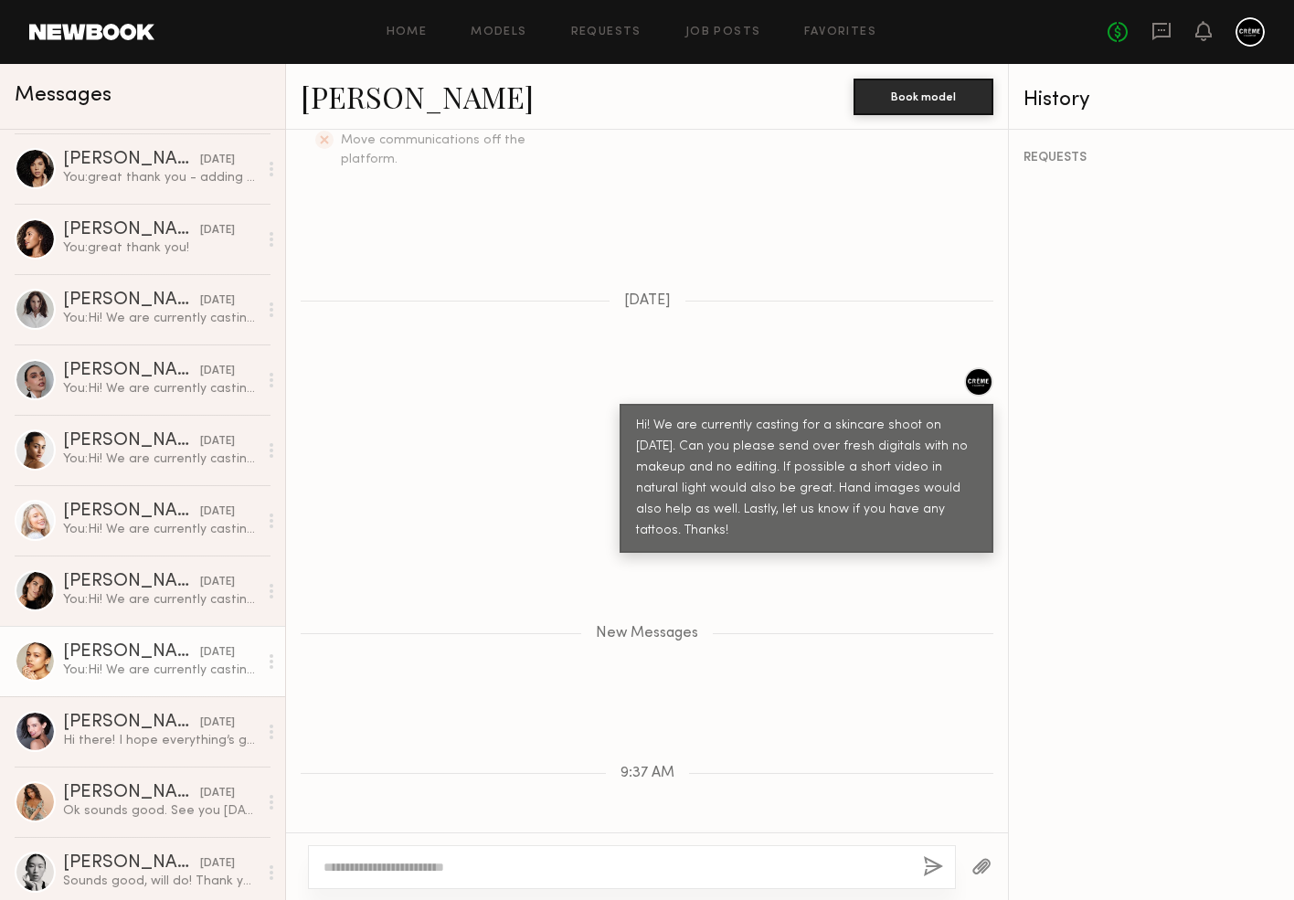
click at [191, 669] on div "You: Hi! We are currently casting for a skincare shoot on Nov 7. Can you please…" at bounding box center [160, 670] width 195 height 17
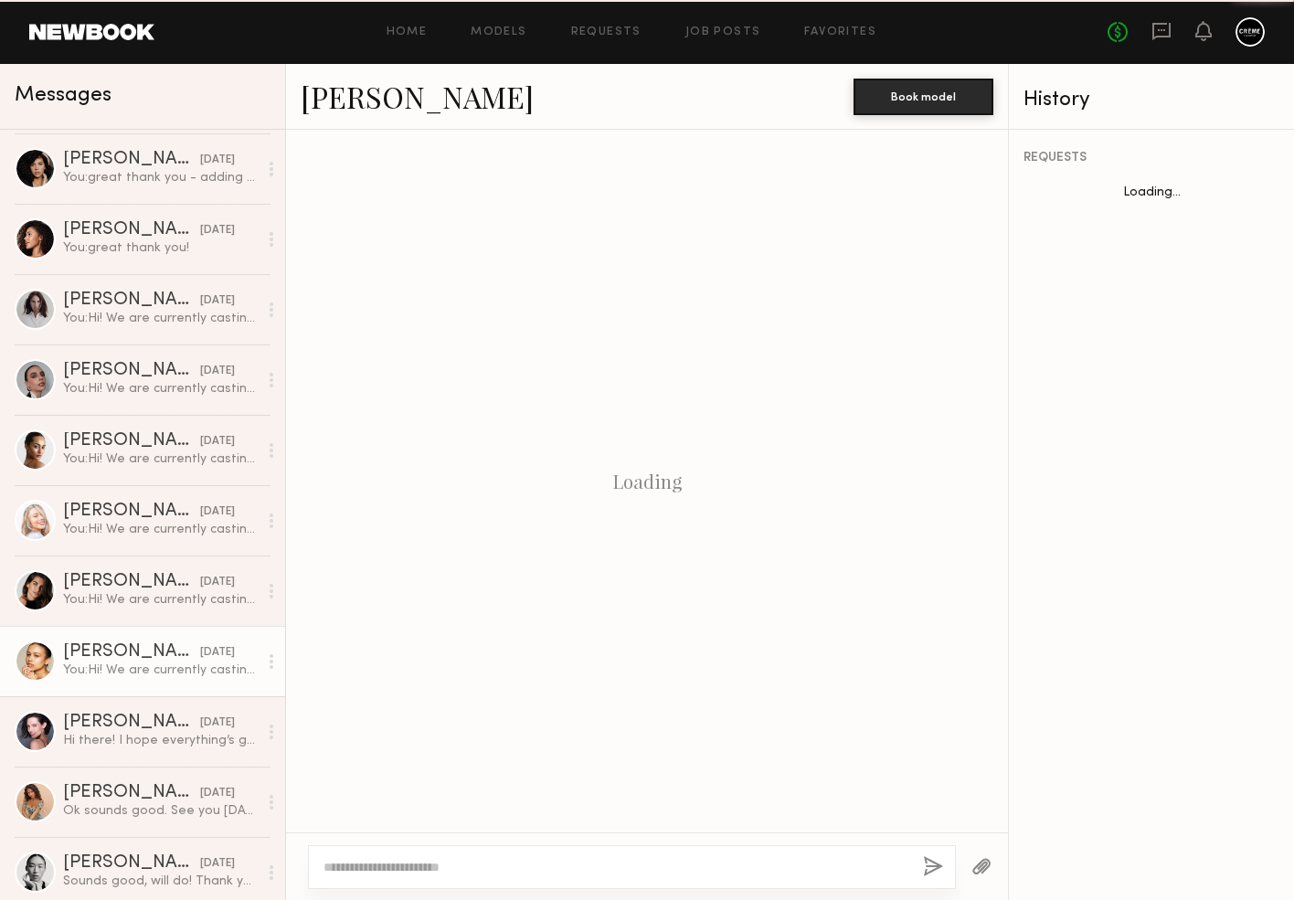
scroll to position [330, 0]
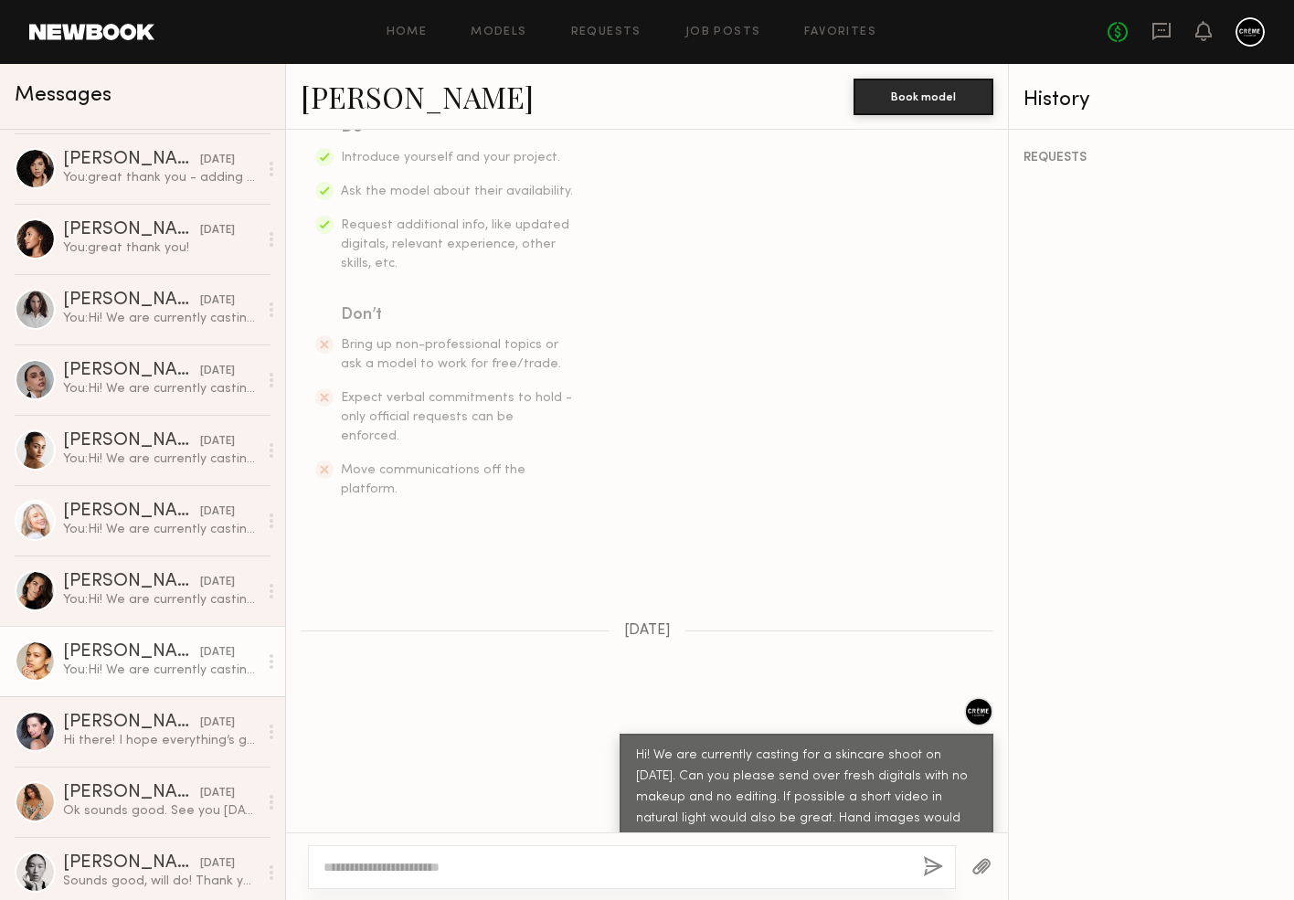
click at [385, 864] on textarea at bounding box center [616, 867] width 585 height 18
type textarea "**********"
click at [930, 872] on button "button" at bounding box center [933, 867] width 20 height 23
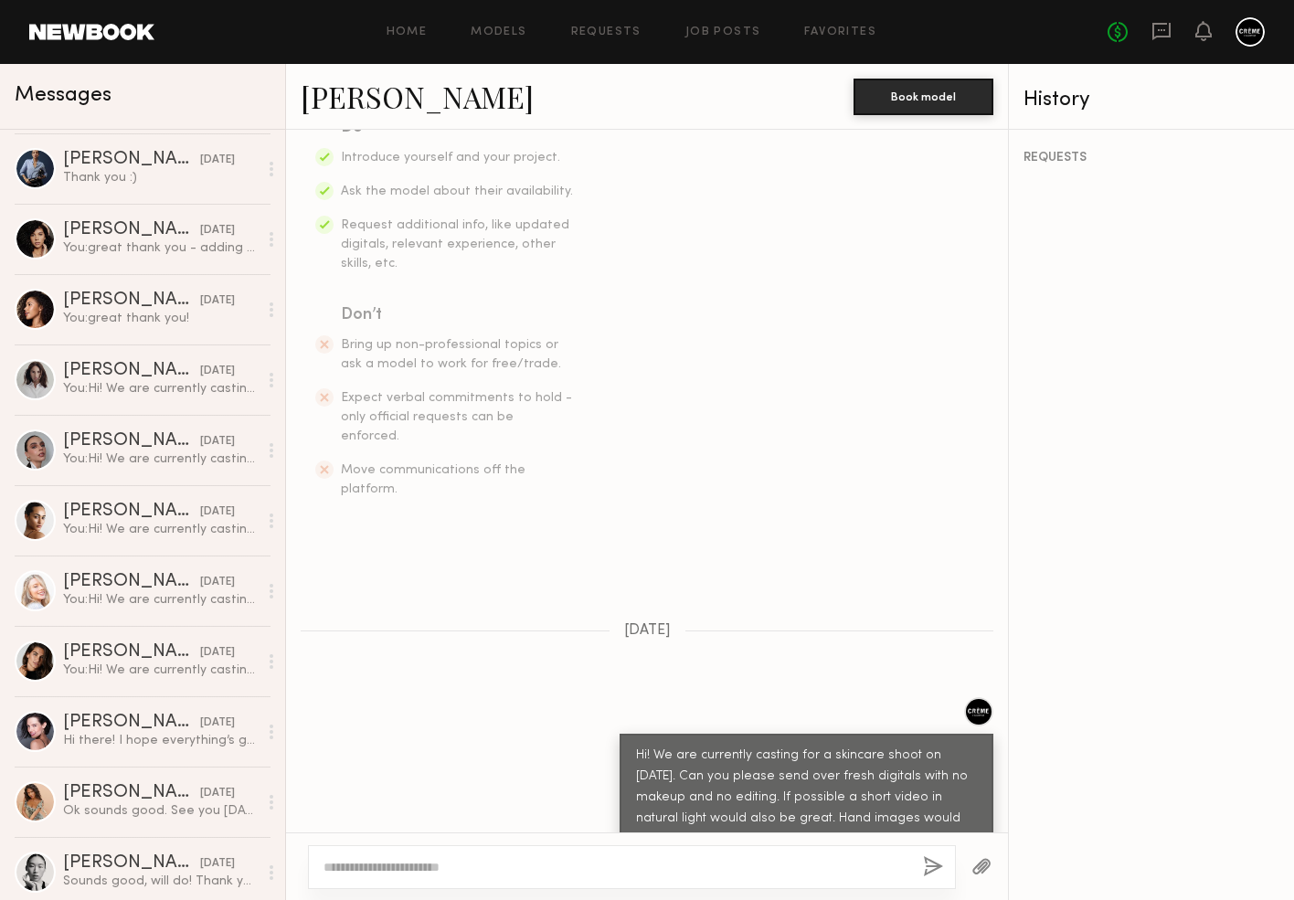
scroll to position [660, 0]
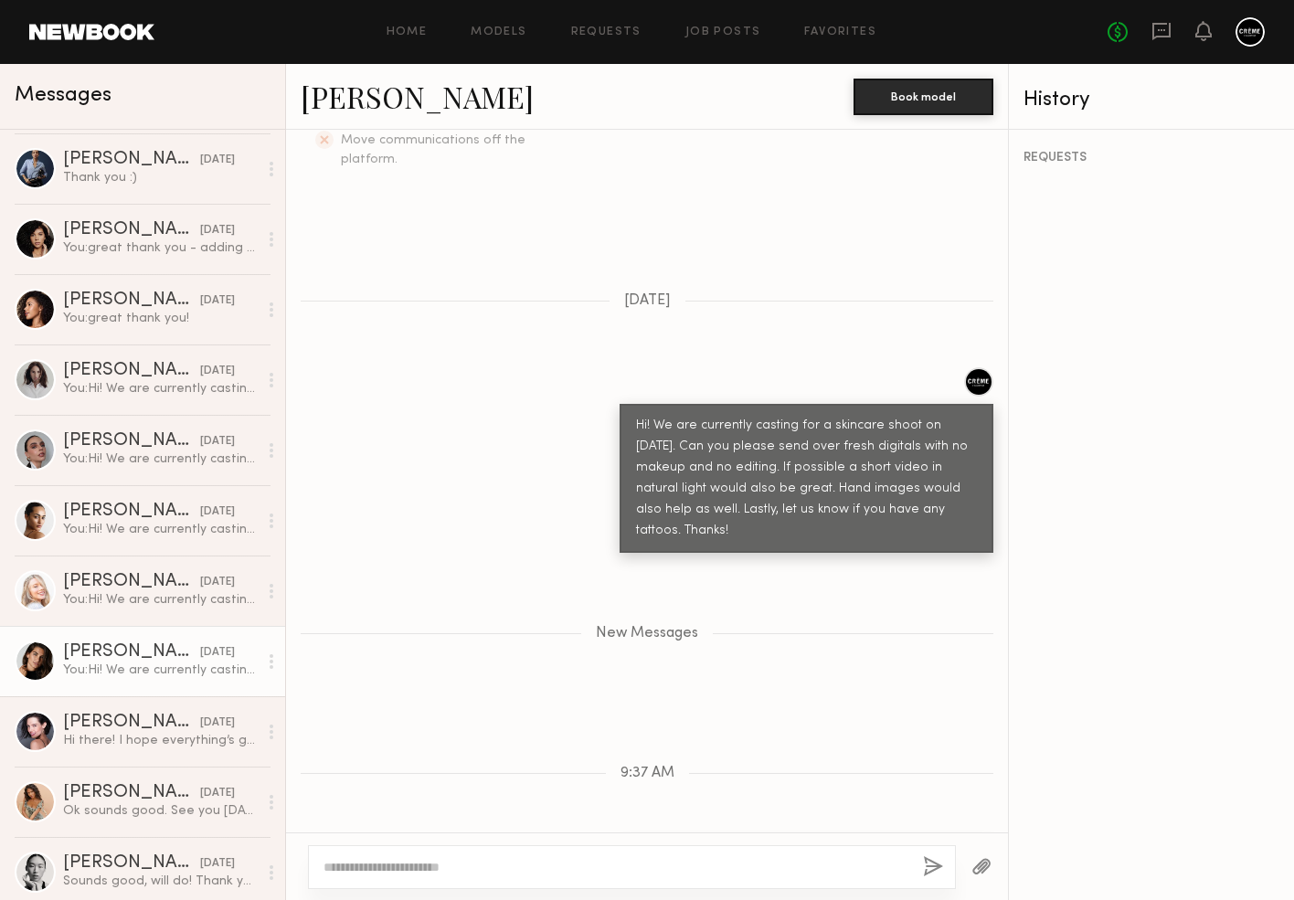
click at [200, 654] on div "[DATE]" at bounding box center [217, 652] width 35 height 17
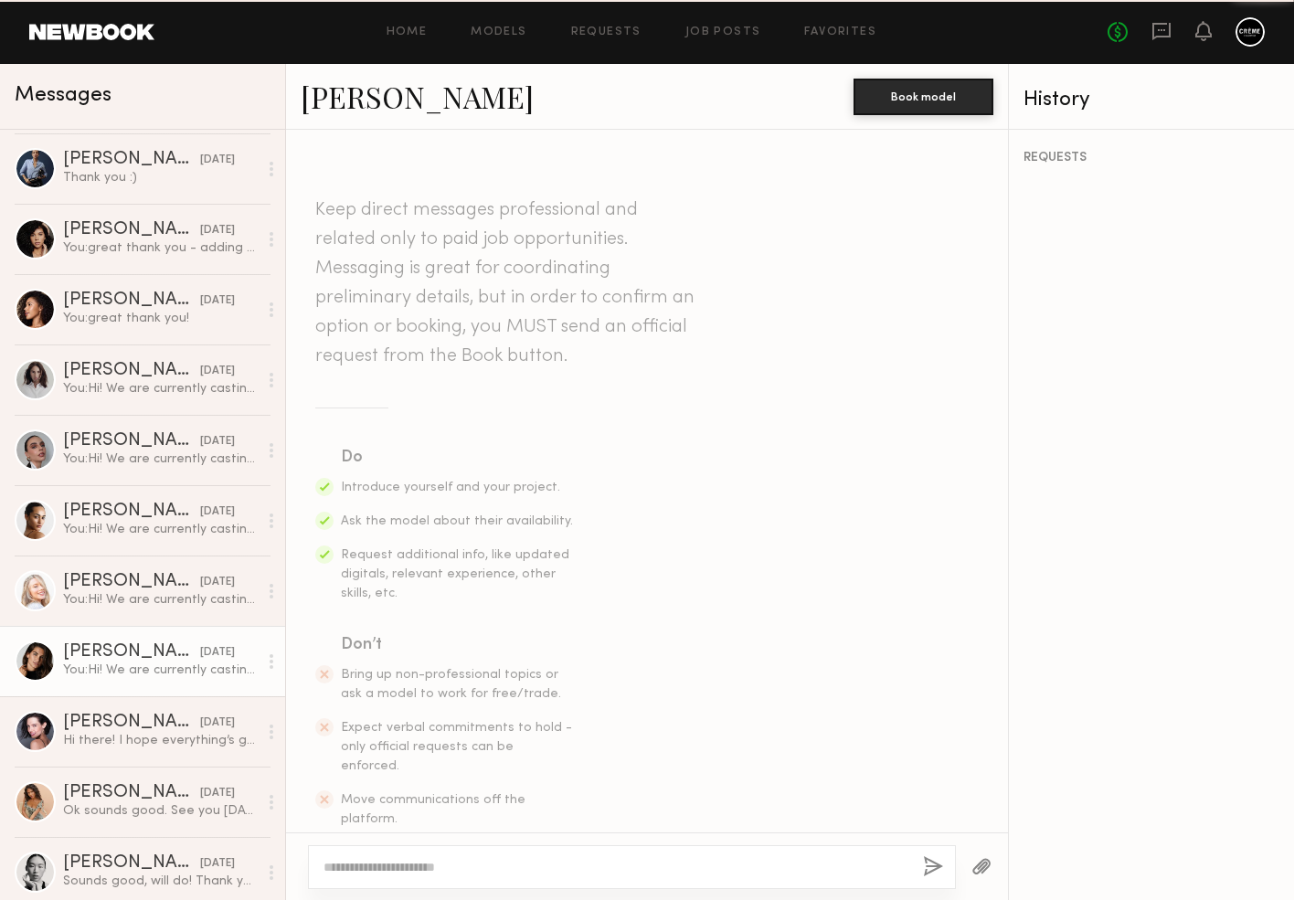
scroll to position [330, 0]
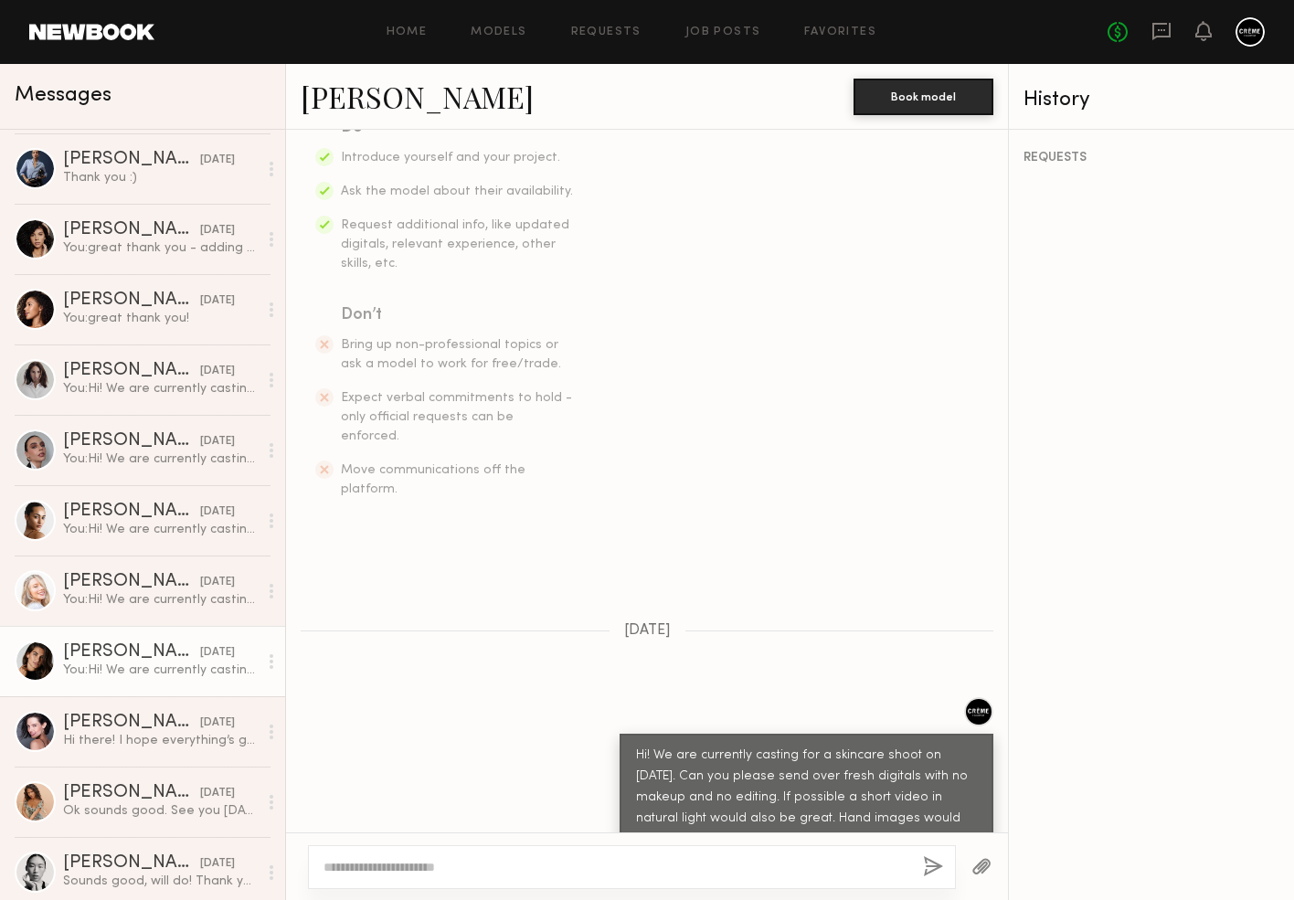
click at [451, 867] on textarea at bounding box center [616, 867] width 585 height 18
type textarea "**********"
click at [931, 864] on button "button" at bounding box center [933, 867] width 20 height 23
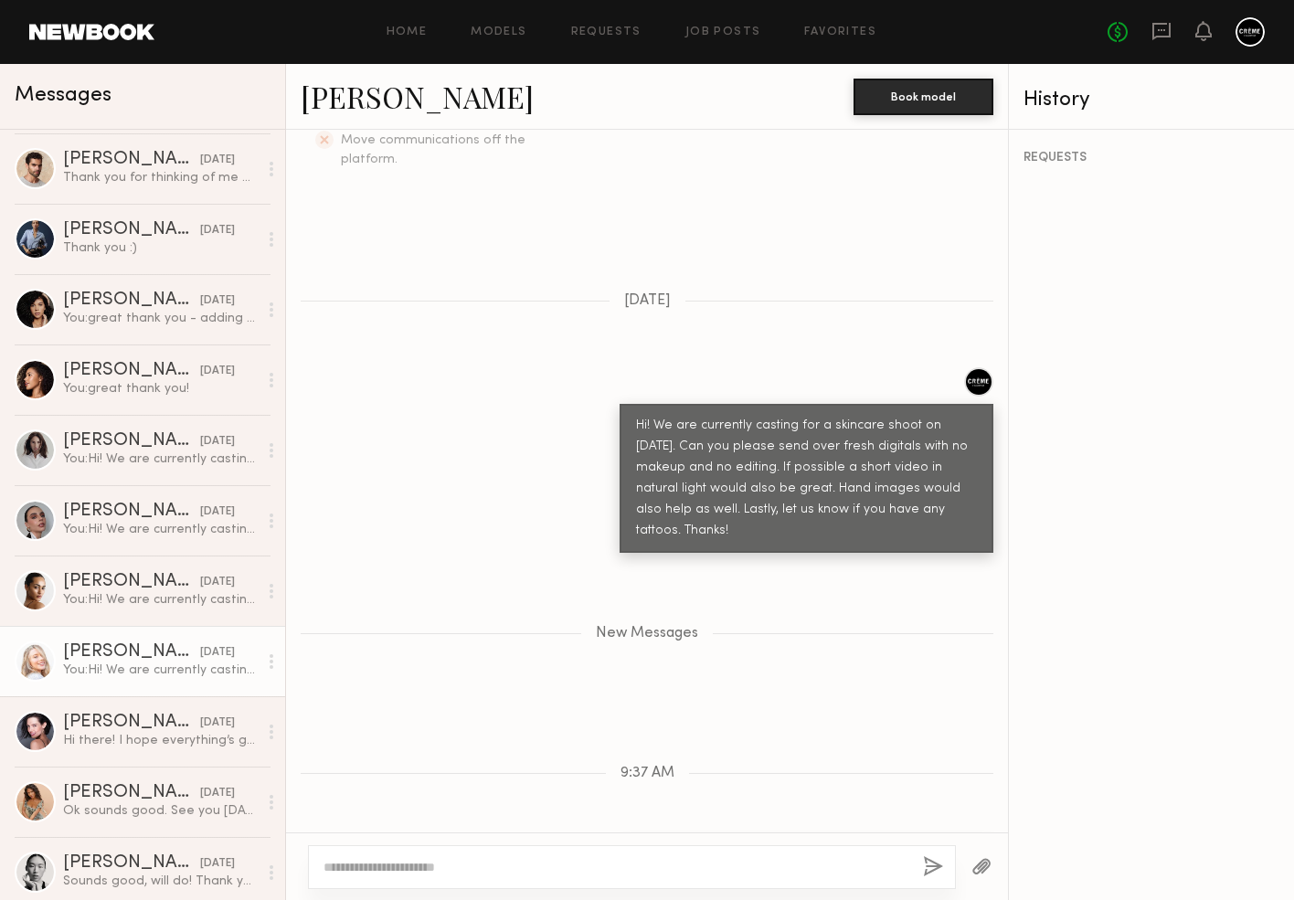
click at [189, 663] on div "You: Hi! We are currently casting for a skincare shoot on Nov 7. Can you please…" at bounding box center [160, 670] width 195 height 17
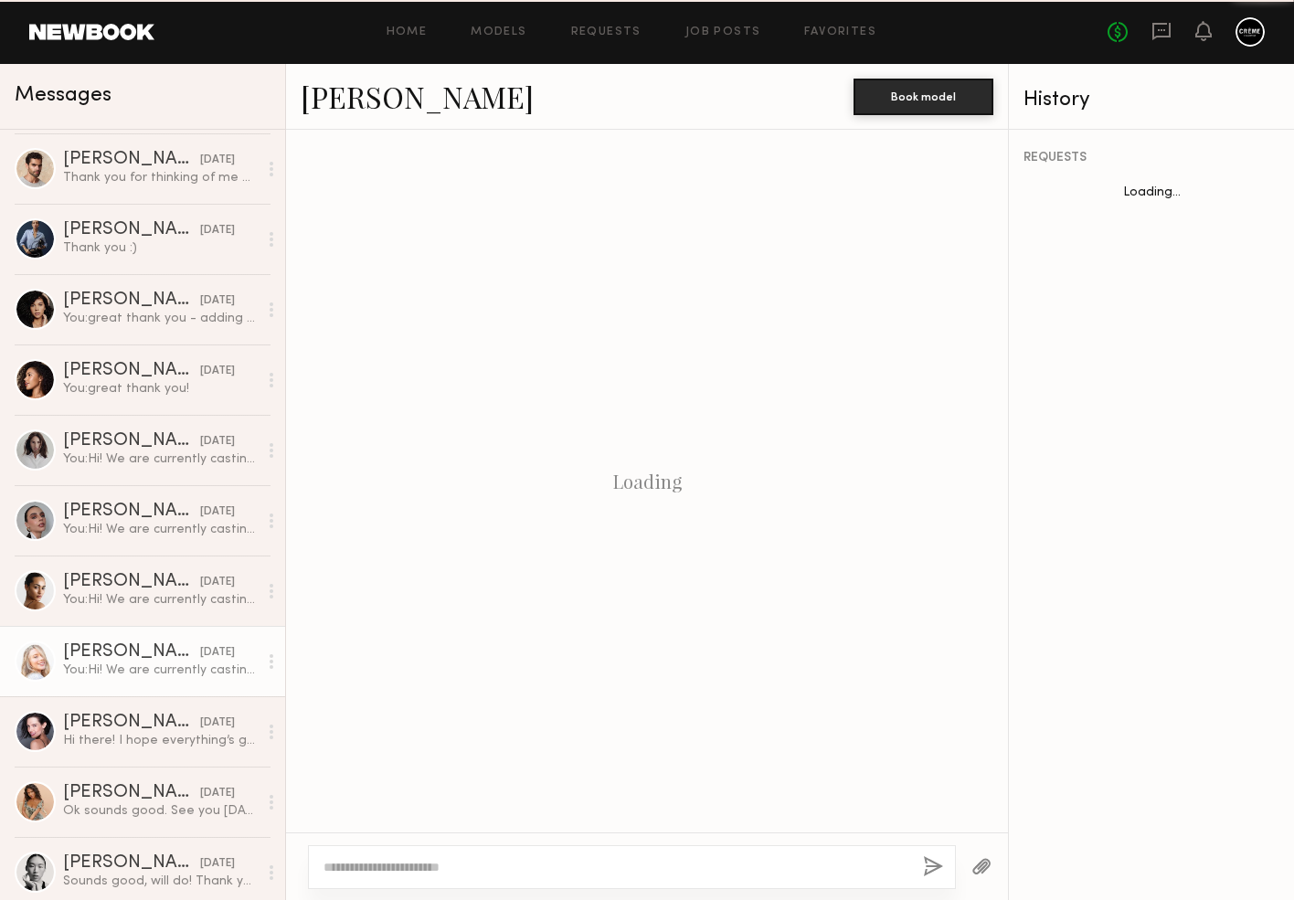
scroll to position [707, 0]
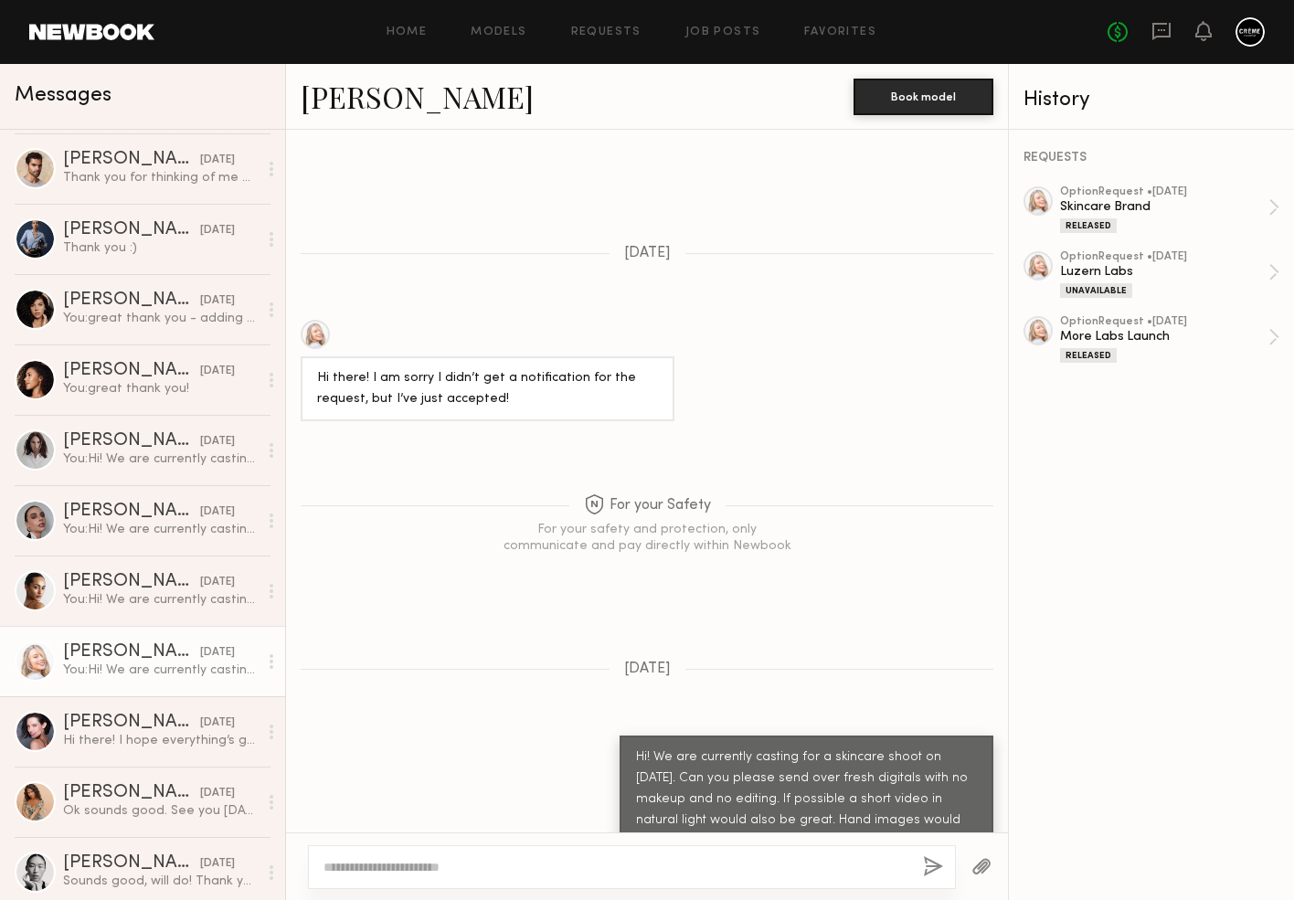
click at [431, 880] on div at bounding box center [632, 868] width 648 height 44
click at [431, 871] on textarea at bounding box center [616, 867] width 585 height 18
paste textarea "**********"
type textarea "**********"
click at [933, 867] on button "button" at bounding box center [933, 867] width 20 height 23
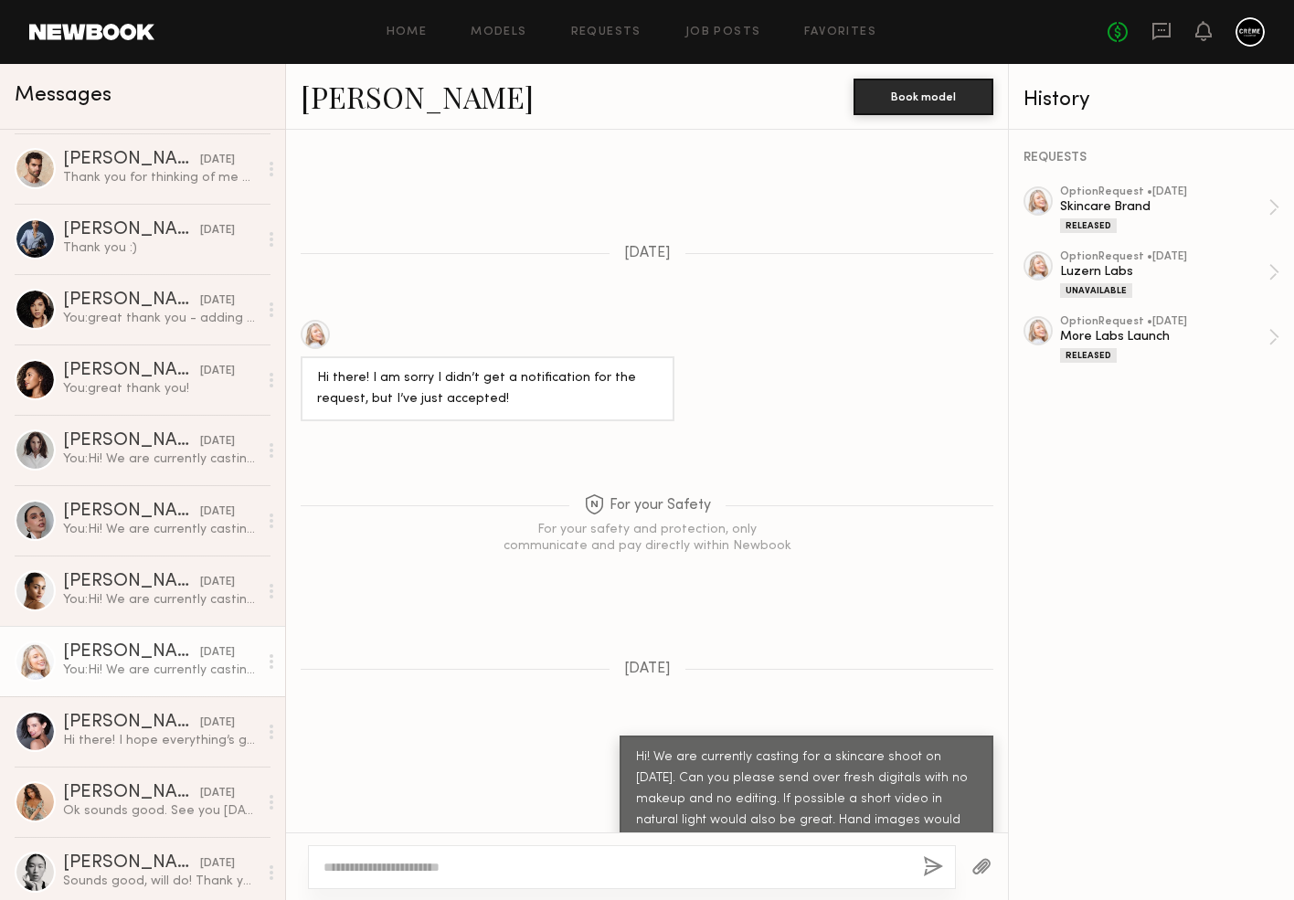
scroll to position [1074, 0]
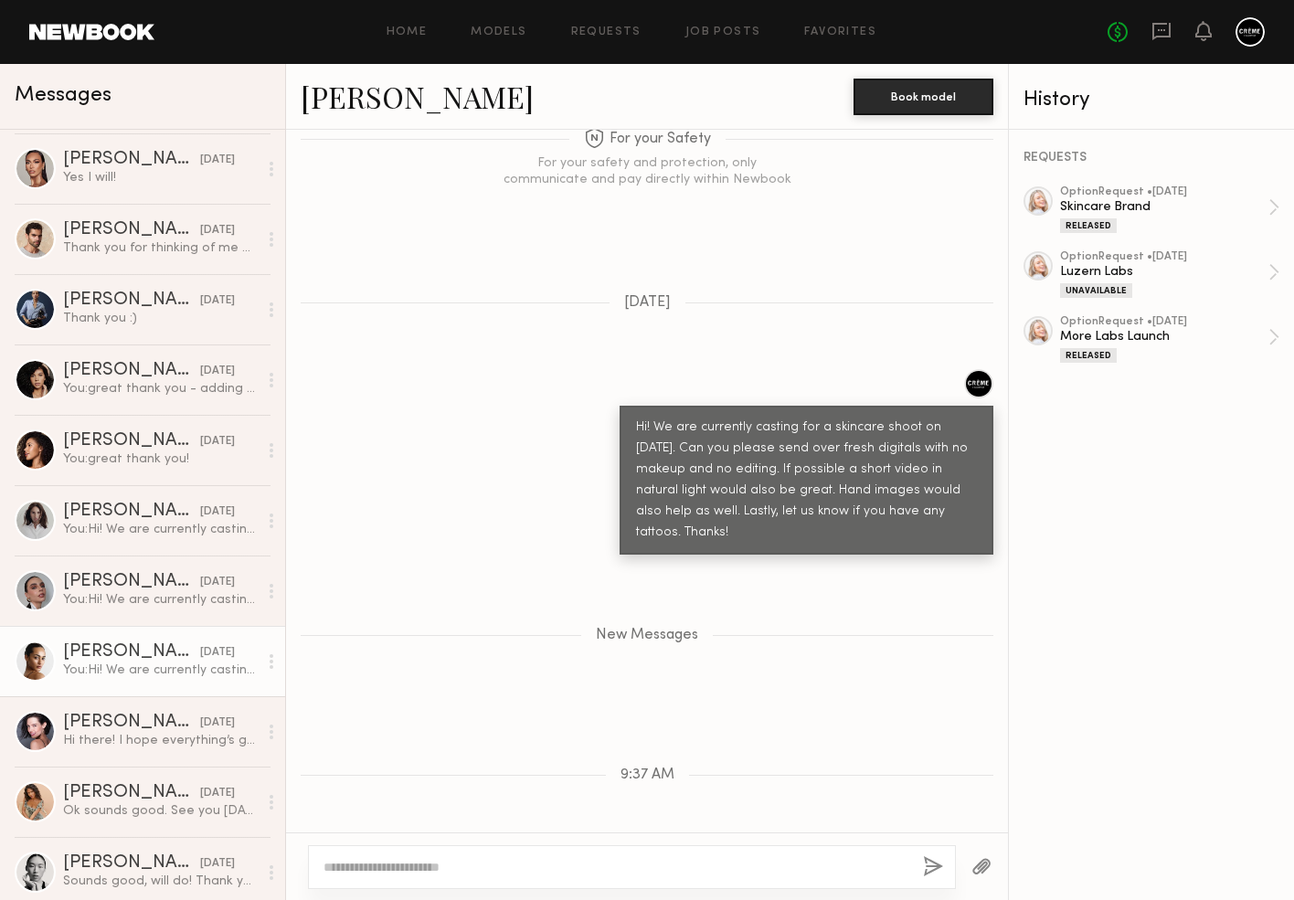
click at [176, 664] on div "You: Hi! We are currently casting for a skincare shoot on Nov 7. Can you please…" at bounding box center [160, 670] width 195 height 17
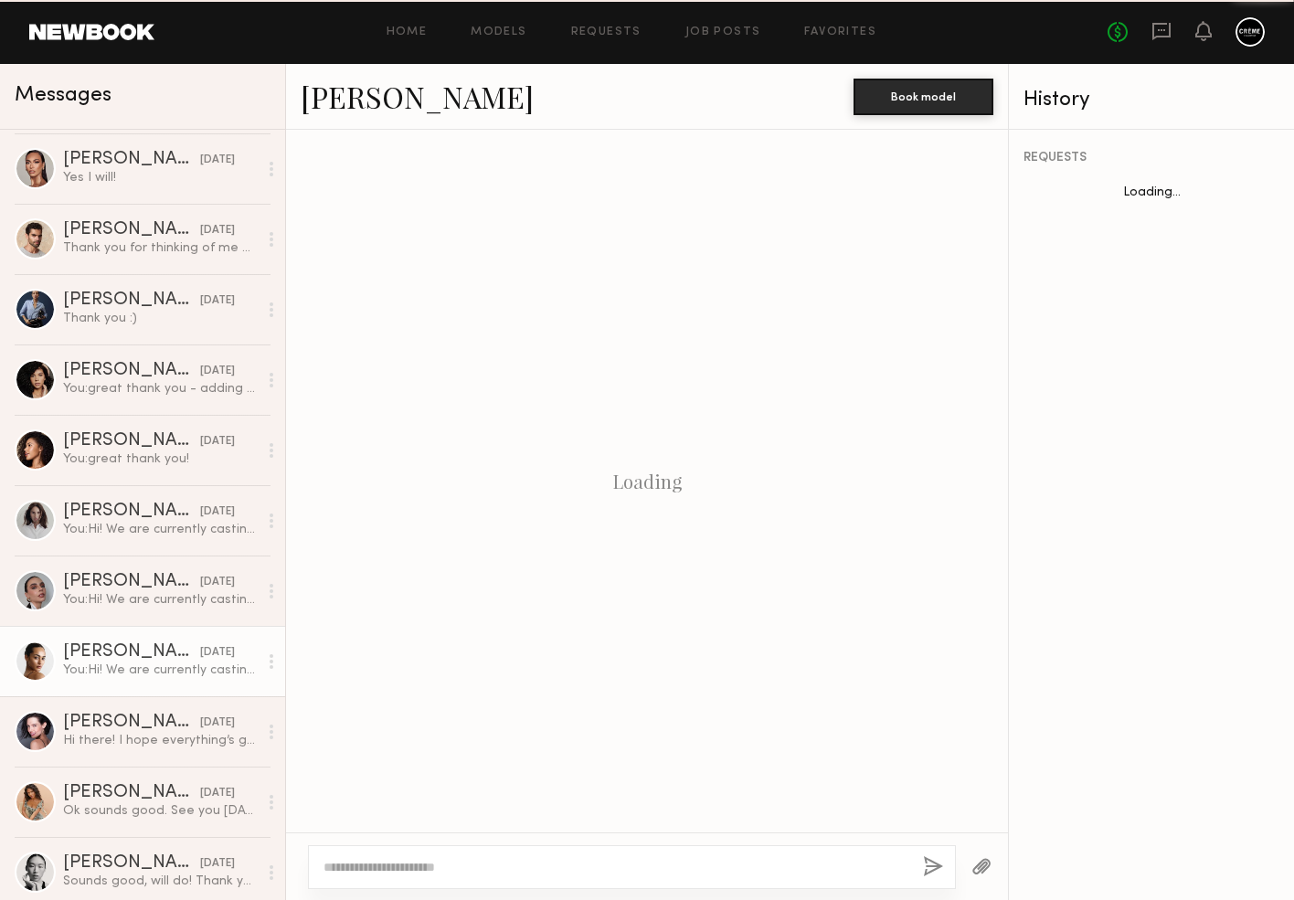
scroll to position [330, 0]
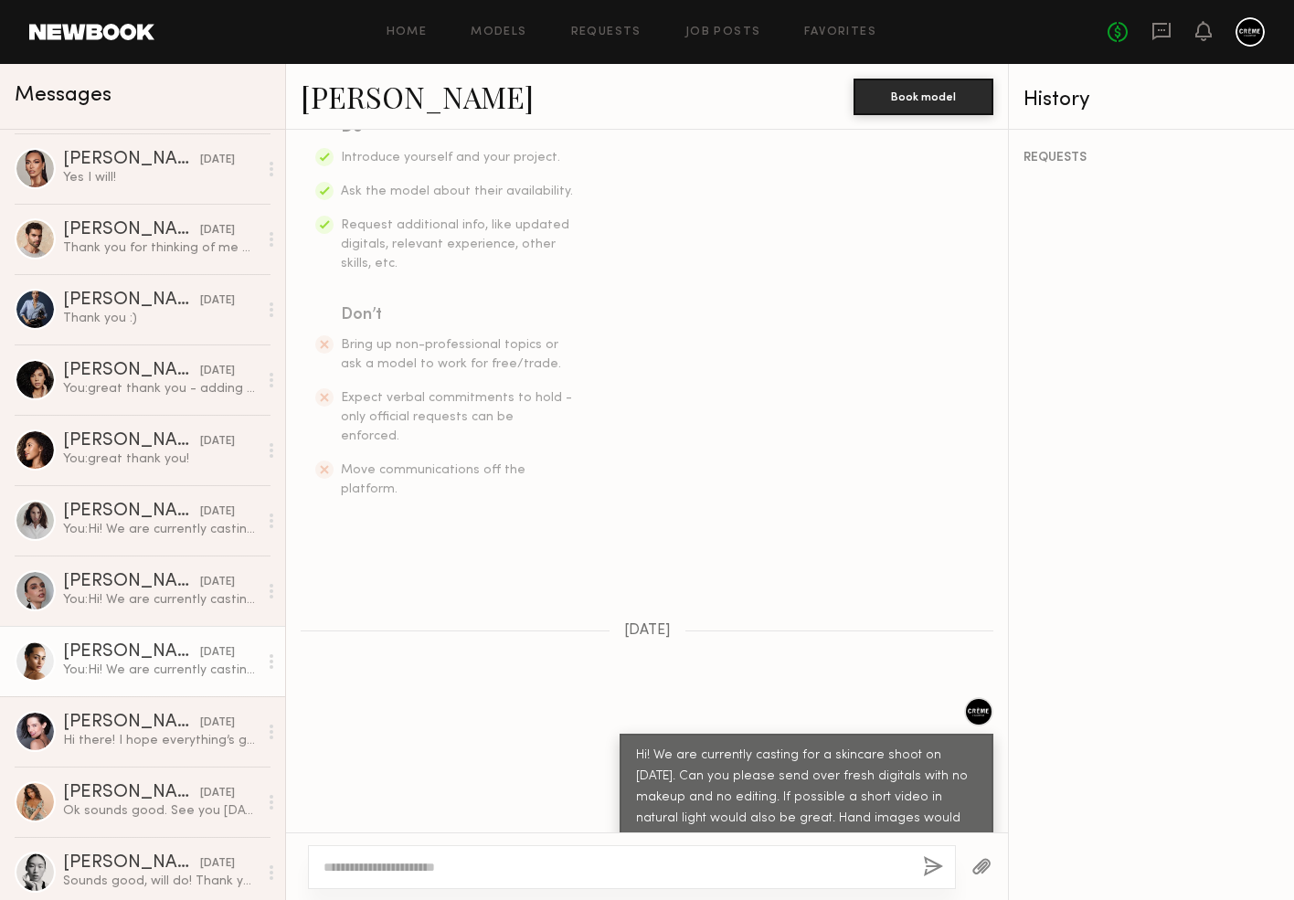
click at [470, 877] on div at bounding box center [632, 868] width 648 height 44
click at [730, 877] on div at bounding box center [632, 868] width 648 height 44
click at [717, 849] on div at bounding box center [632, 868] width 648 height 44
click at [616, 862] on textarea at bounding box center [616, 867] width 585 height 18
paste textarea "**********"
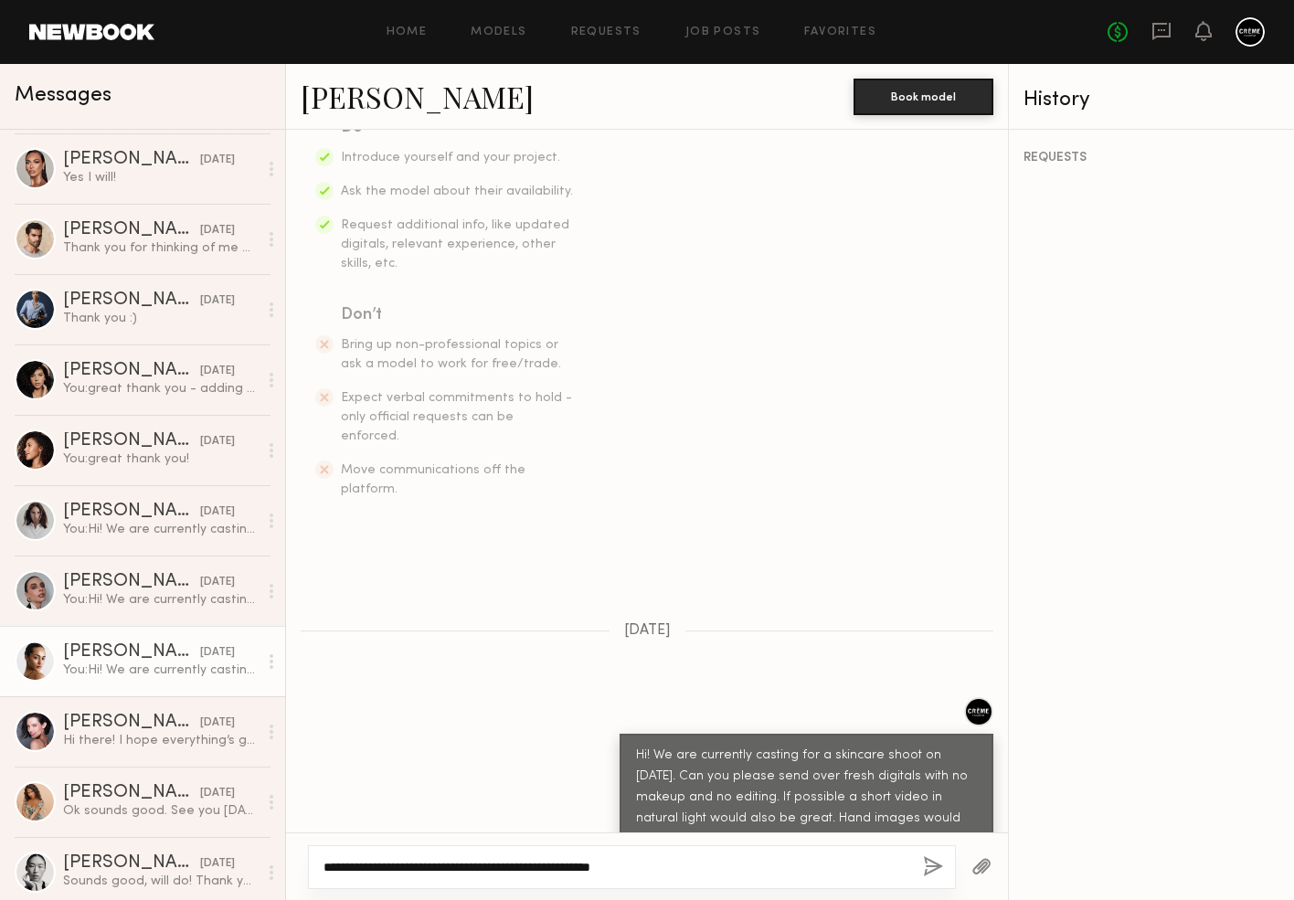
type textarea "**********"
click at [931, 866] on button "button" at bounding box center [933, 867] width 20 height 23
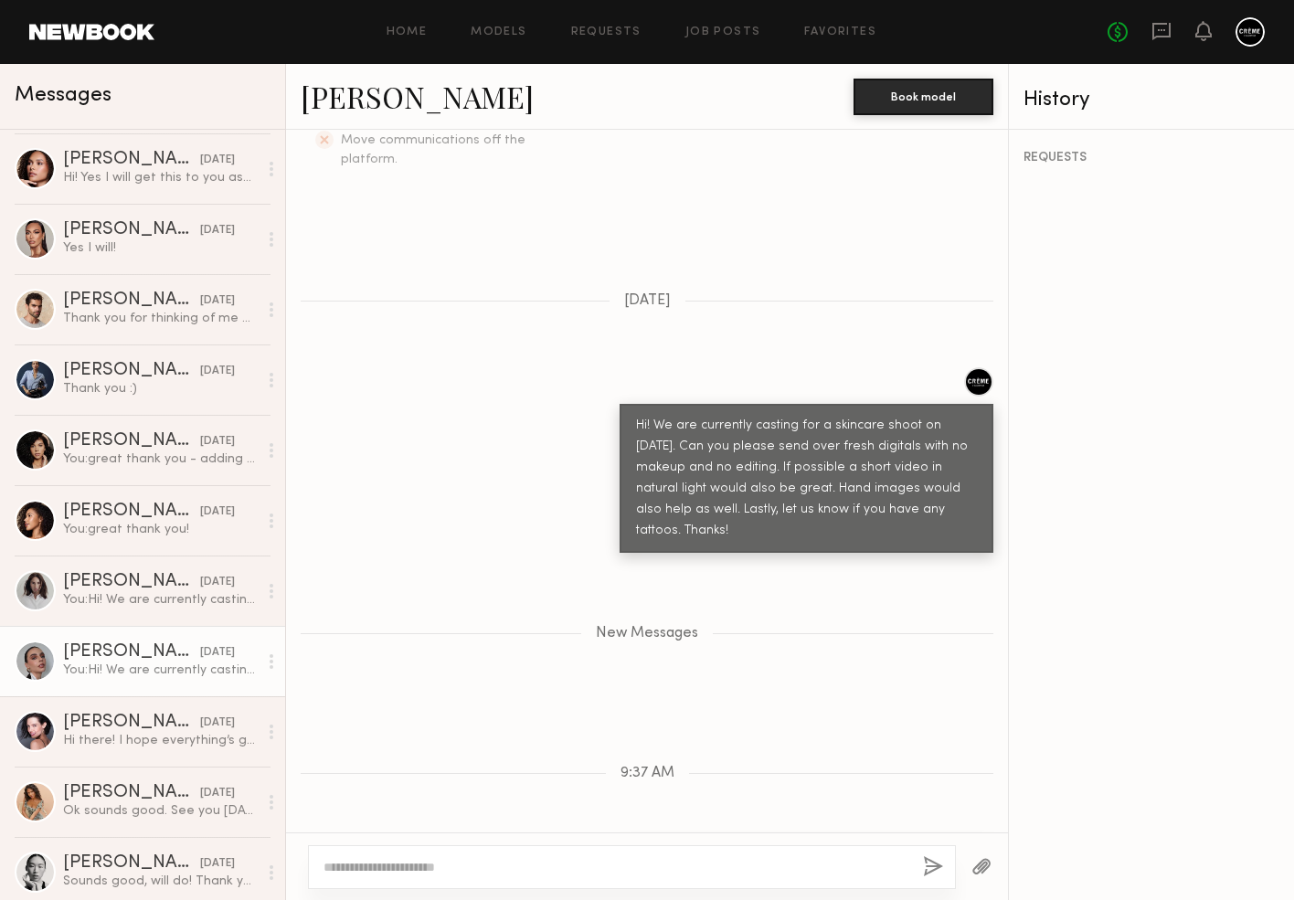
click at [140, 675] on div "You: Hi! We are currently casting for a skincare shoot on Nov 7. Can you please…" at bounding box center [160, 670] width 195 height 17
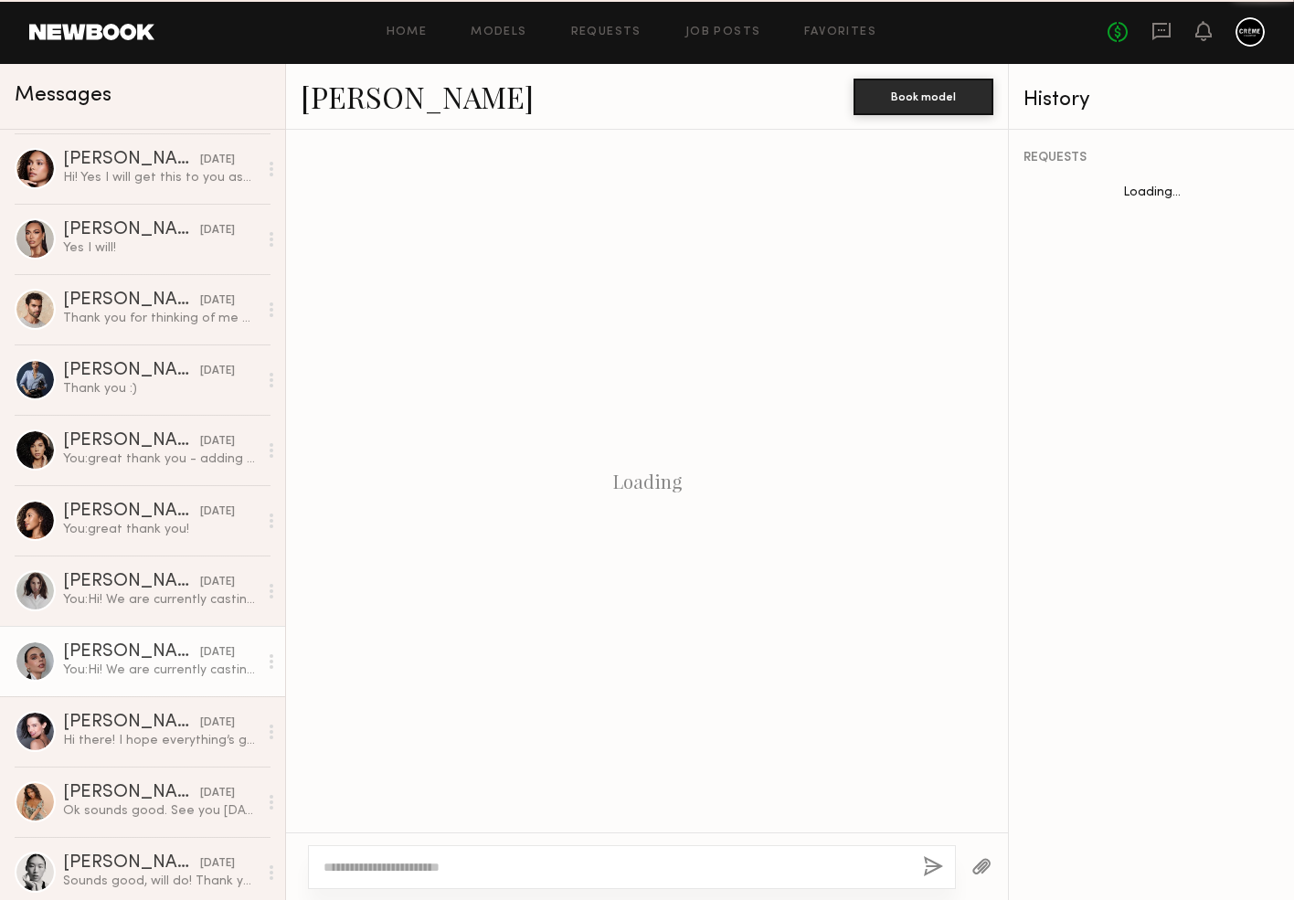
scroll to position [330, 0]
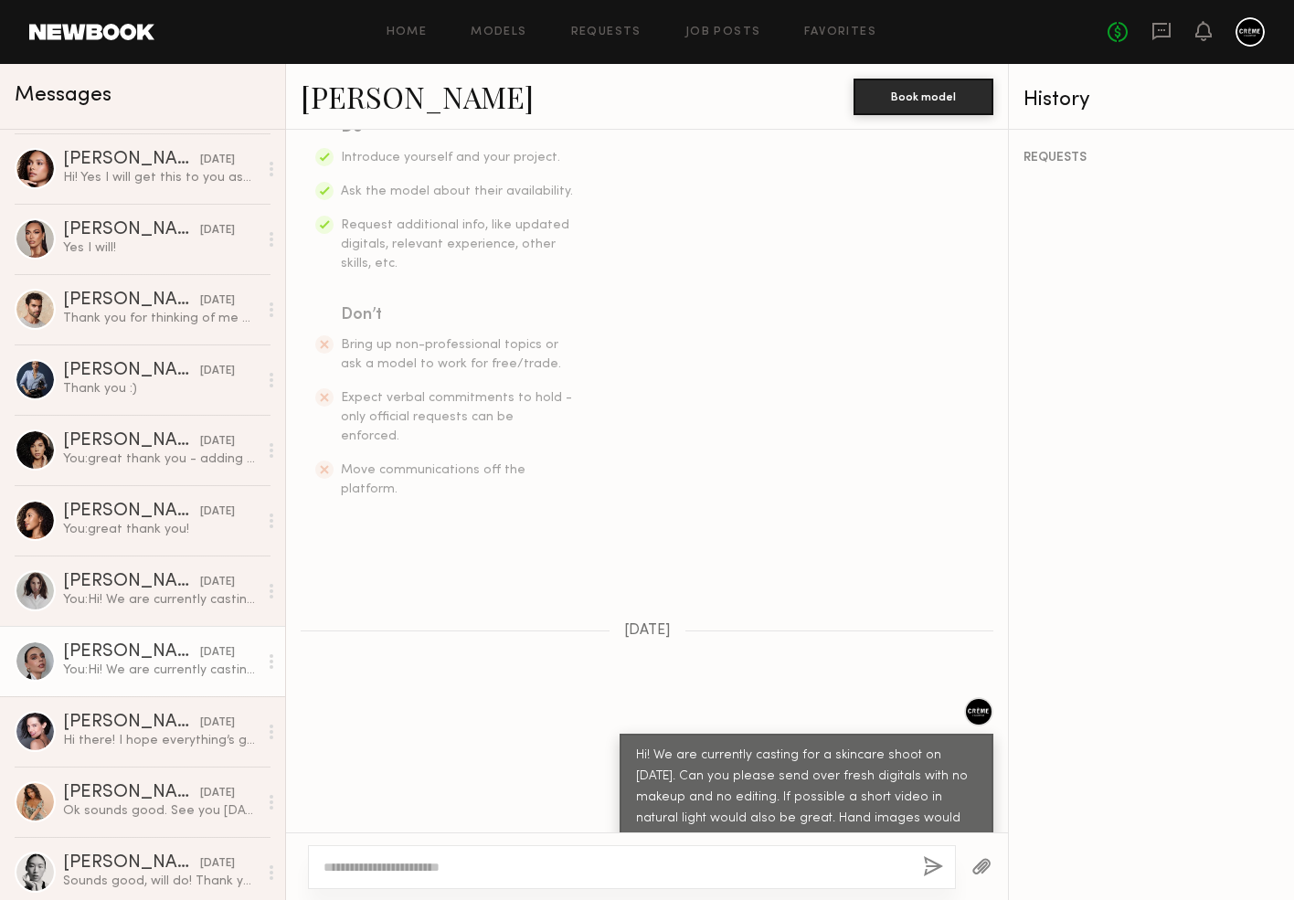
click at [434, 873] on textarea at bounding box center [616, 867] width 585 height 18
type textarea "**********"
click at [935, 862] on button "button" at bounding box center [933, 867] width 20 height 23
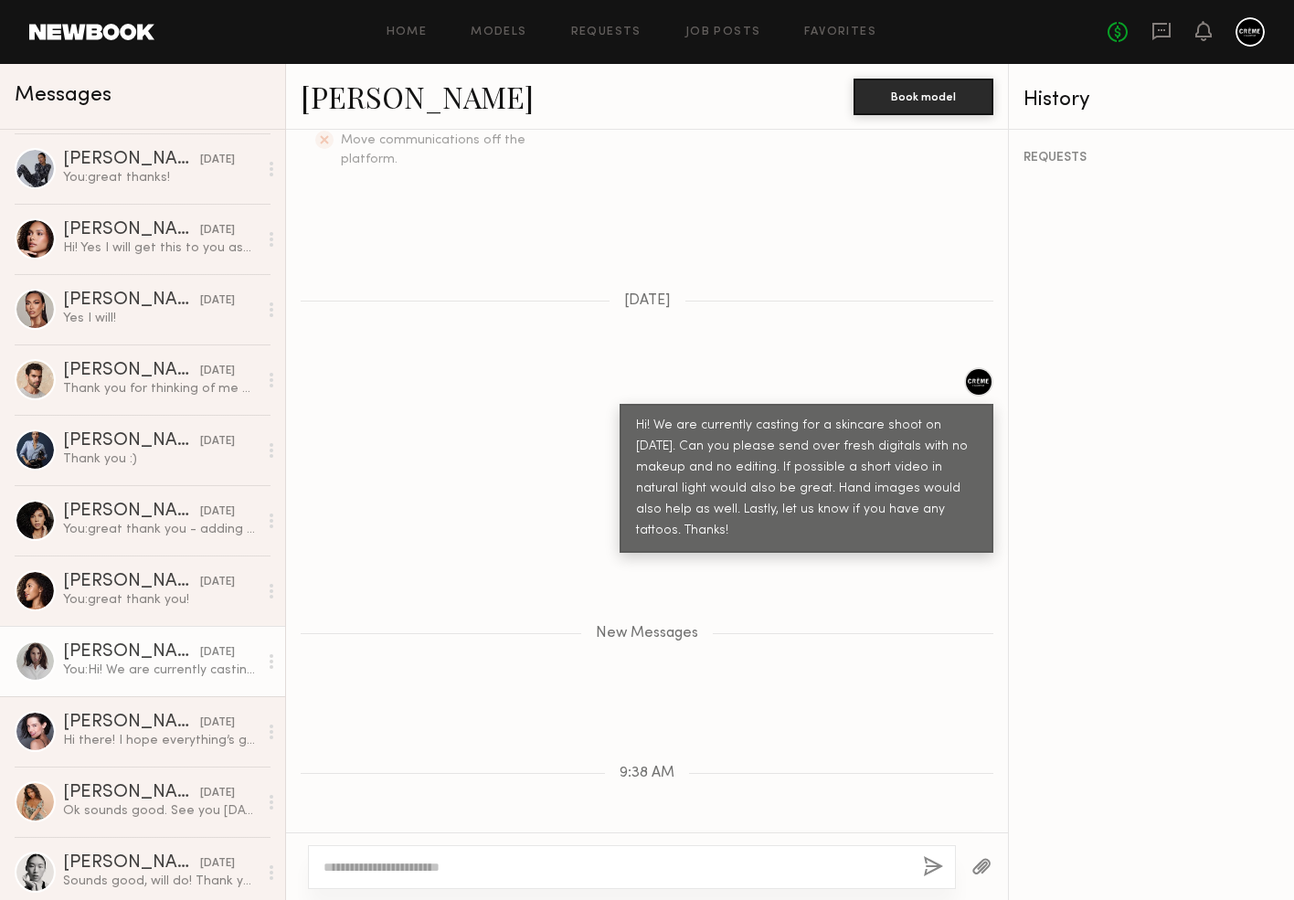
click at [200, 661] on div "[DATE]" at bounding box center [217, 652] width 35 height 17
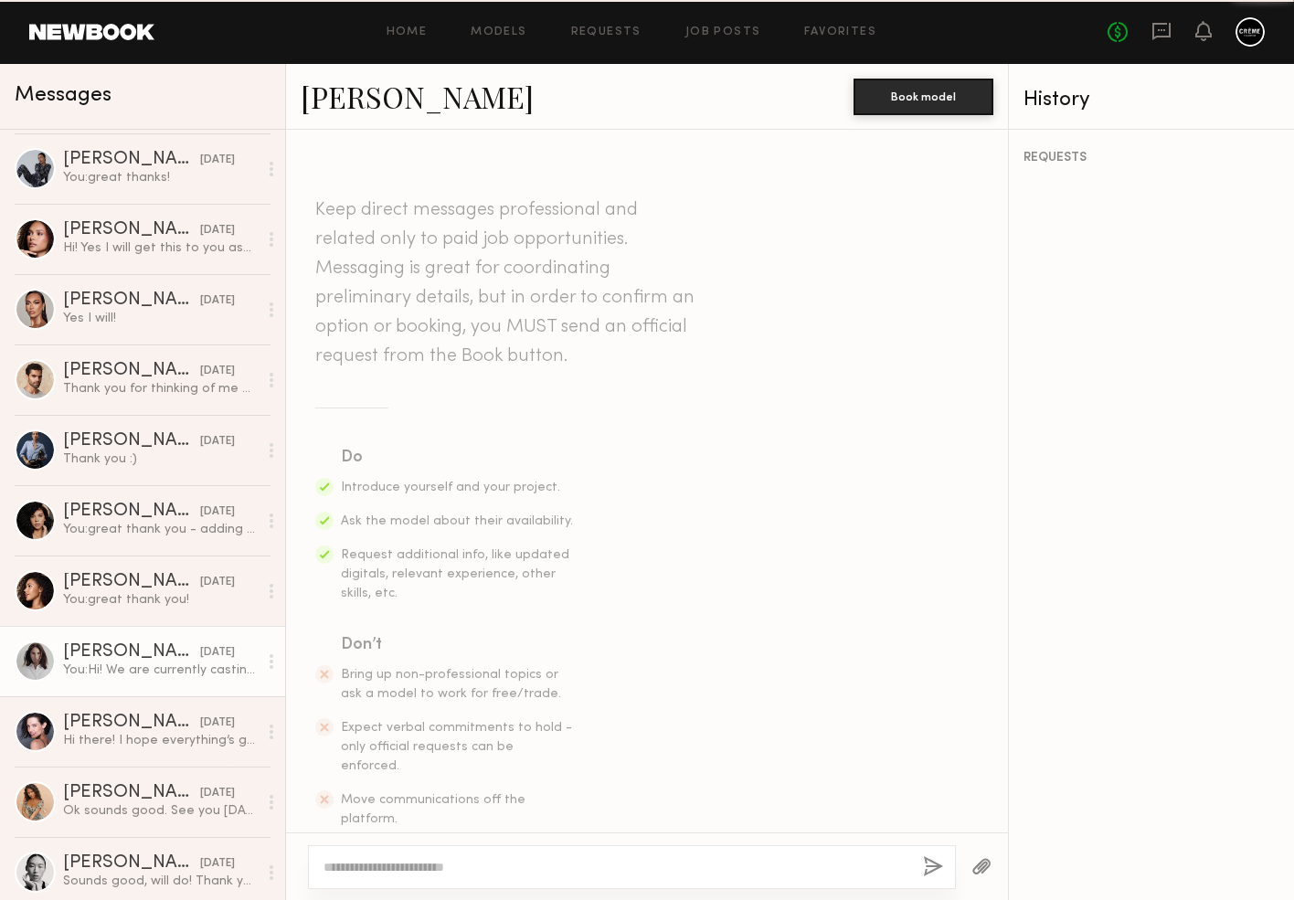
scroll to position [330, 0]
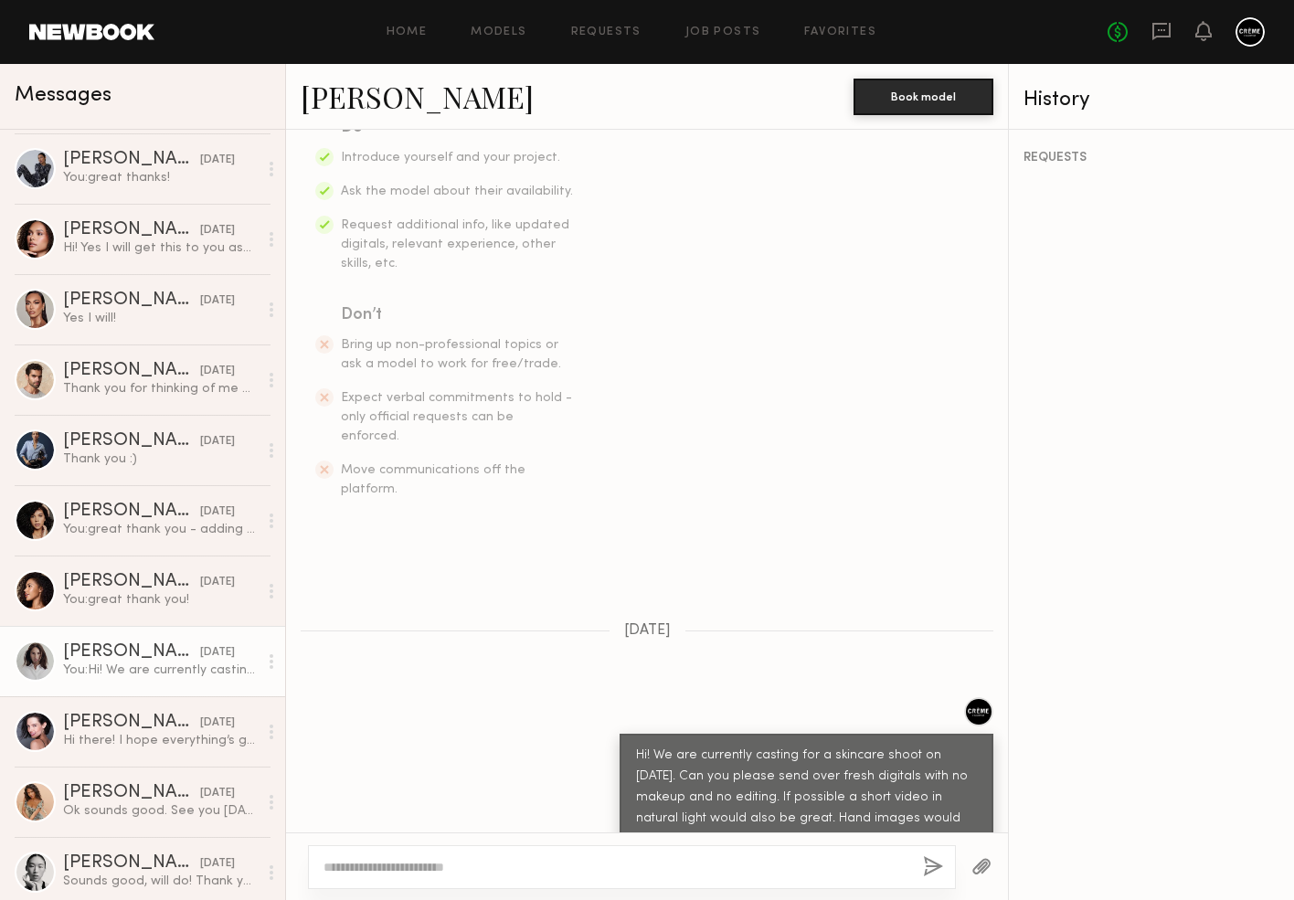
click at [646, 869] on textarea at bounding box center [616, 867] width 585 height 18
type textarea "**********"
click at [933, 865] on button "button" at bounding box center [933, 867] width 20 height 23
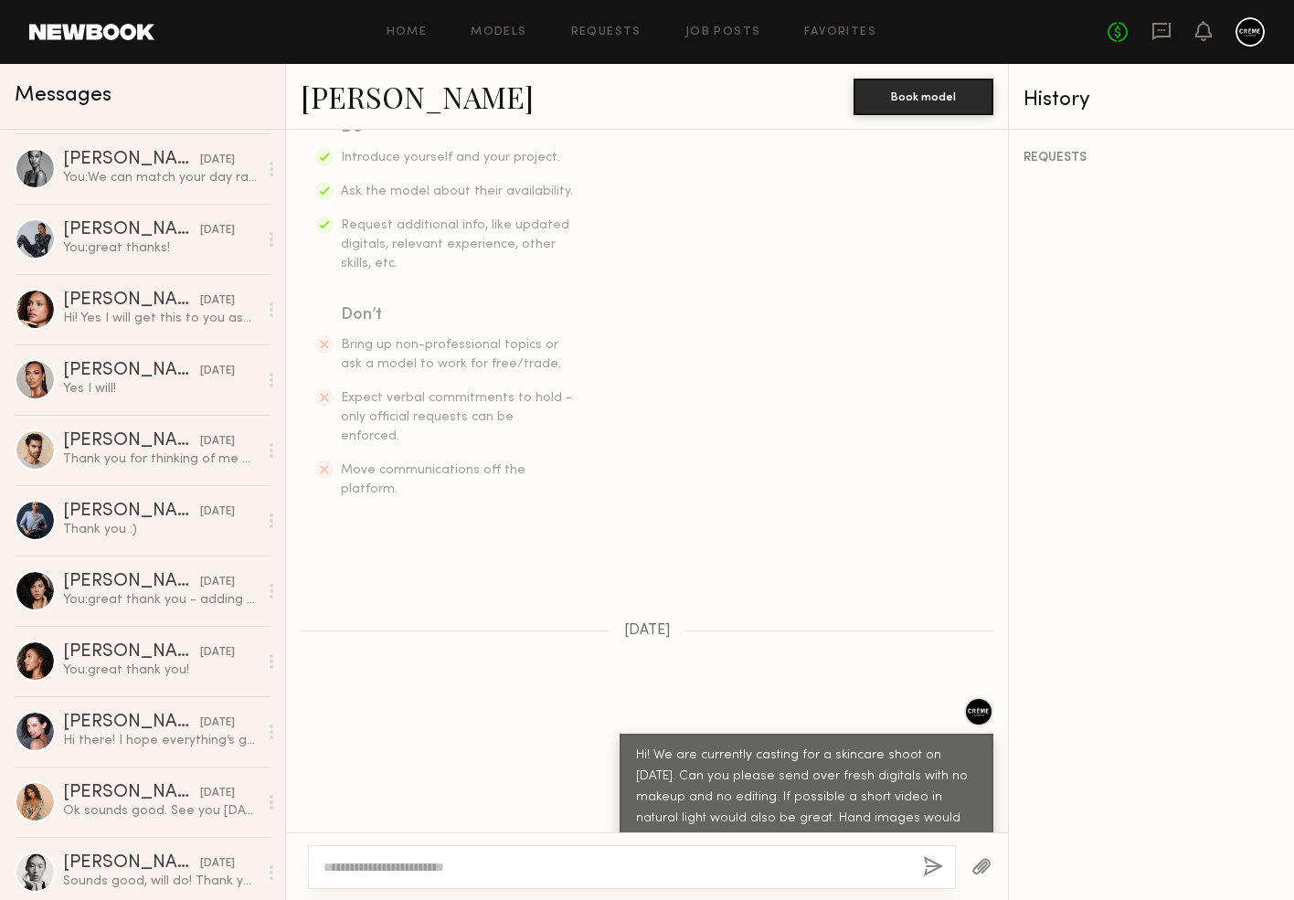
scroll to position [660, 0]
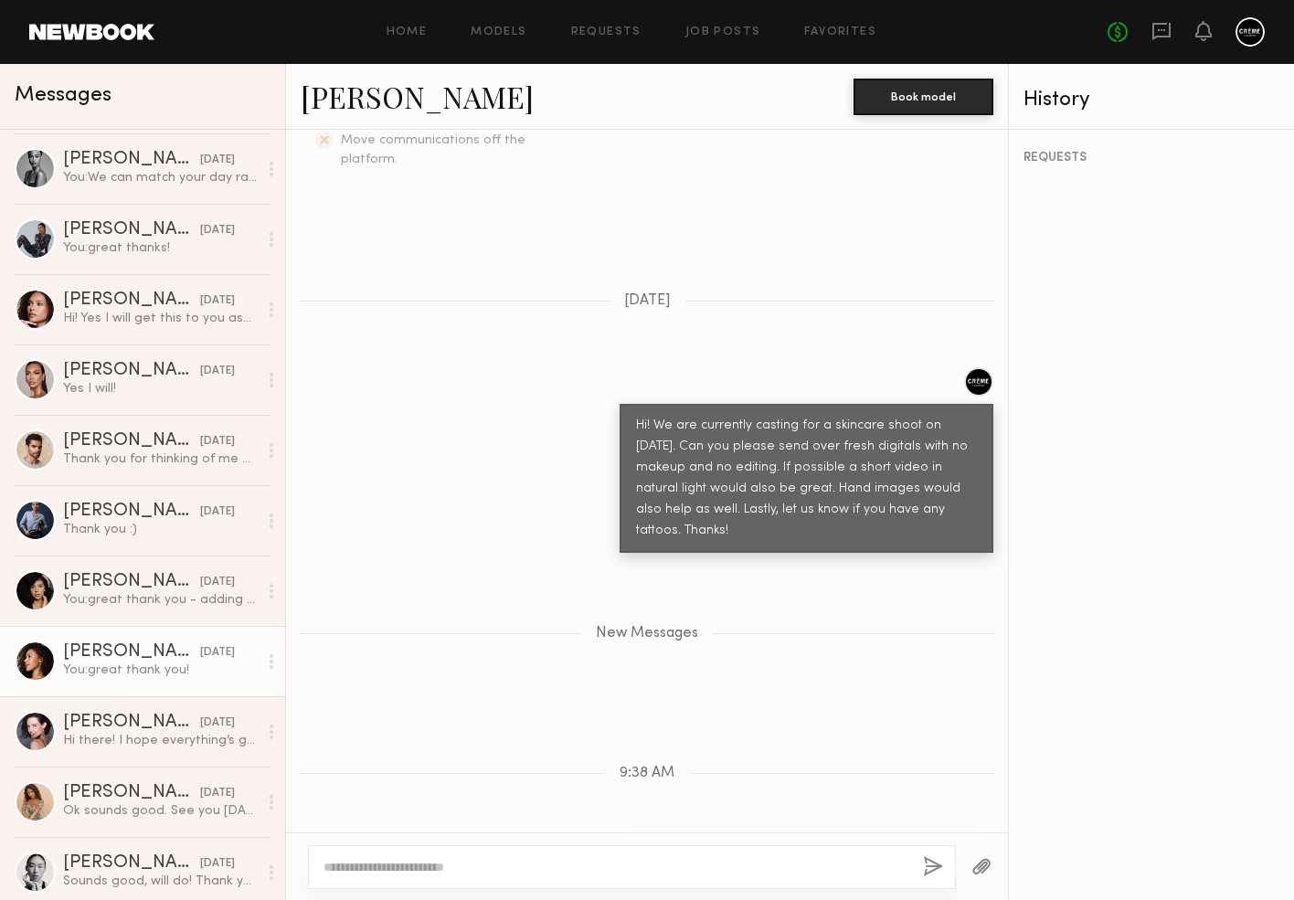
click at [121, 670] on div "You: great thank you!" at bounding box center [160, 670] width 195 height 17
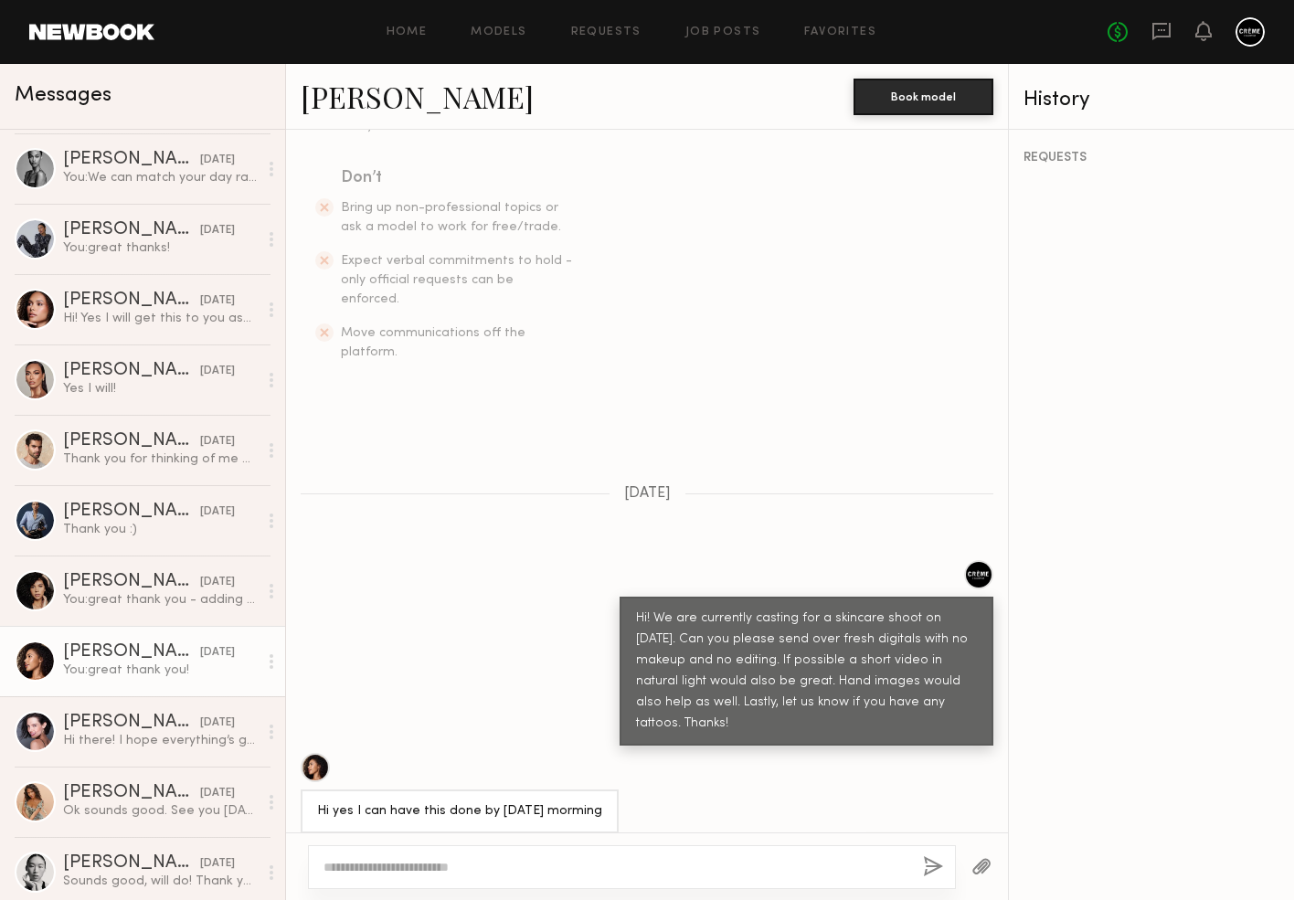
click at [314, 753] on div at bounding box center [315, 767] width 29 height 29
click at [156, 580] on div "Tracy D." at bounding box center [131, 582] width 137 height 18
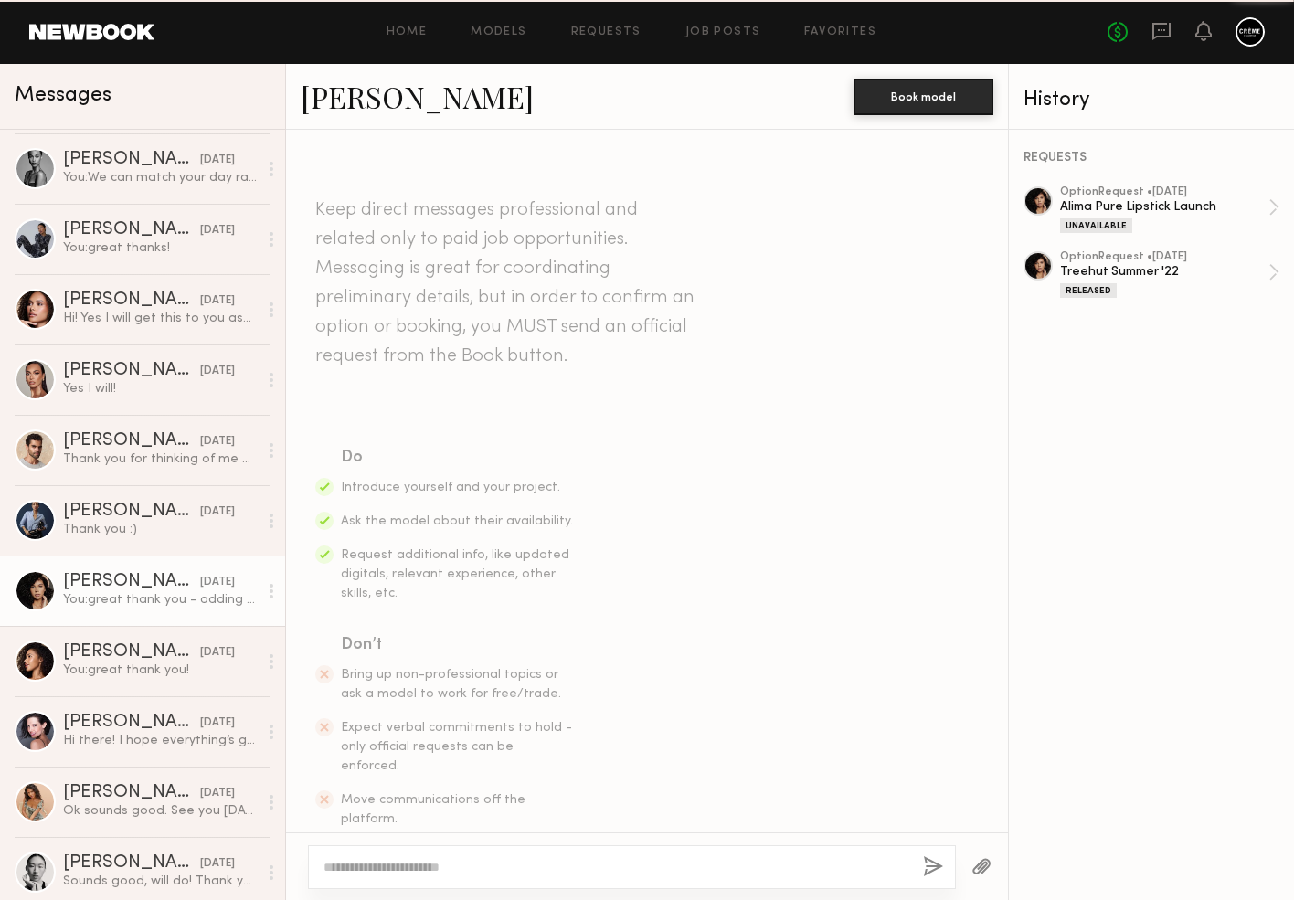
scroll to position [2343, 0]
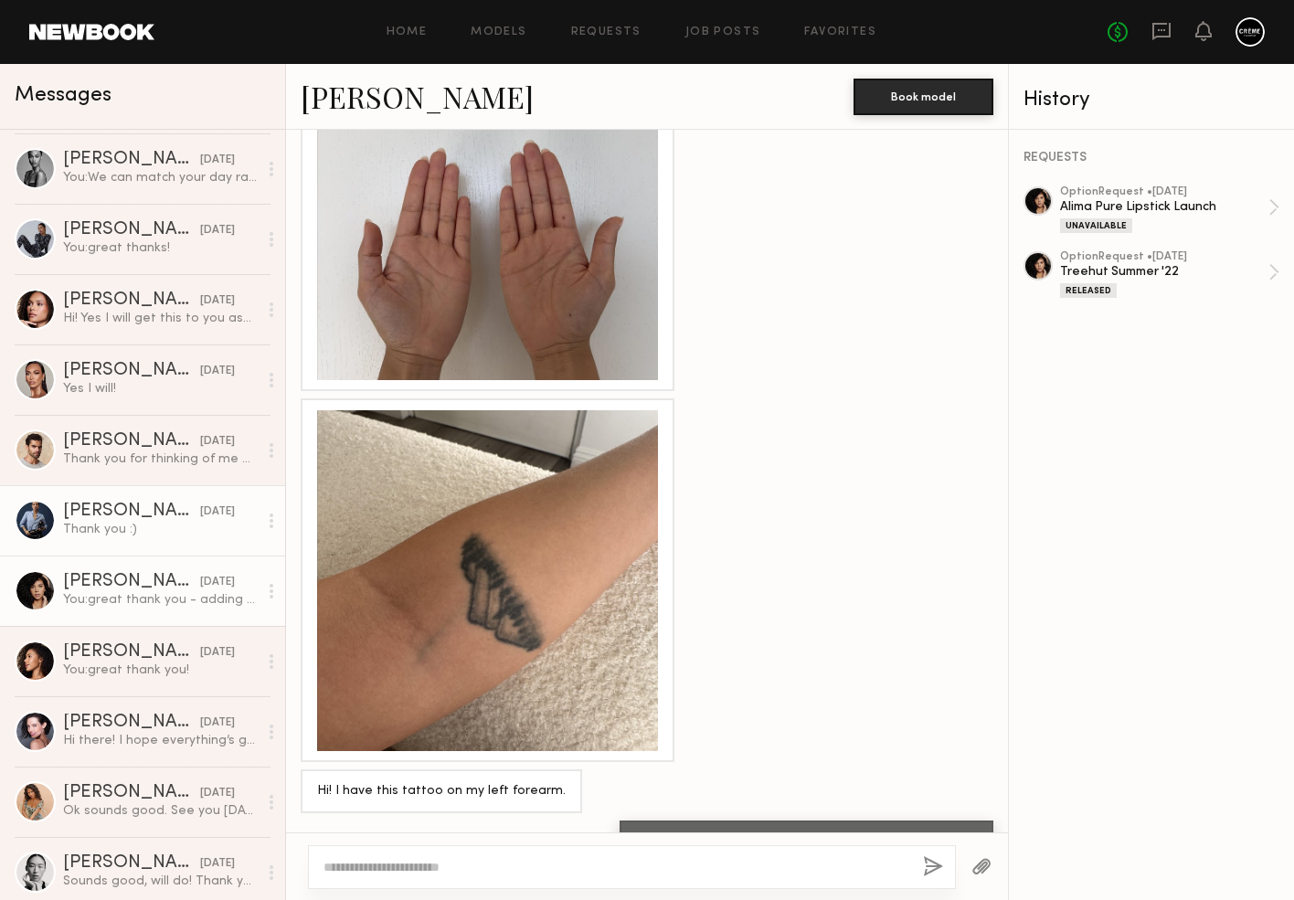
click at [200, 518] on div "[DATE]" at bounding box center [217, 512] width 35 height 17
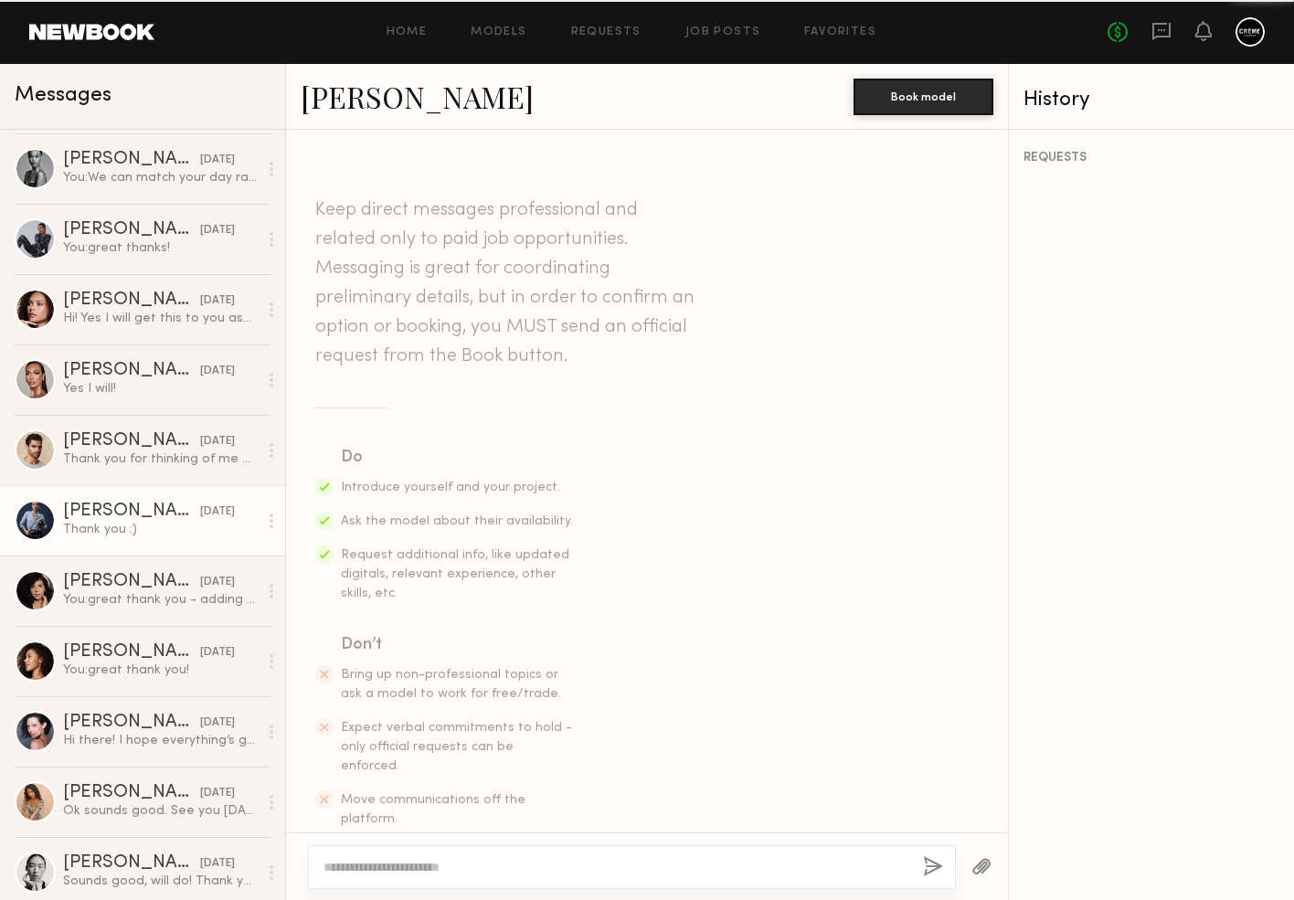
scroll to position [594, 0]
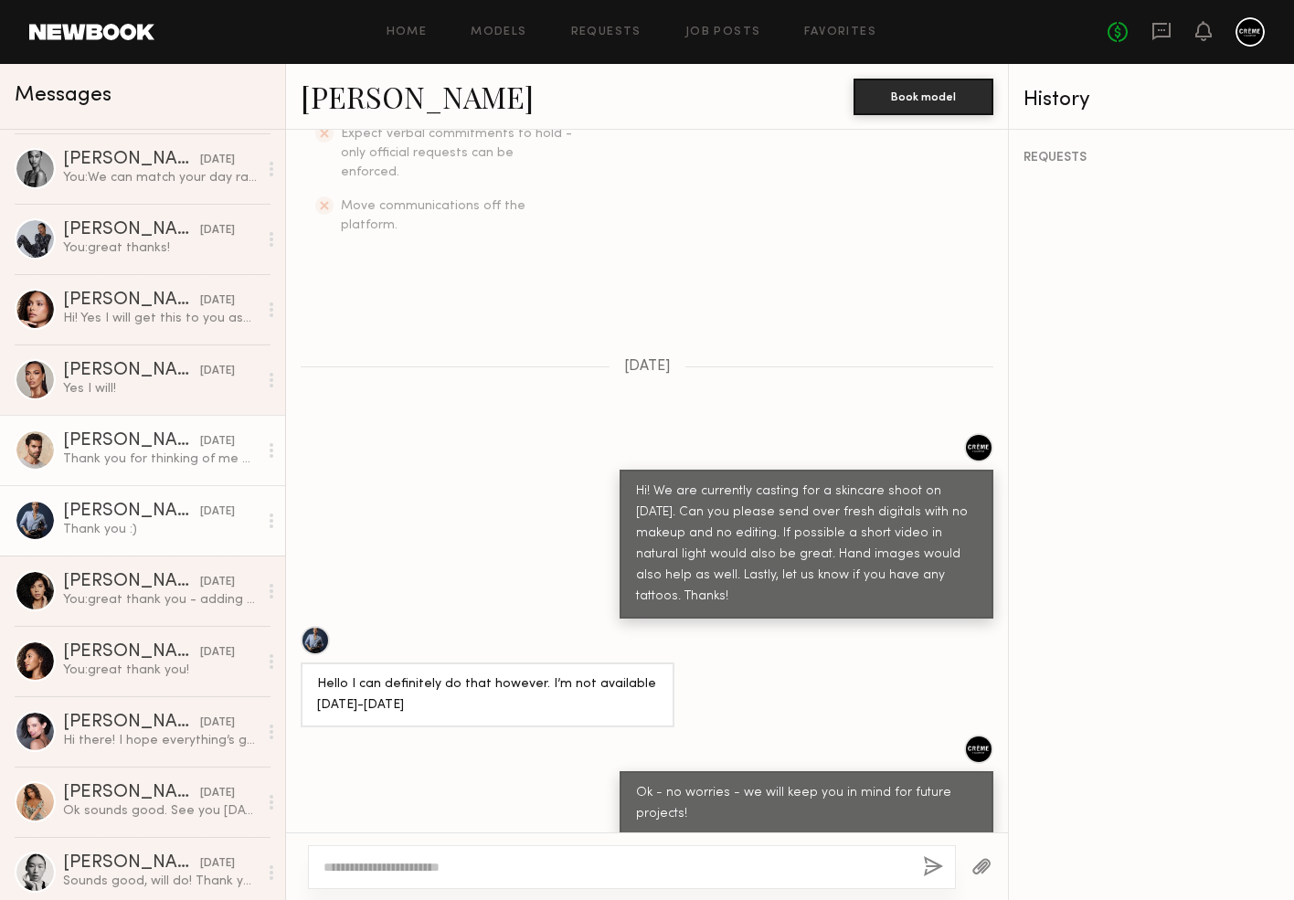
click at [180, 452] on div "Thank you for thinking of me but unfortunately I have to decline this one" at bounding box center [160, 459] width 195 height 17
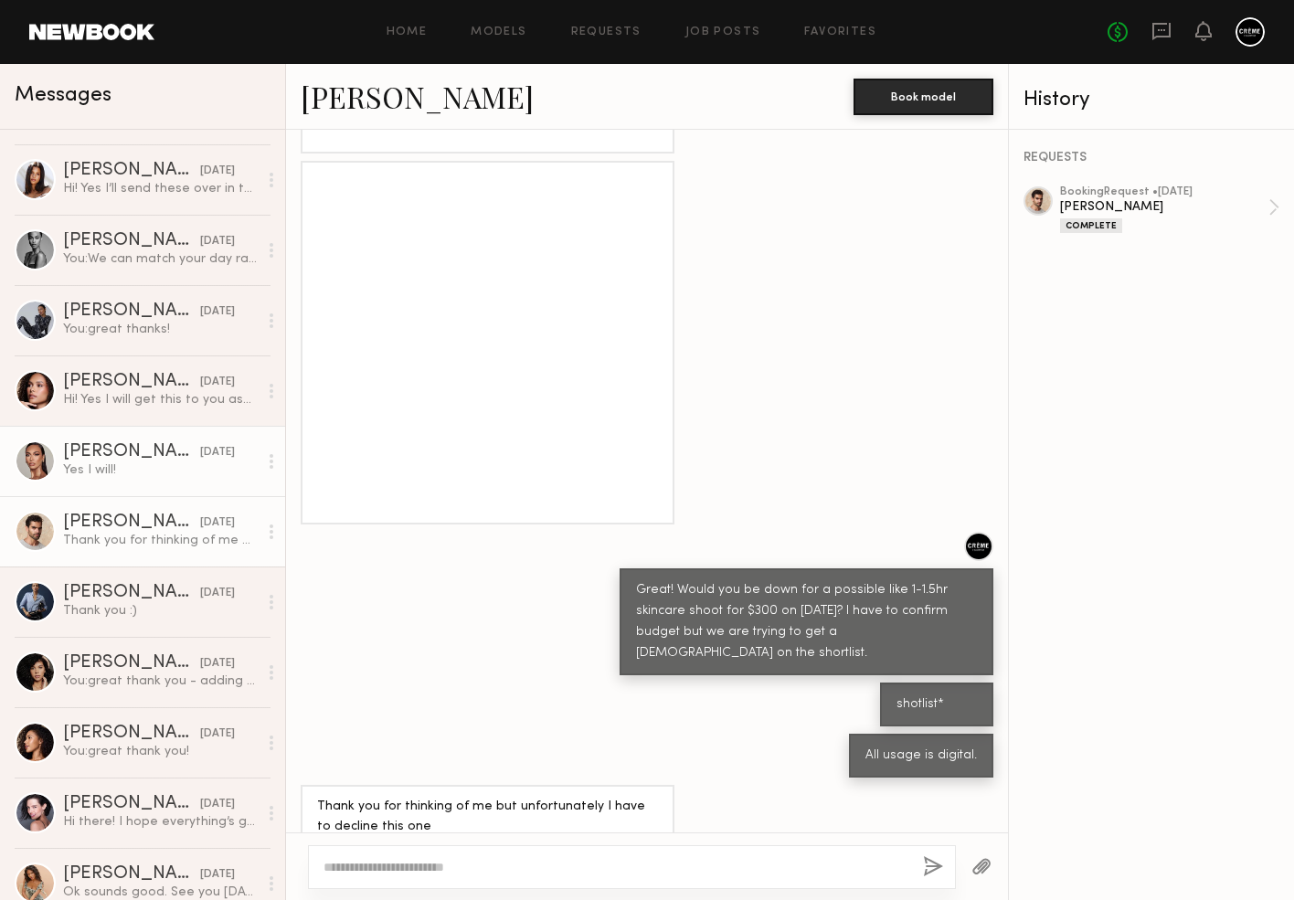
scroll to position [886, 0]
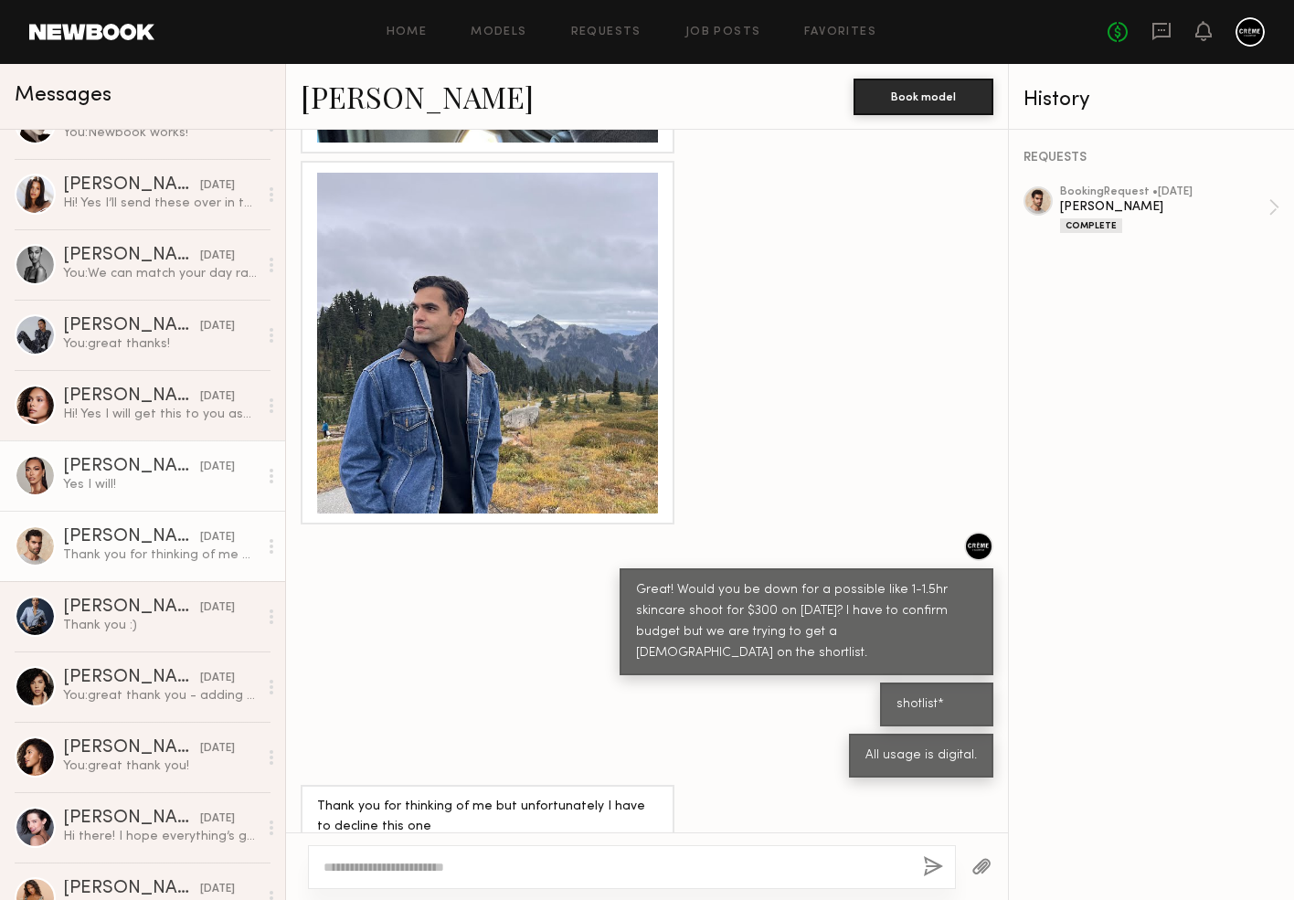
click at [200, 463] on div "[DATE]" at bounding box center [217, 467] width 35 height 17
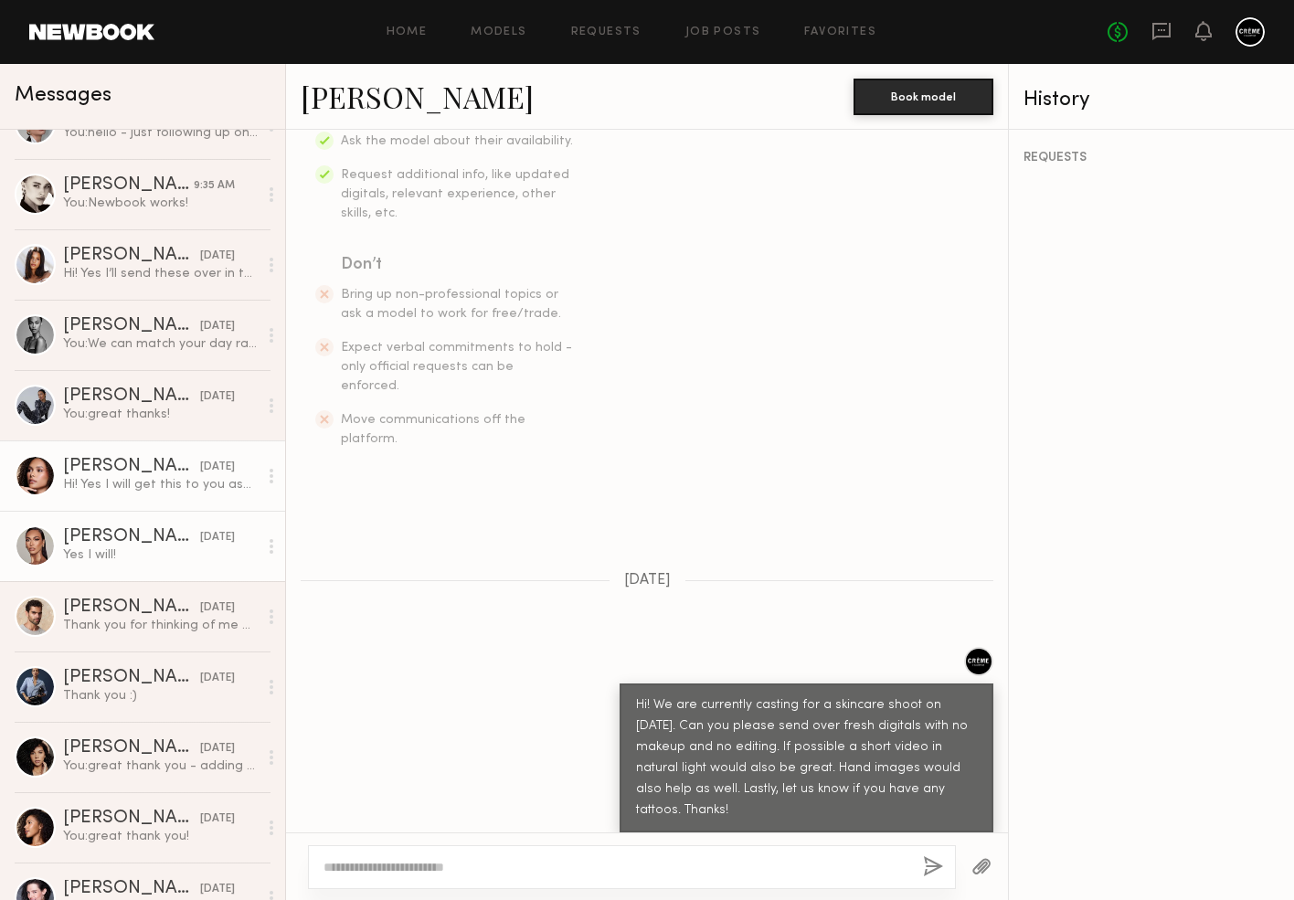
scroll to position [832, 0]
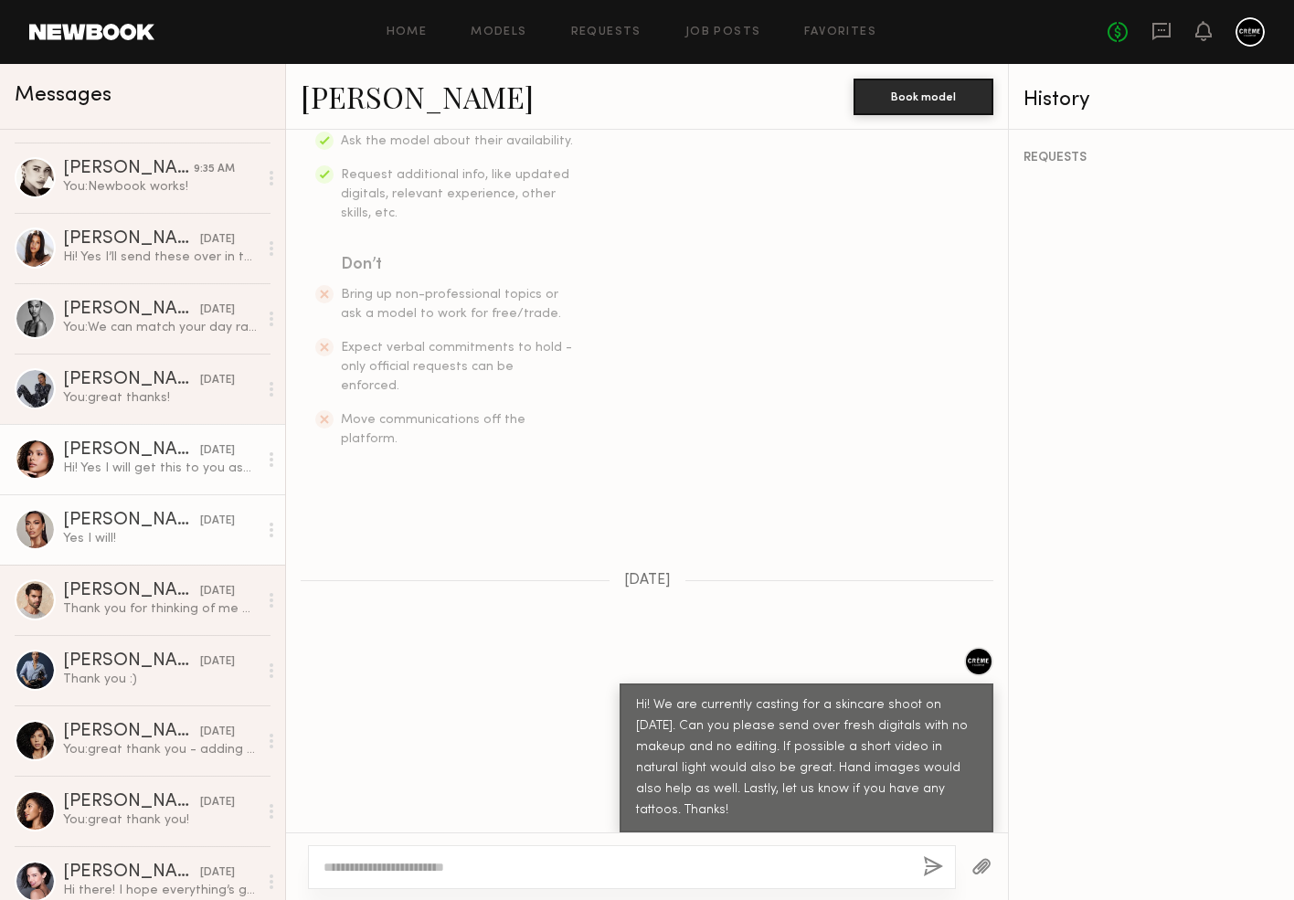
click at [182, 463] on div "Hi! Yes I will get this to you asap! No tattoos!" at bounding box center [160, 468] width 195 height 17
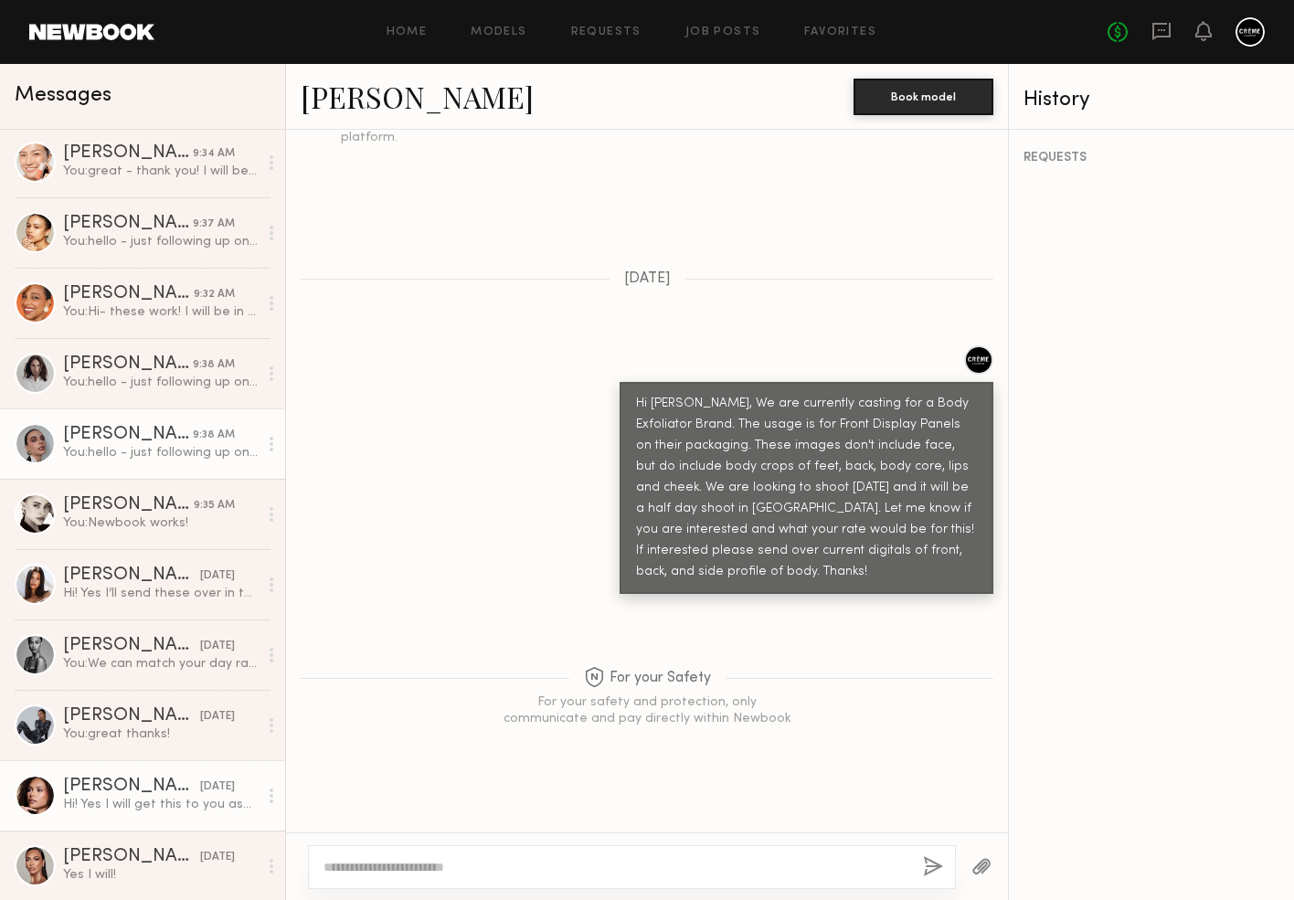
scroll to position [495, 0]
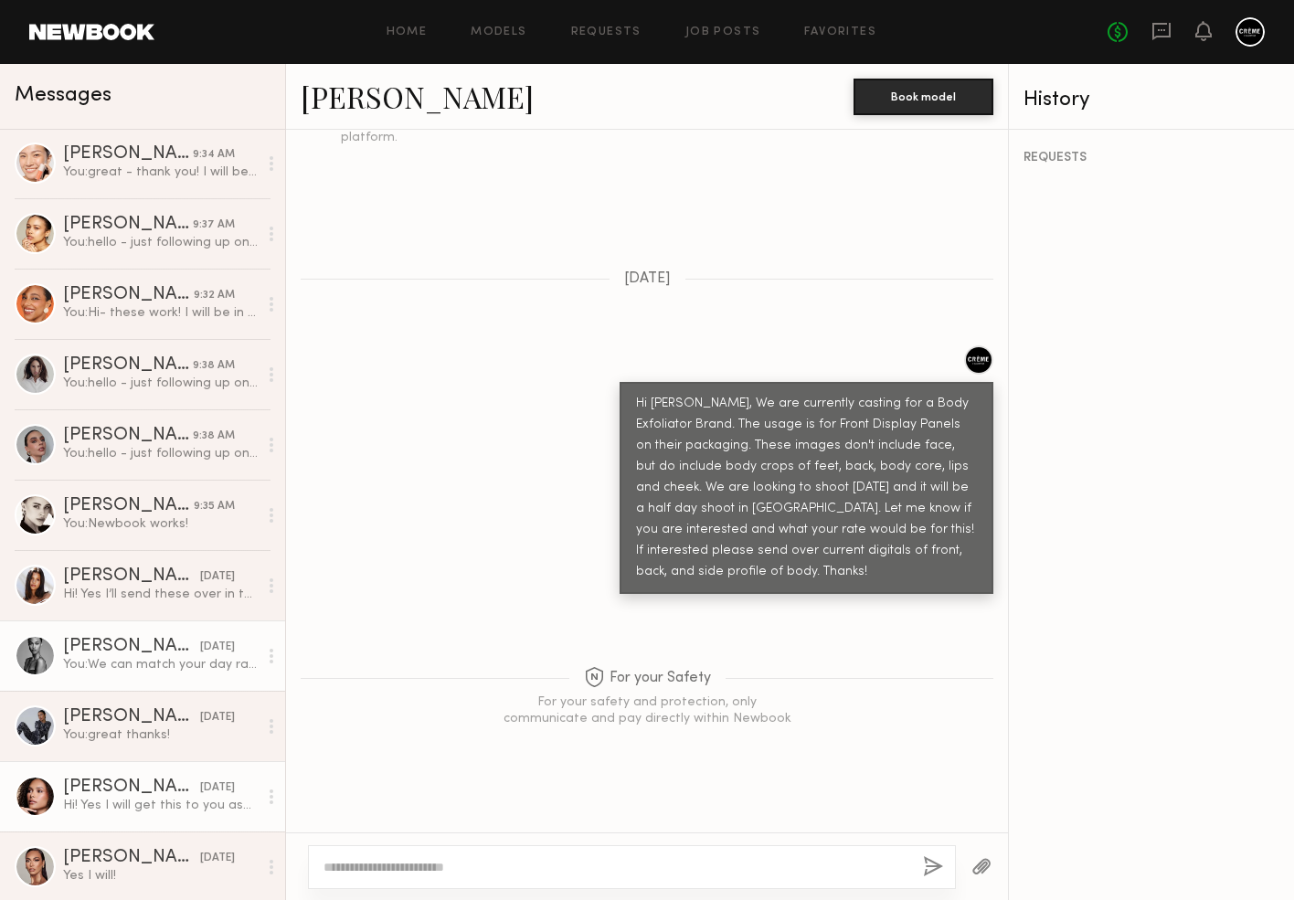
click at [129, 649] on div "[PERSON_NAME]" at bounding box center [131, 647] width 137 height 18
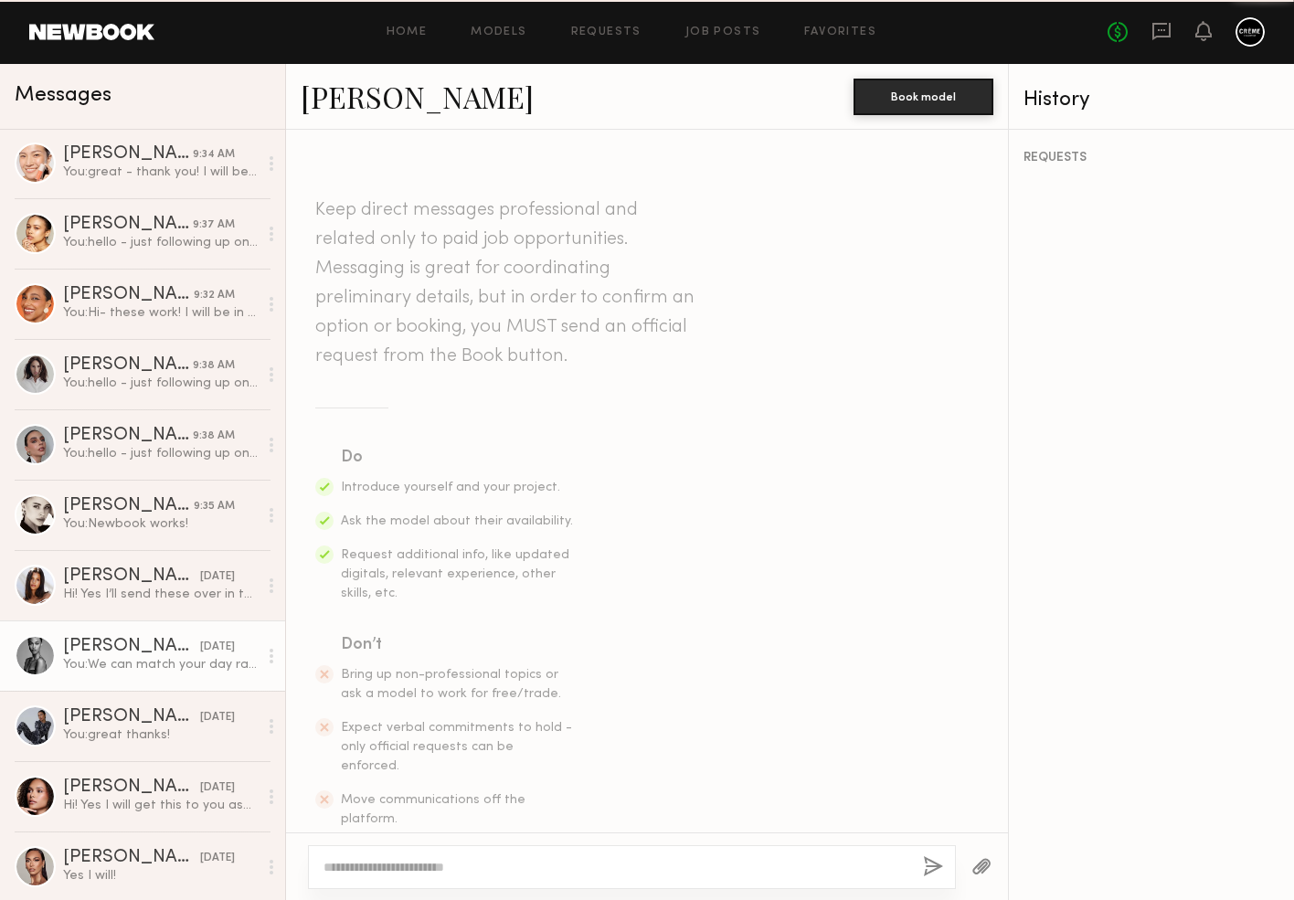
scroll to position [467, 0]
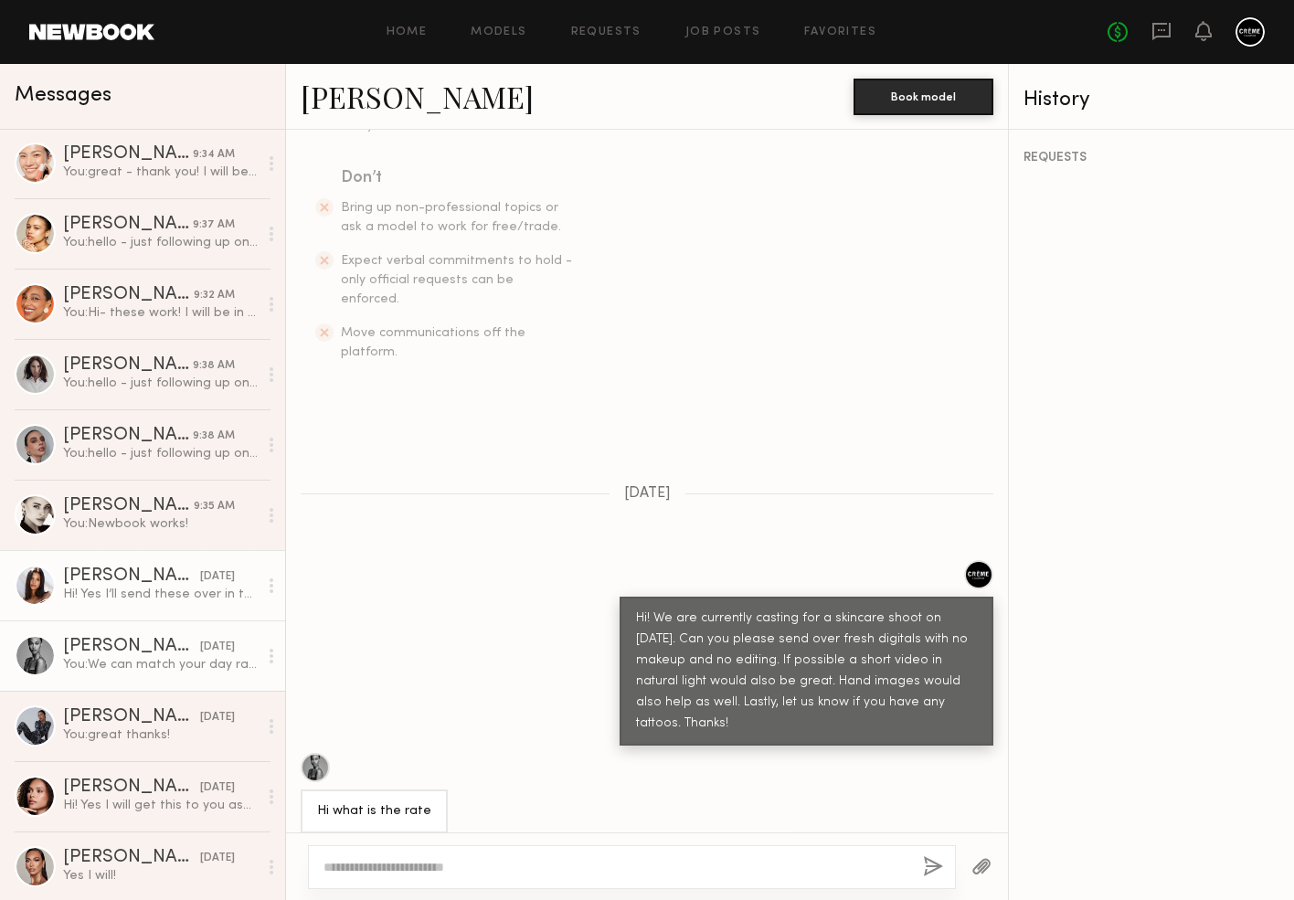
click at [207, 595] on div "Hi! Yes I’ll send these over in the morning so the light is natural! And no tat…" at bounding box center [160, 594] width 195 height 17
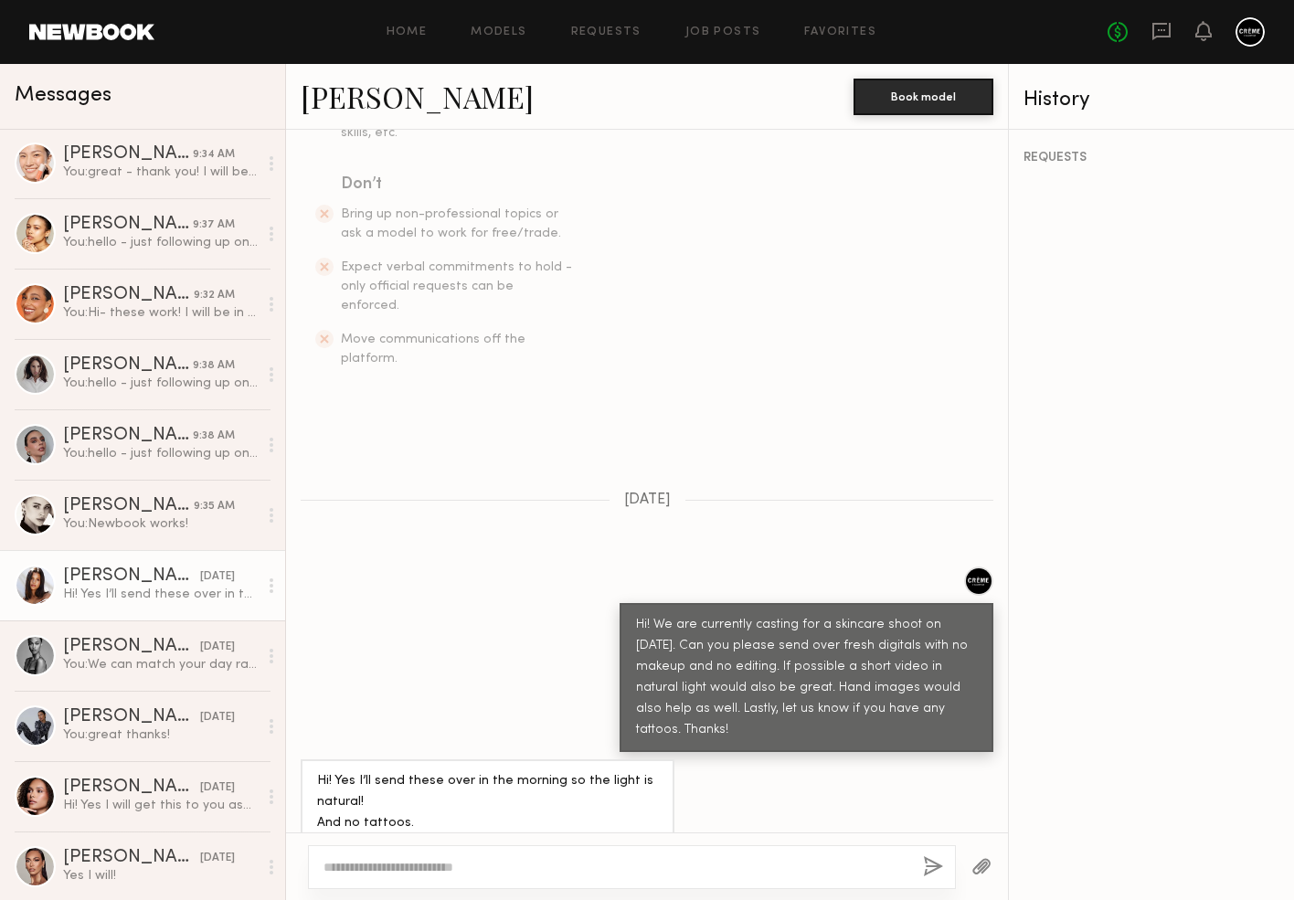
click at [396, 867] on textarea at bounding box center [616, 867] width 585 height 18
click at [423, 101] on link "[PERSON_NAME]" at bounding box center [417, 96] width 233 height 39
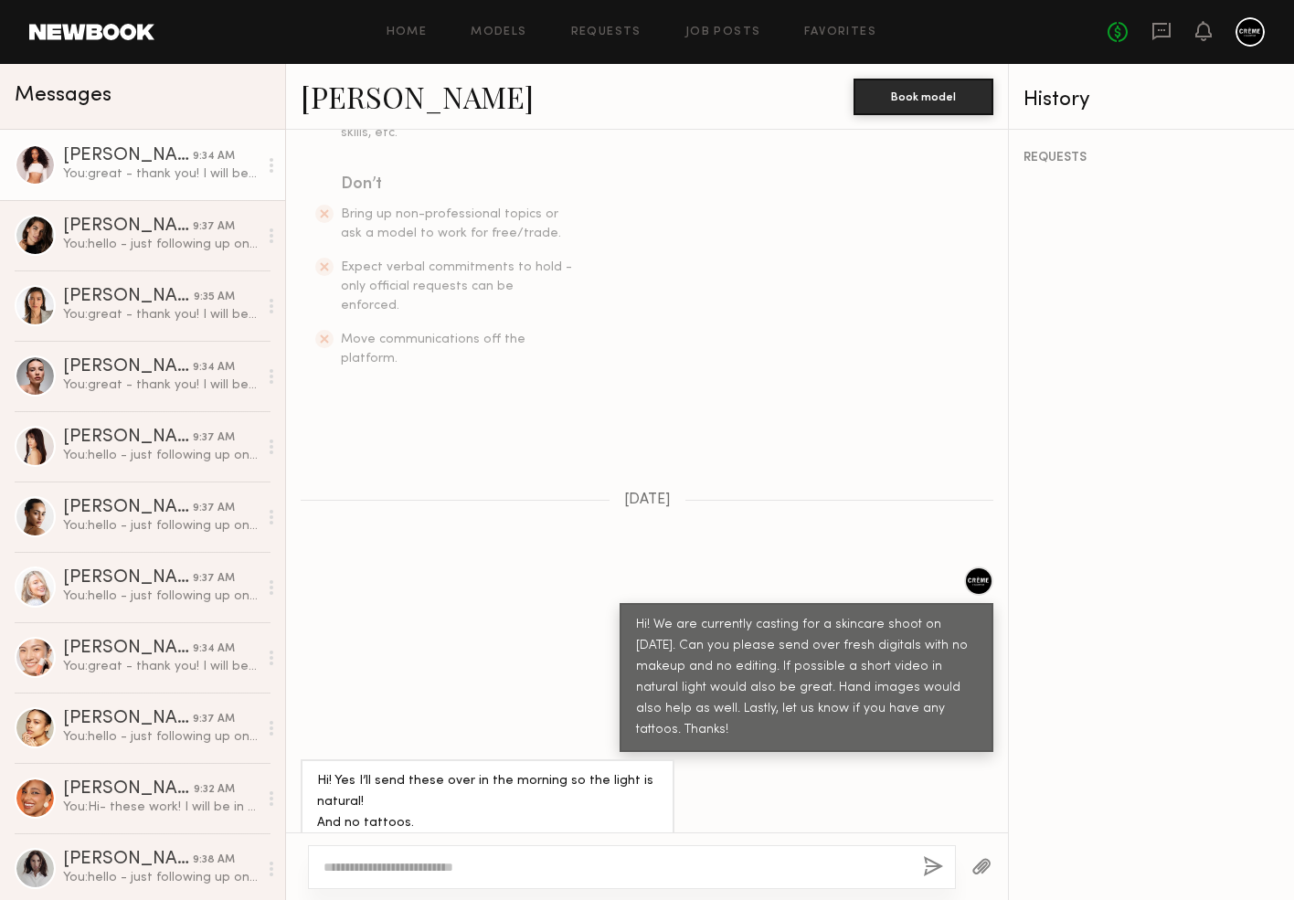
click at [170, 179] on div "You: great - thank you! I will be in touch if the client has interest!" at bounding box center [160, 173] width 195 height 17
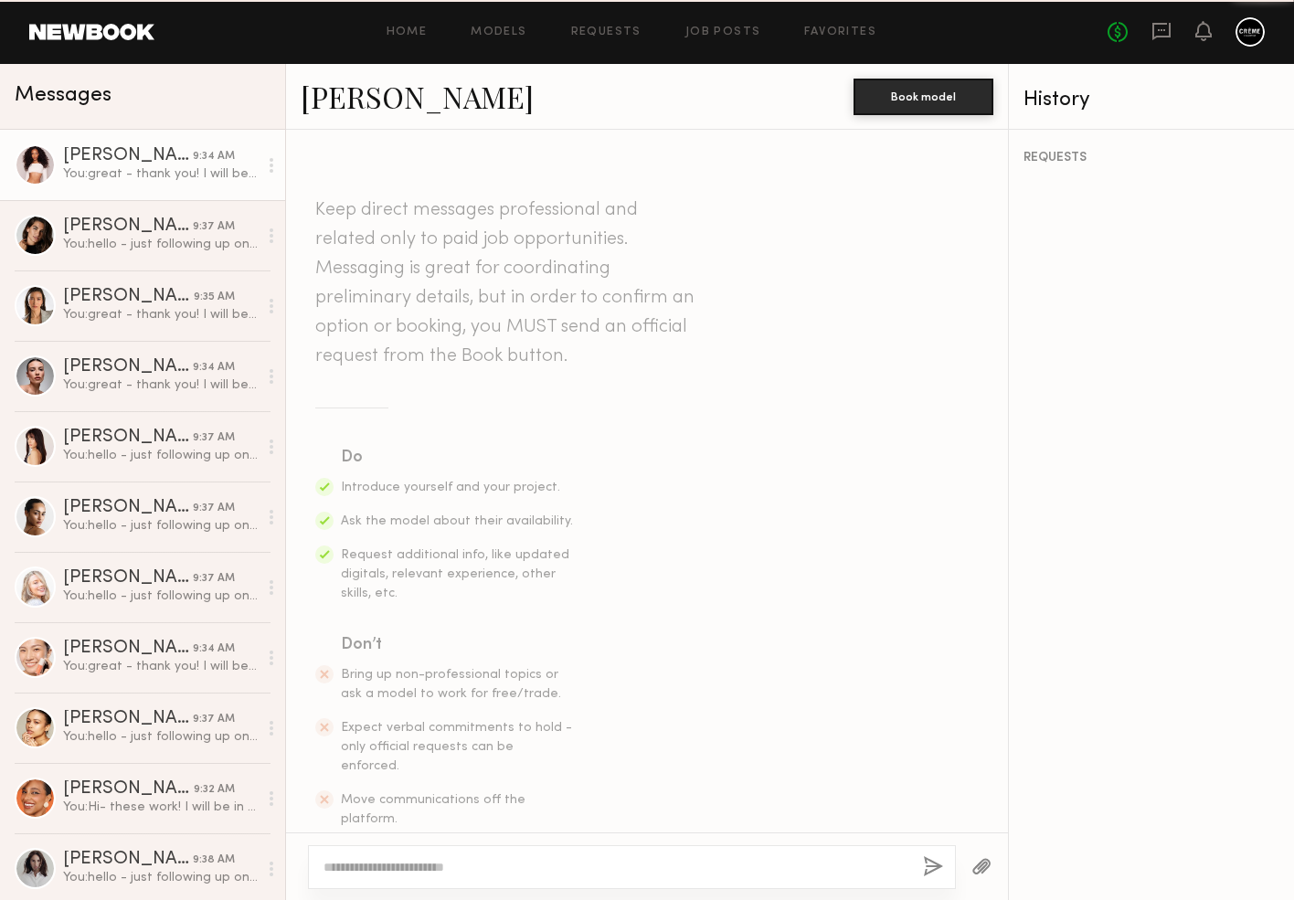
scroll to position [1860, 0]
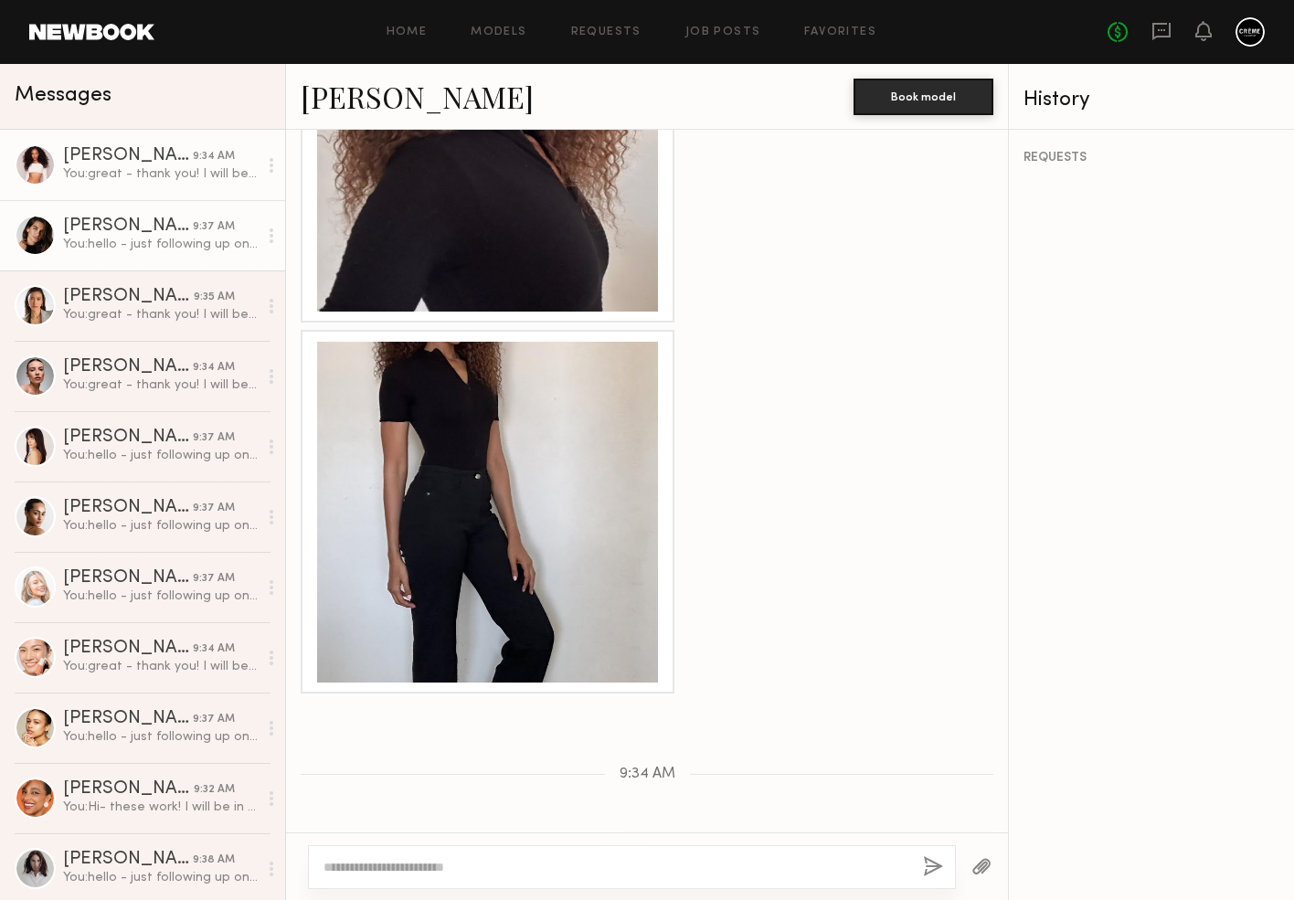
click at [171, 245] on div "You: hello - just following up on our previous request. Thanks!" at bounding box center [160, 244] width 195 height 17
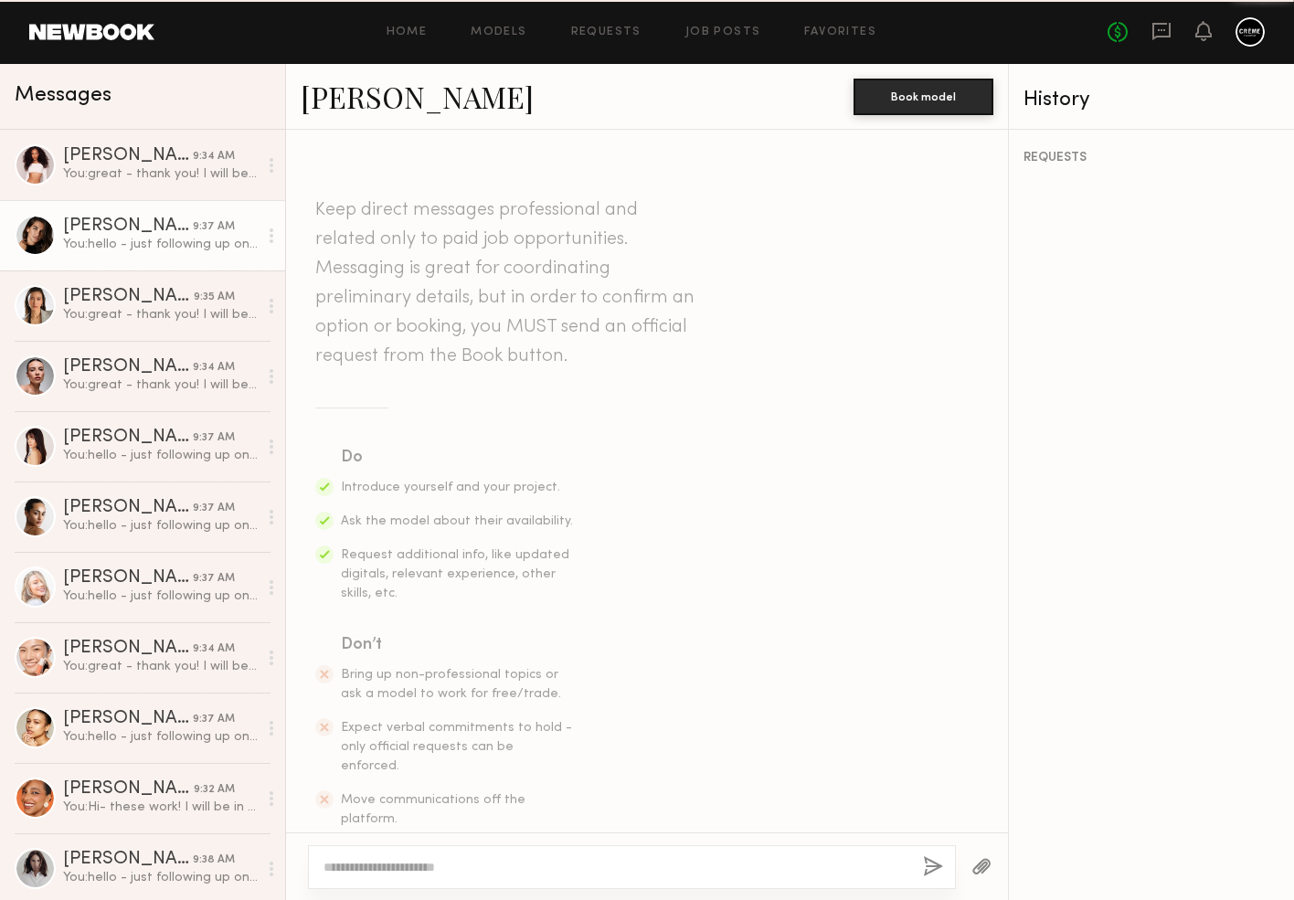
scroll to position [520, 0]
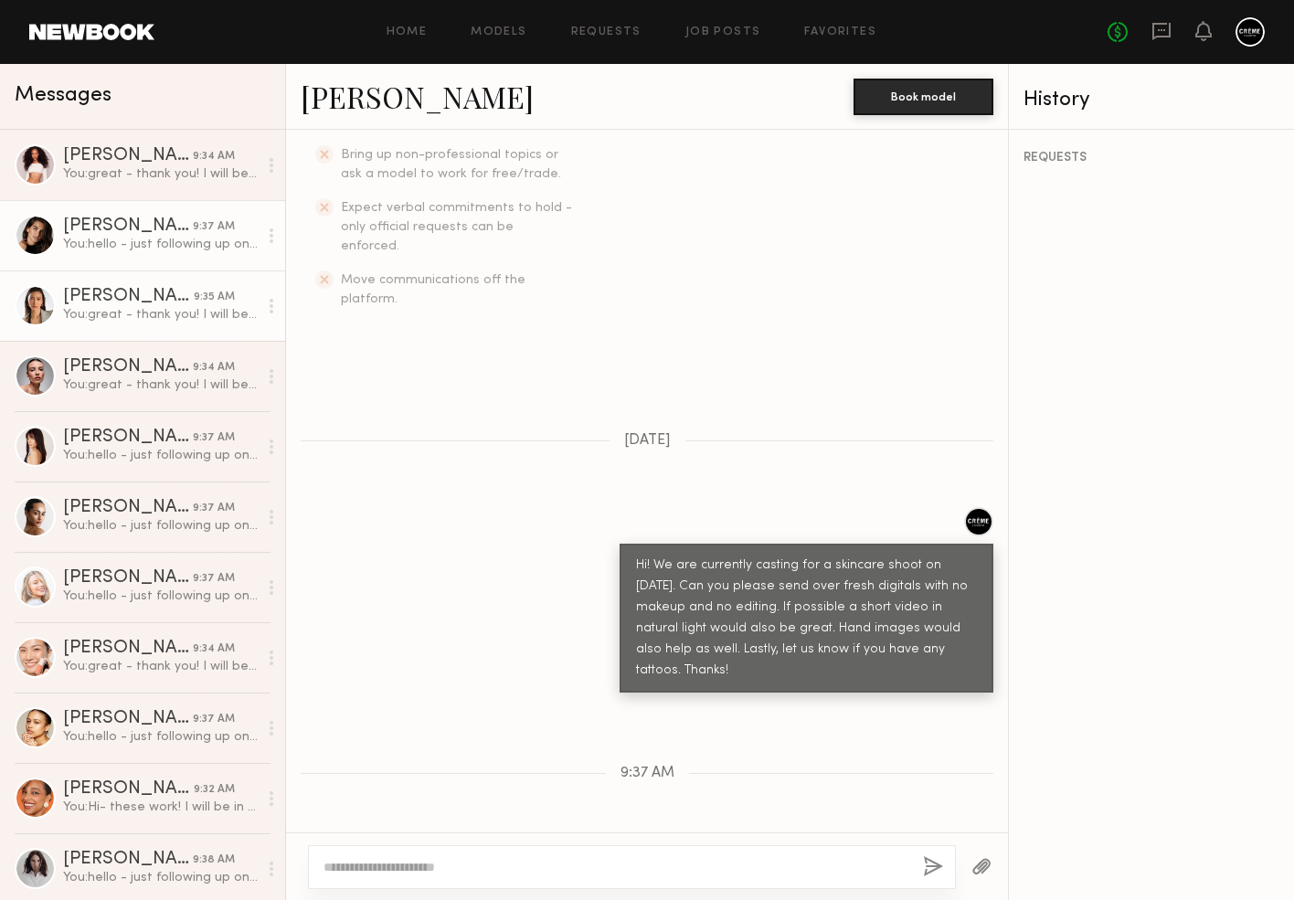
click at [163, 292] on div "[PERSON_NAME]" at bounding box center [128, 297] width 131 height 18
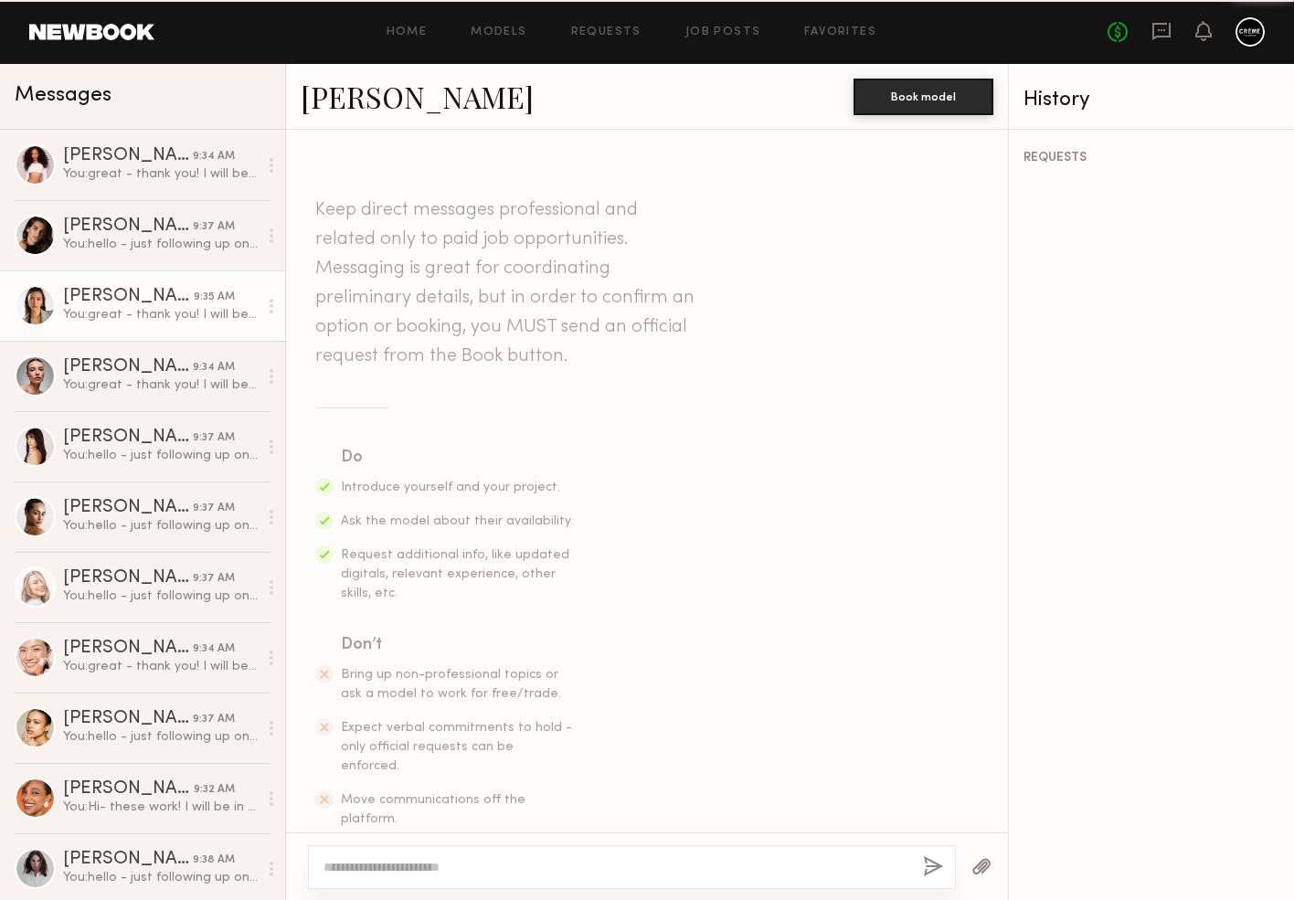
scroll to position [2813, 0]
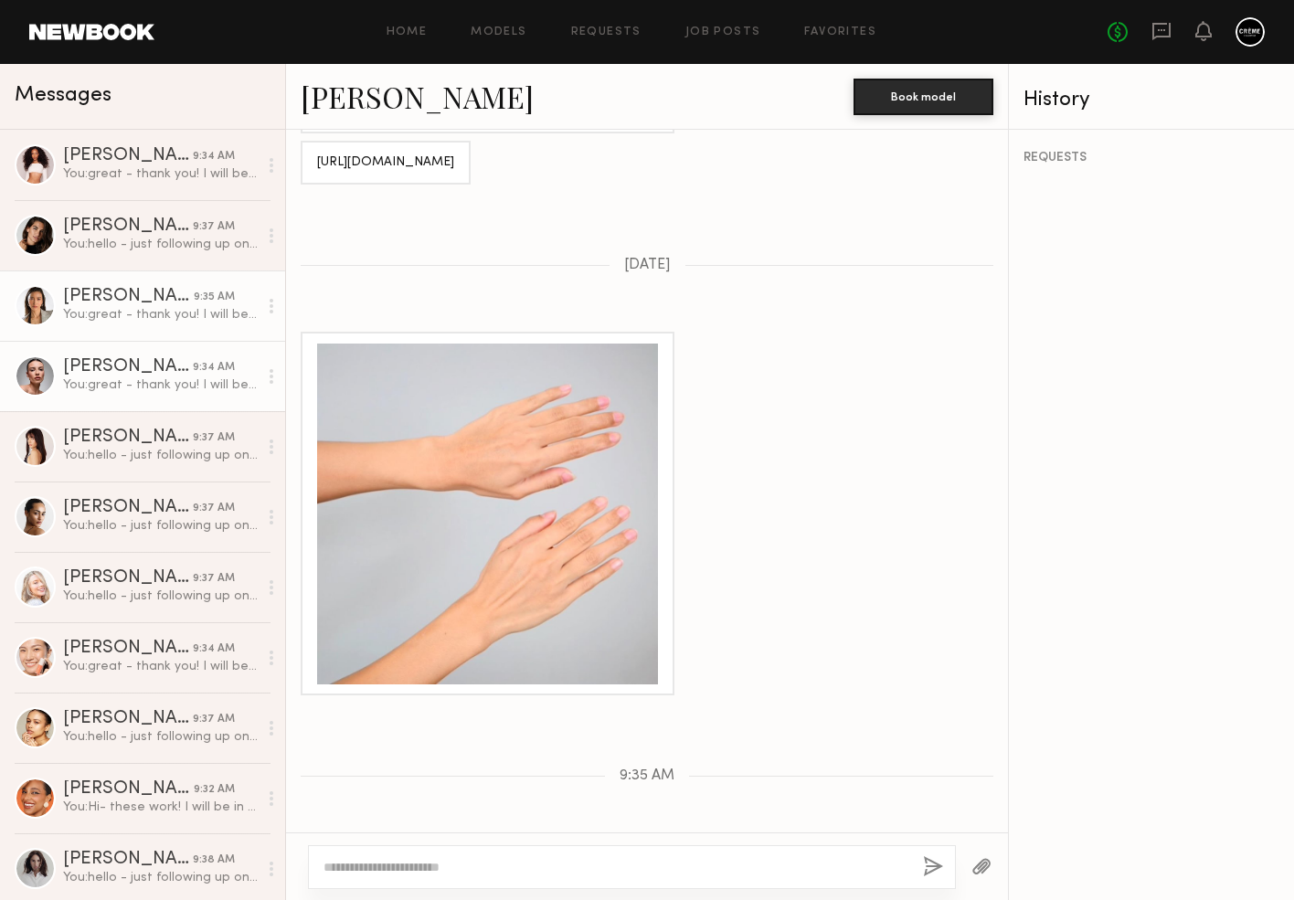
click at [158, 365] on div "[PERSON_NAME]" at bounding box center [128, 367] width 130 height 18
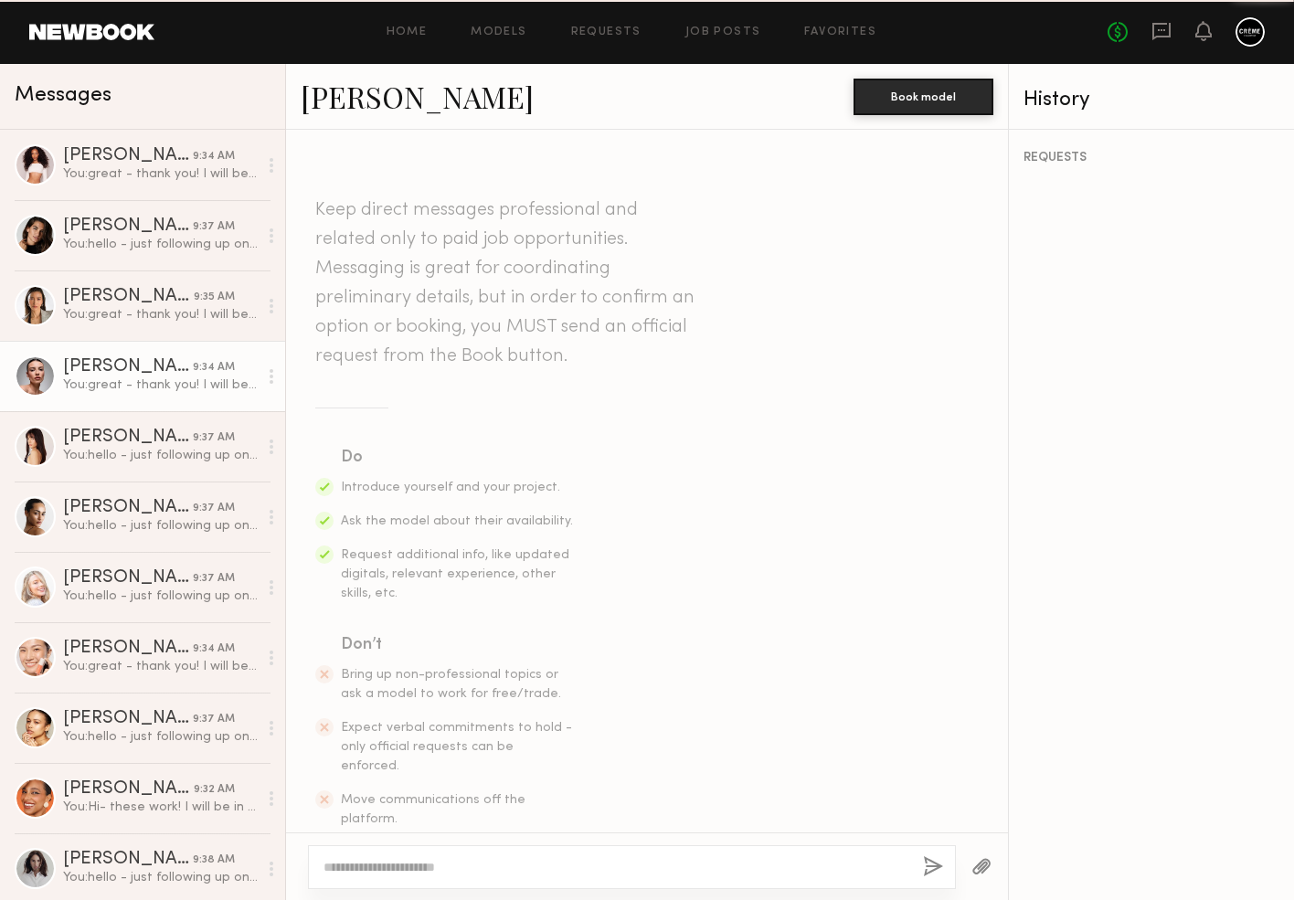
scroll to position [2116, 0]
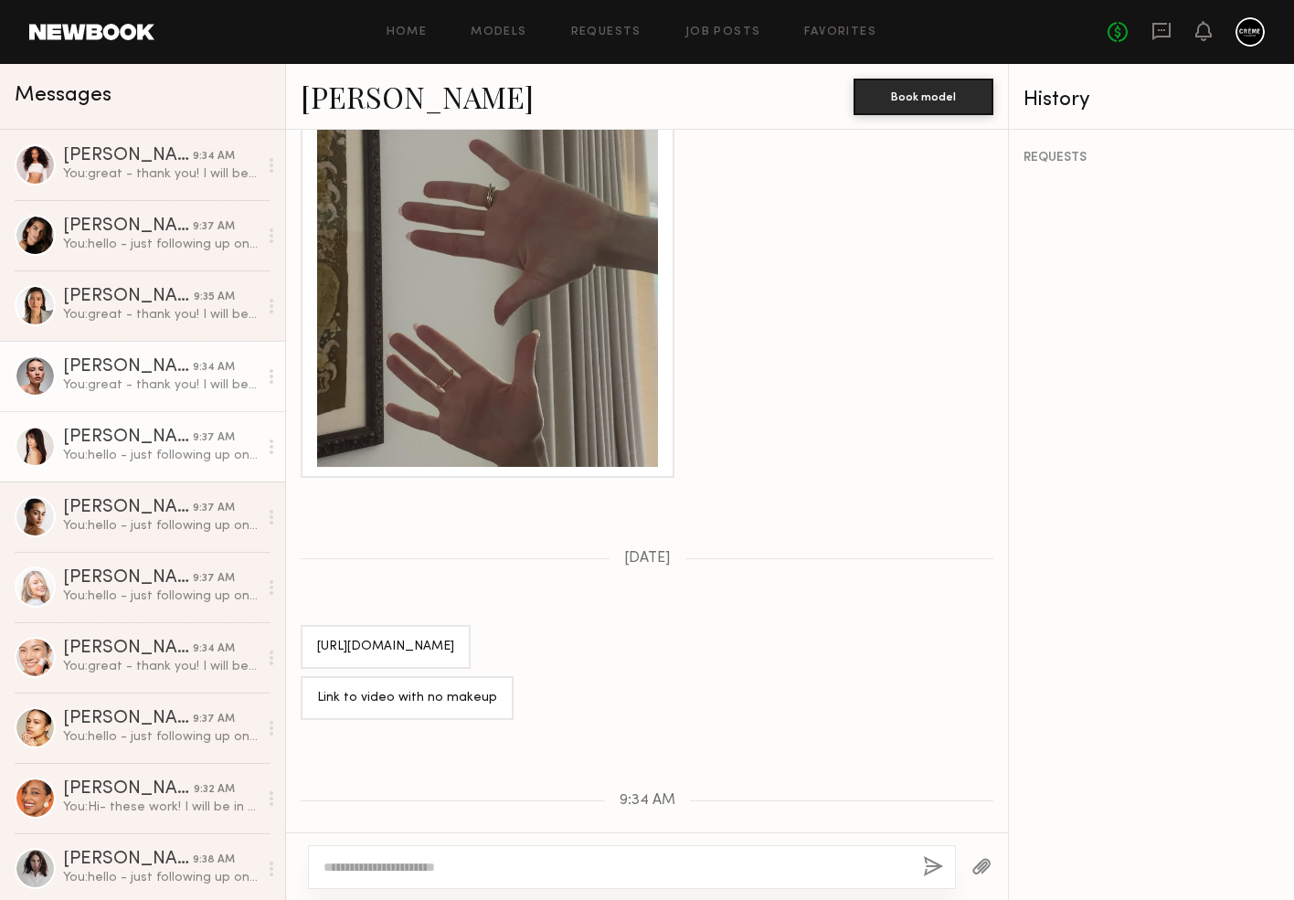
click at [163, 457] on div "You: hello - just following up on our previous request. Thanks!" at bounding box center [160, 455] width 195 height 17
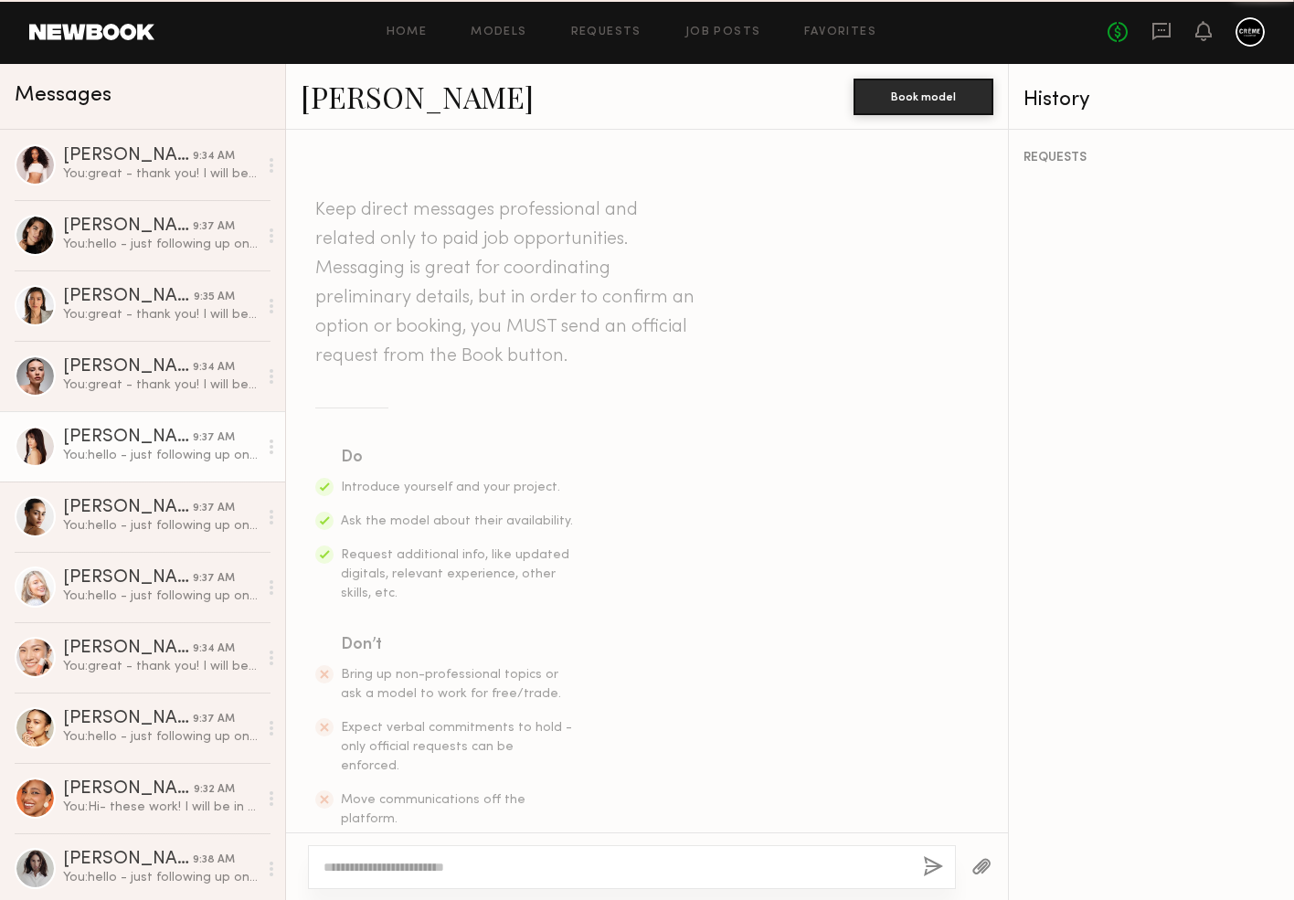
scroll to position [520, 0]
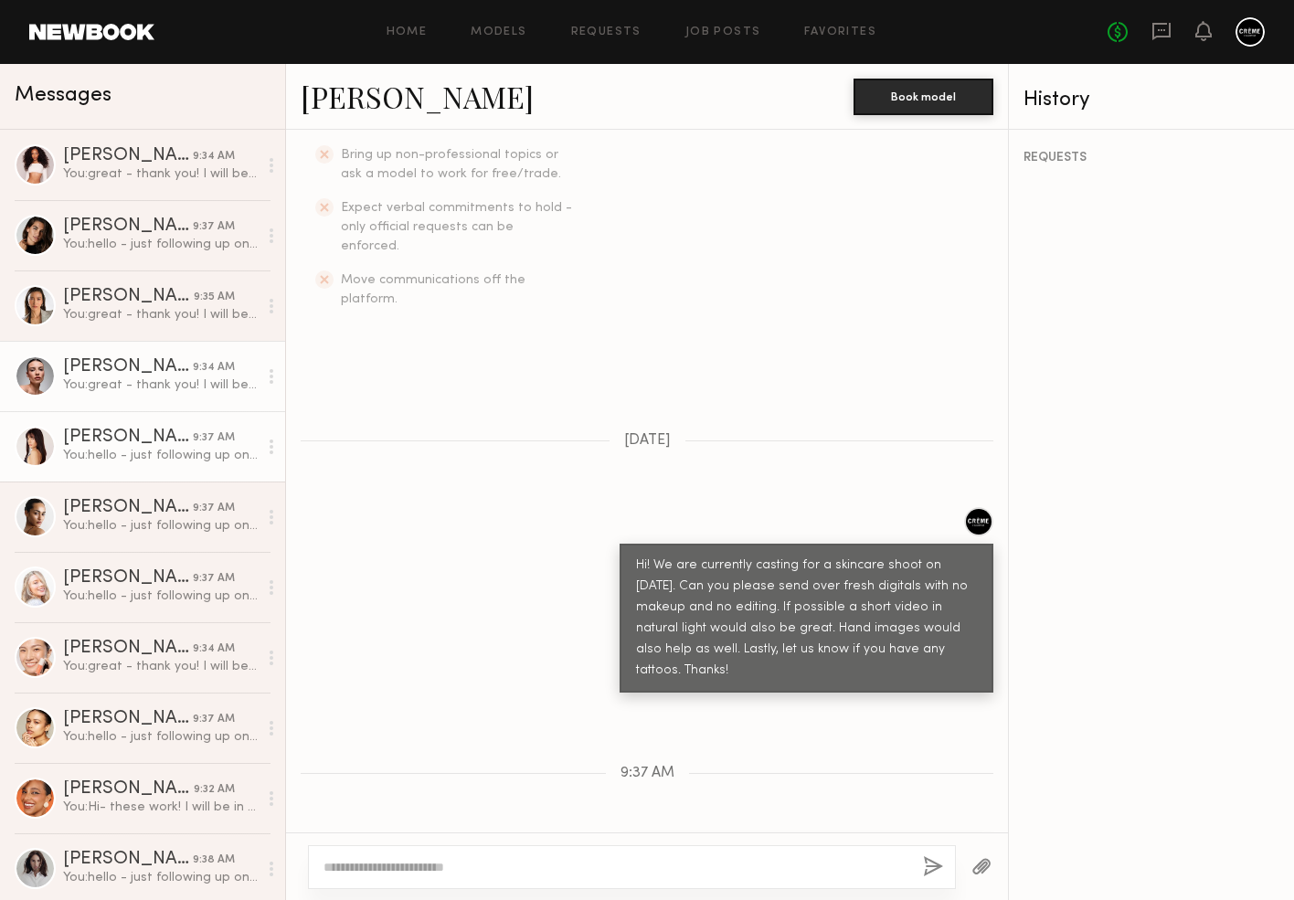
click at [161, 380] on div "You: great - thank you! I will be in touch if the client has interest!" at bounding box center [160, 385] width 195 height 17
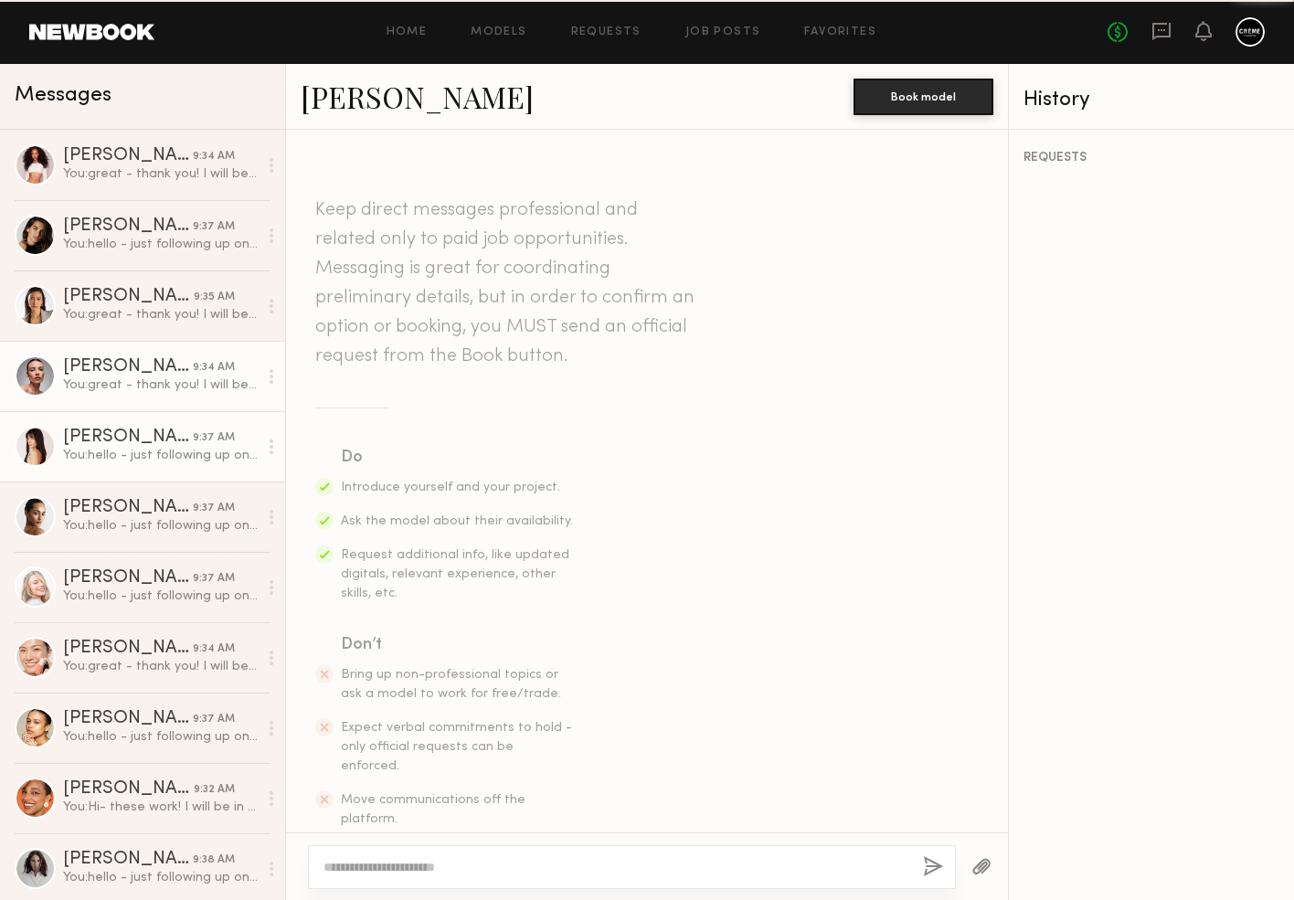
scroll to position [2116, 0]
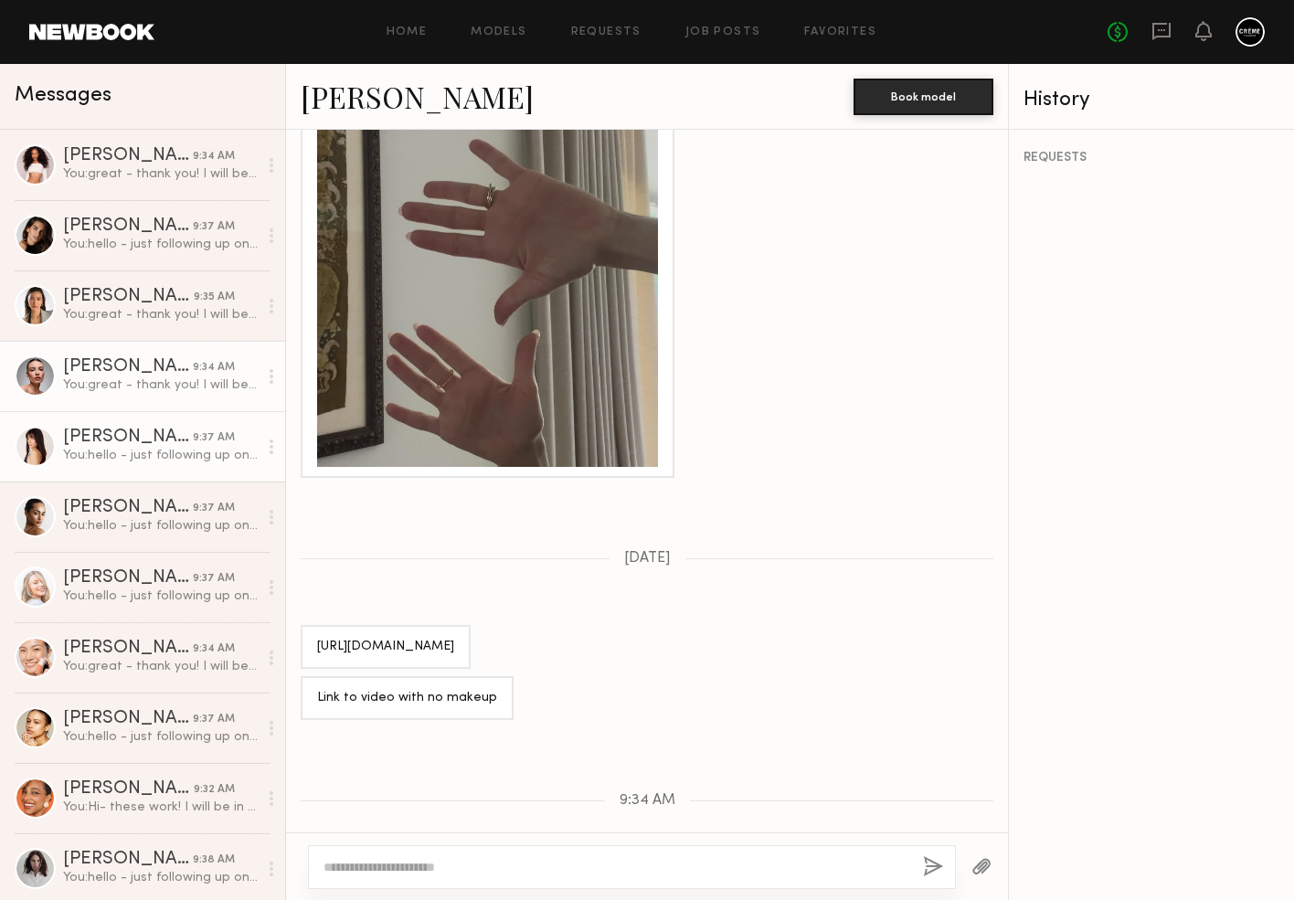
click at [162, 442] on div "[PERSON_NAME]" at bounding box center [128, 438] width 130 height 18
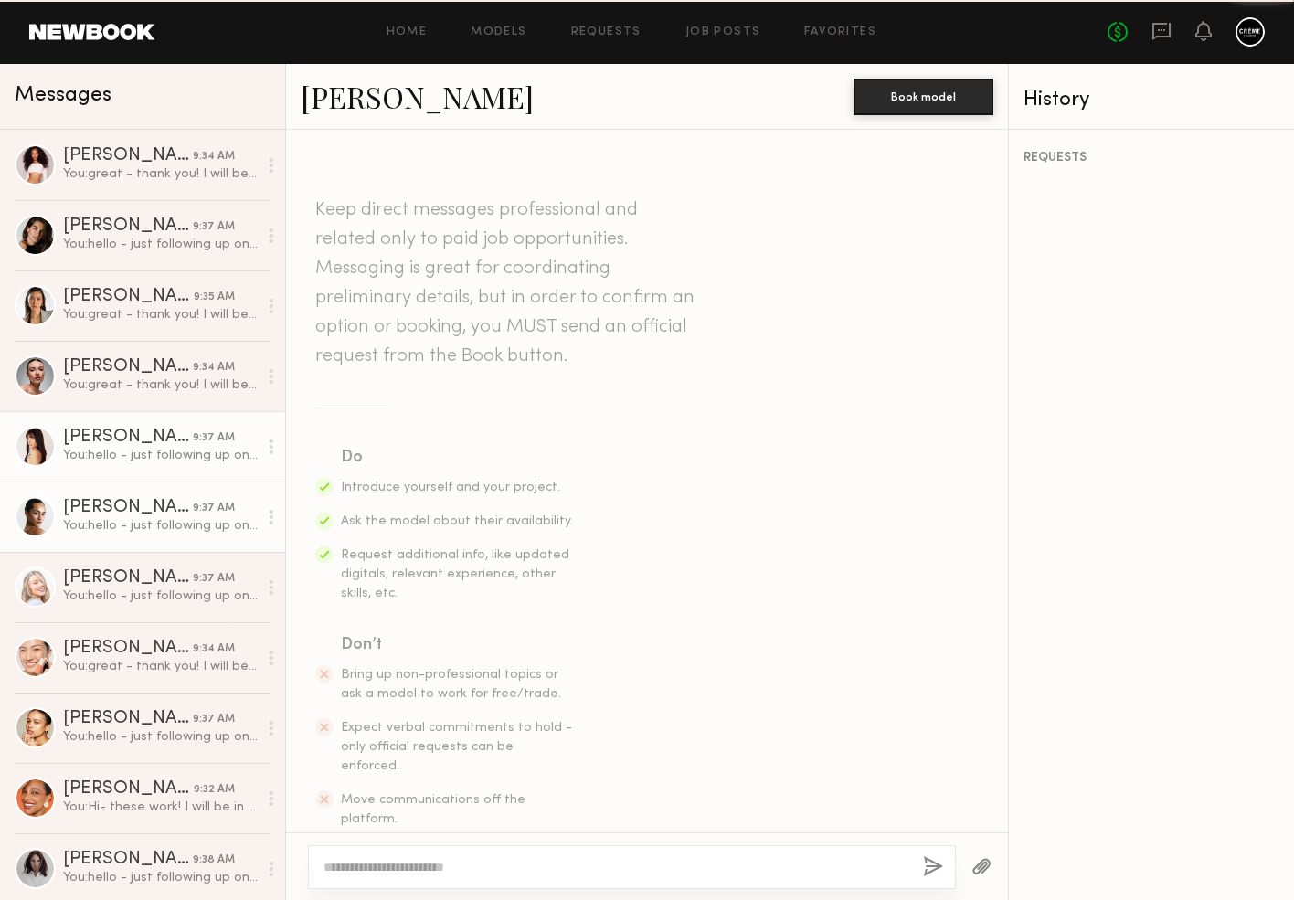
scroll to position [520, 0]
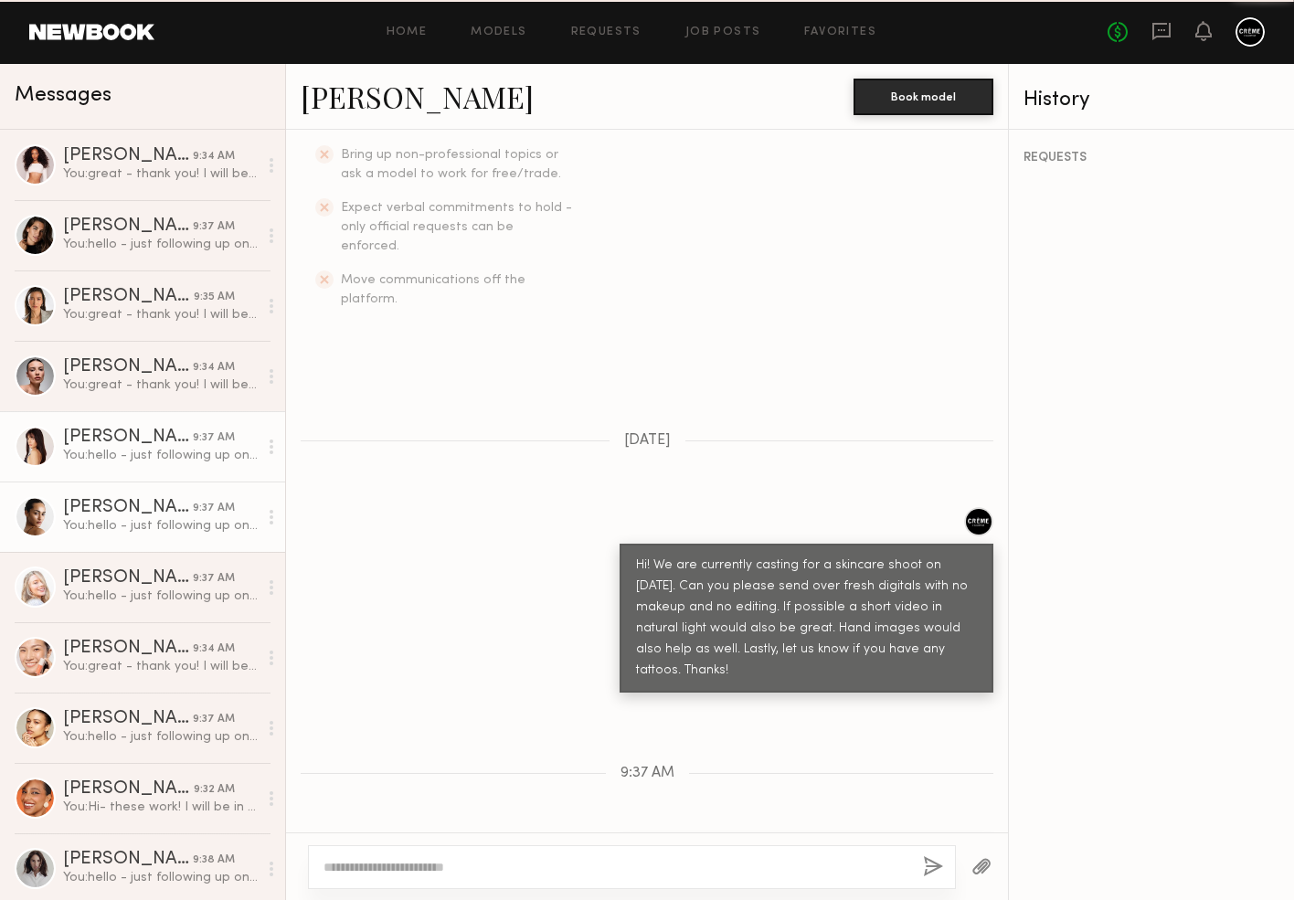
click at [162, 504] on div "[PERSON_NAME]" at bounding box center [128, 508] width 130 height 18
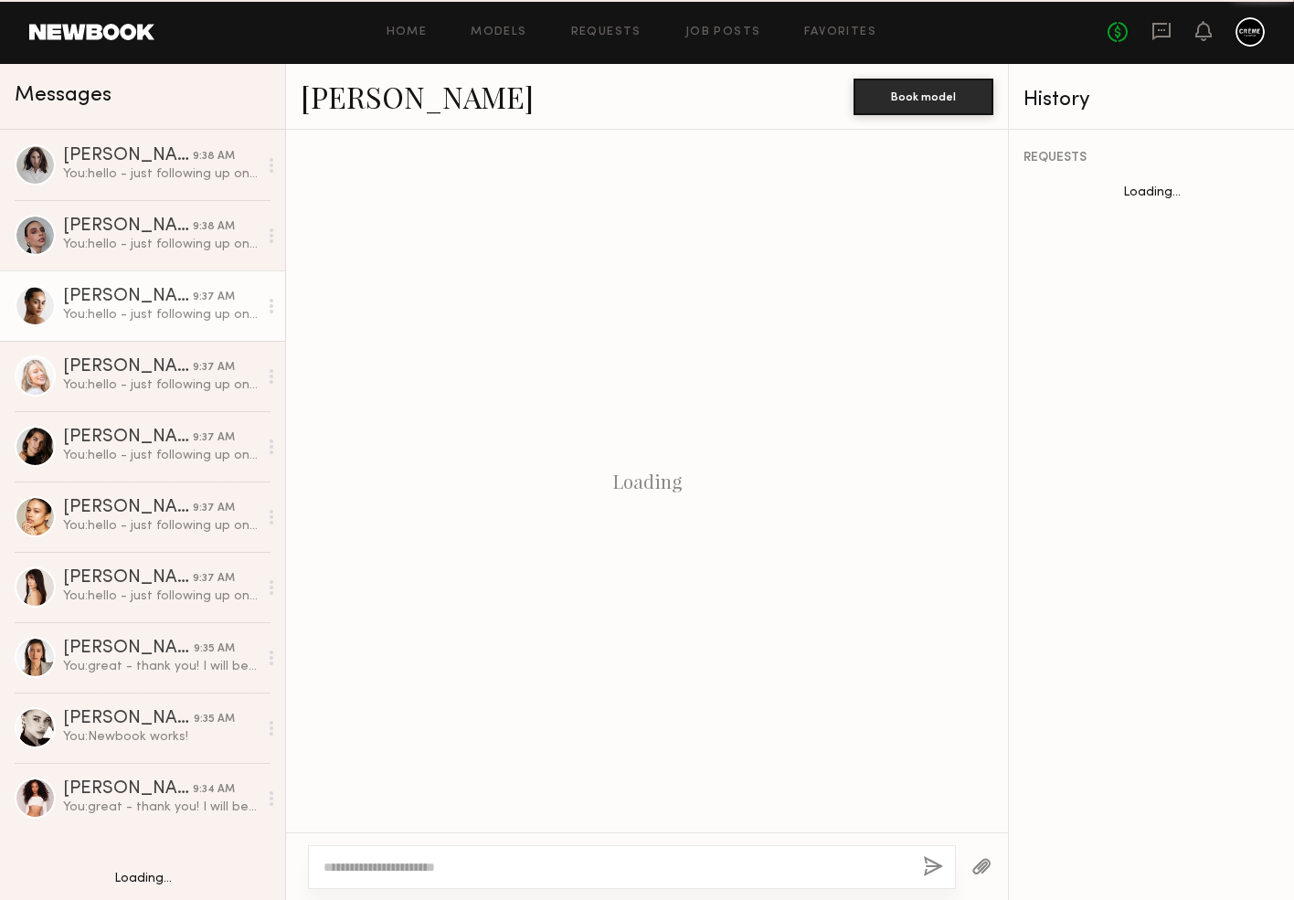
scroll to position [520, 0]
